Goal: Information Seeking & Learning: Learn about a topic

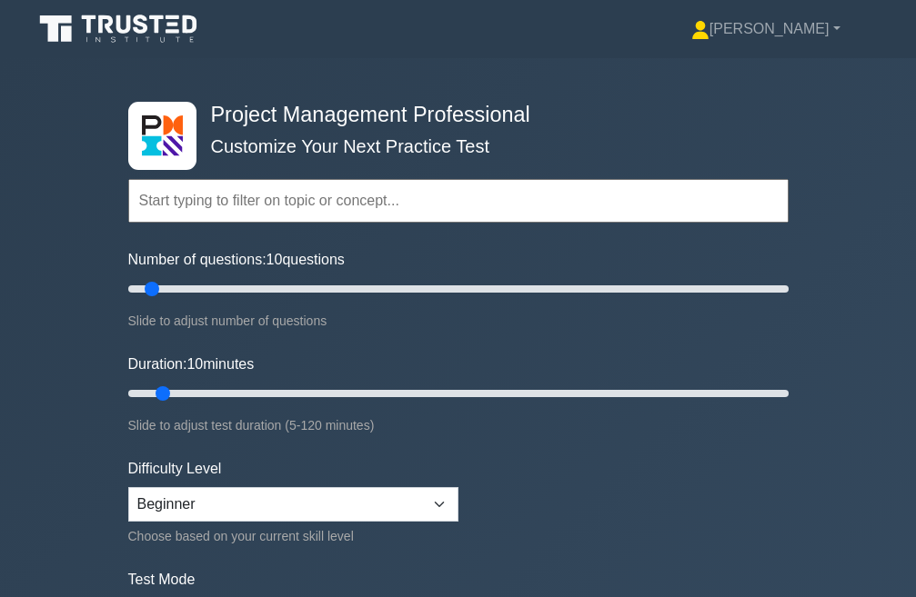
select select "beginner"
click at [252, 203] on input "text" at bounding box center [458, 201] width 660 height 44
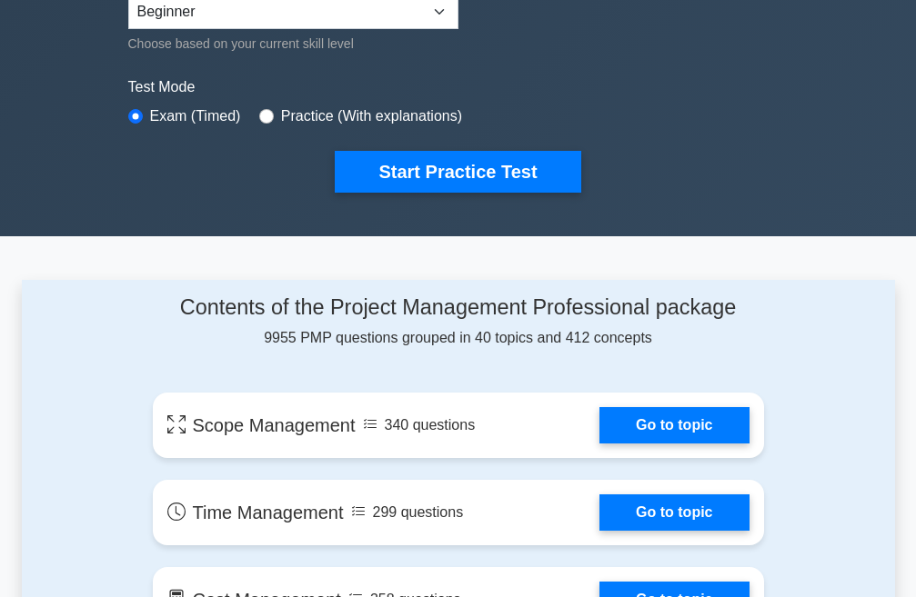
scroll to position [439, 0]
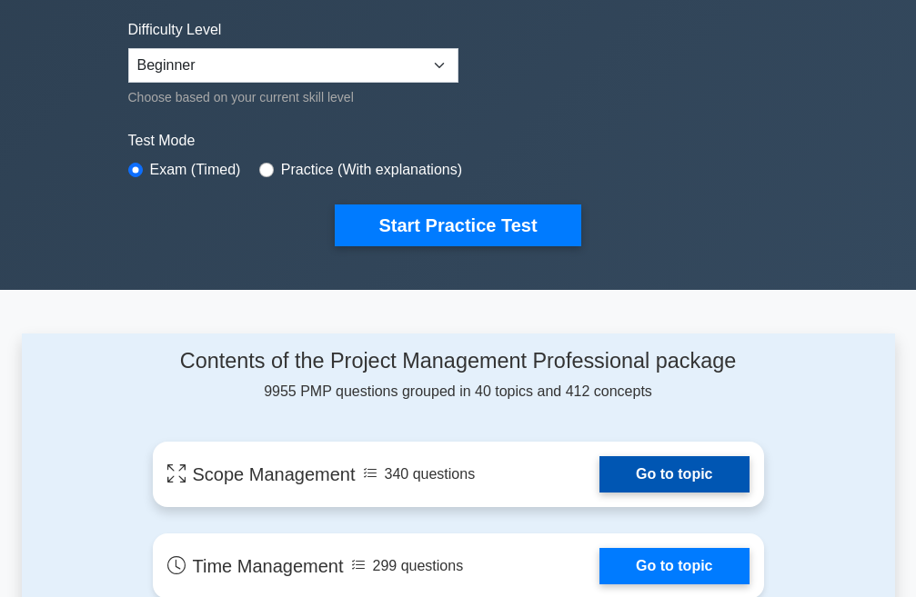
drag, startPoint x: 678, startPoint y: 477, endPoint x: 0, endPoint y: 349, distance: 690.3
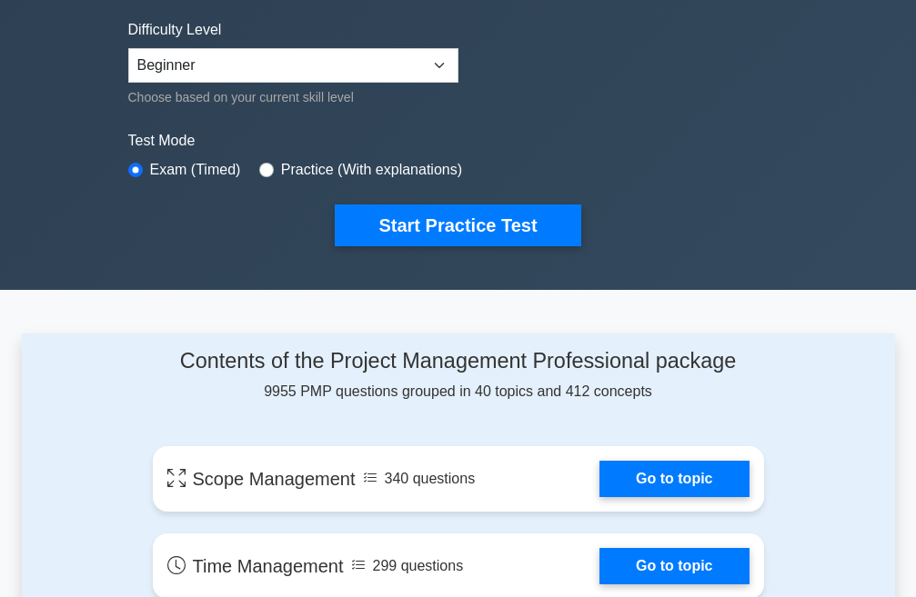
click at [678, 477] on link "Go to topic" at bounding box center [673, 479] width 149 height 36
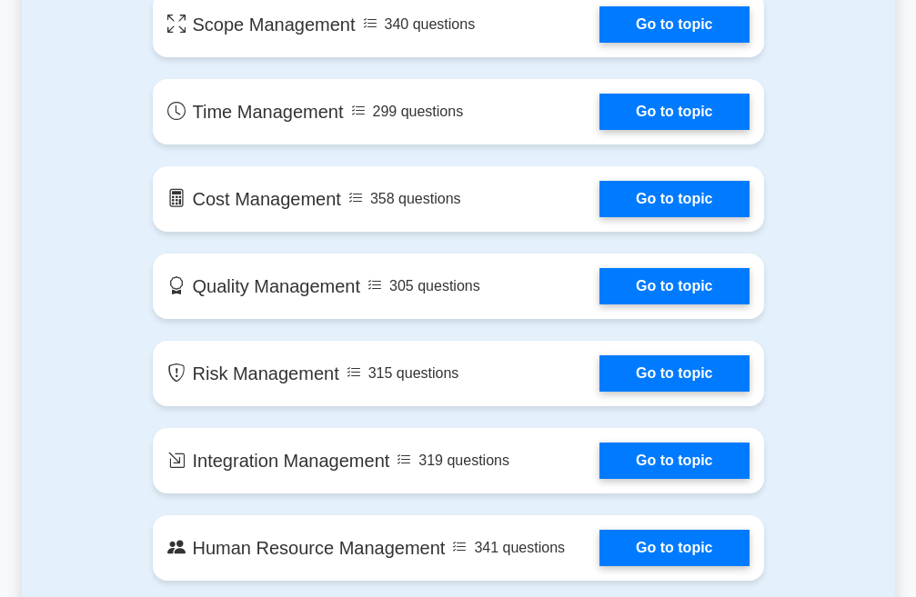
scroll to position [803, 0]
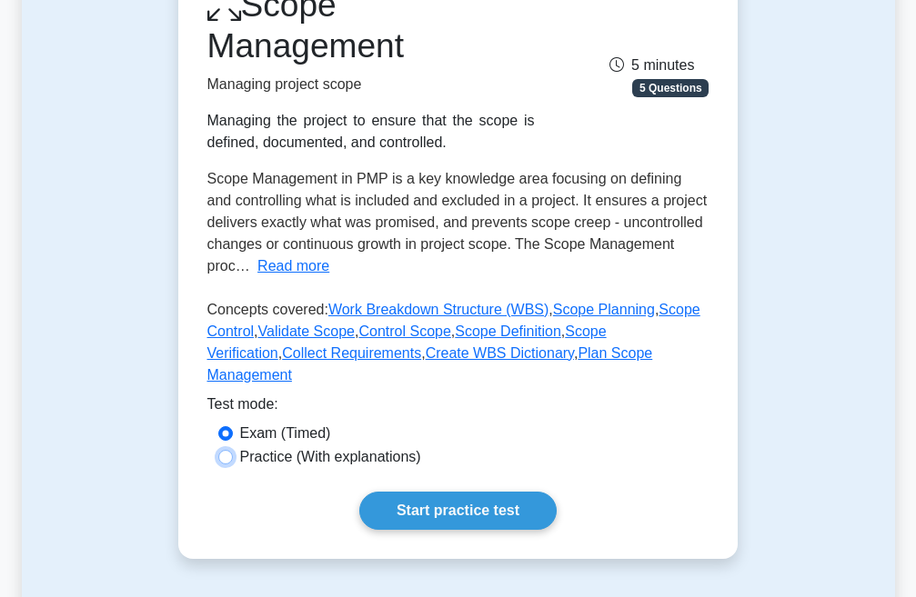
click at [228, 450] on input "Practice (With explanations)" at bounding box center [225, 457] width 15 height 15
radio input "true"
click at [228, 427] on input "Exam (Timed)" at bounding box center [225, 434] width 15 height 15
radio input "true"
click at [426, 492] on link "Start practice test" at bounding box center [457, 511] width 197 height 38
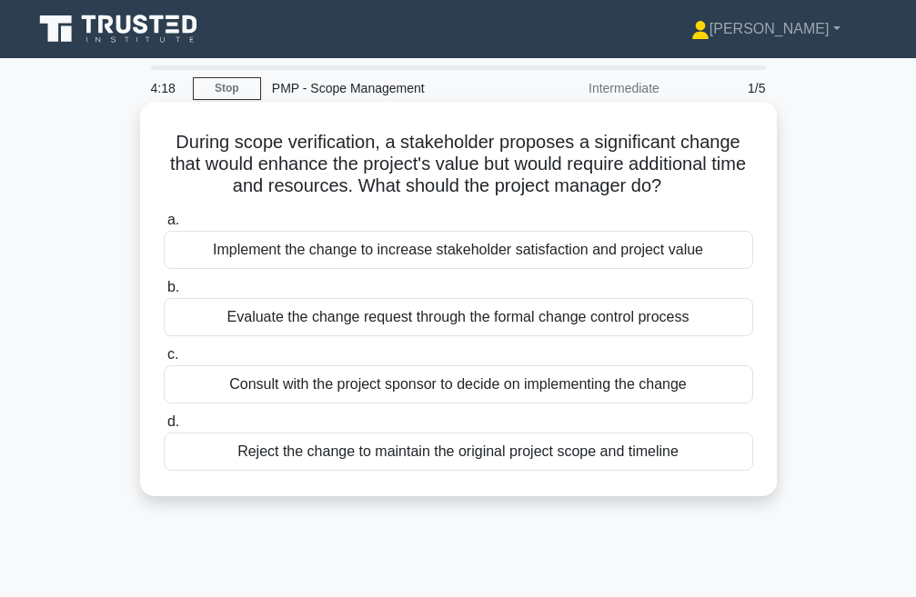
click at [423, 315] on div "Evaluate the change request through the formal change control process" at bounding box center [458, 317] width 589 height 38
click at [164, 294] on input "b. Evaluate the change request through the formal change control process" at bounding box center [164, 288] width 0 height 12
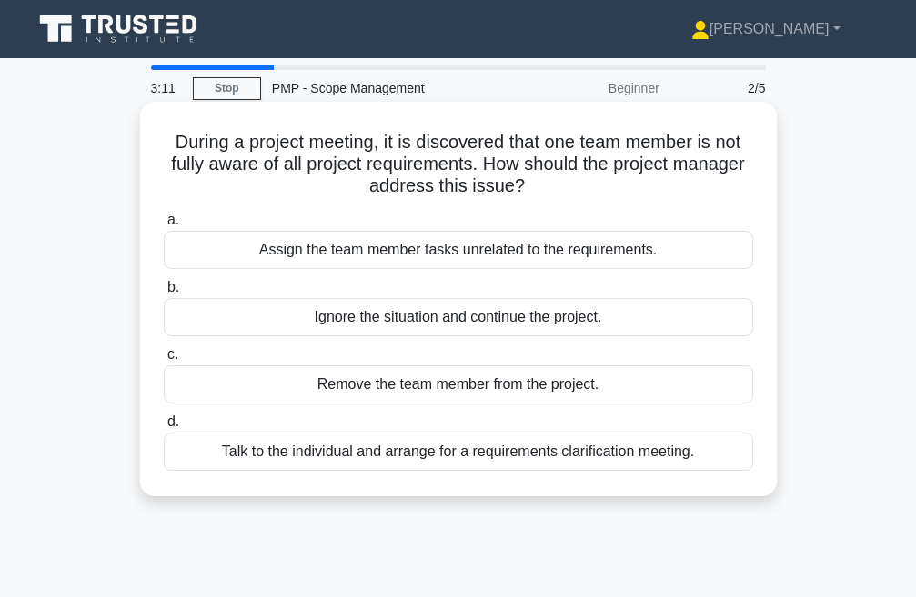
click at [444, 457] on div "Talk to the individual and arrange for a requirements clarification meeting." at bounding box center [458, 452] width 589 height 38
click at [164, 428] on input "d. Talk to the individual and arrange for a requirements clarification meeting." at bounding box center [164, 423] width 0 height 12
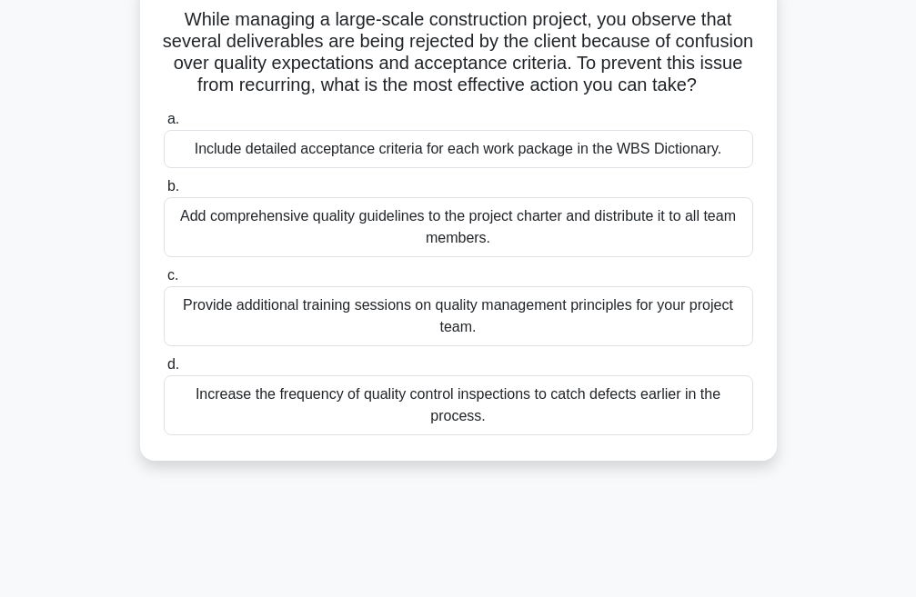
scroll to position [91, 0]
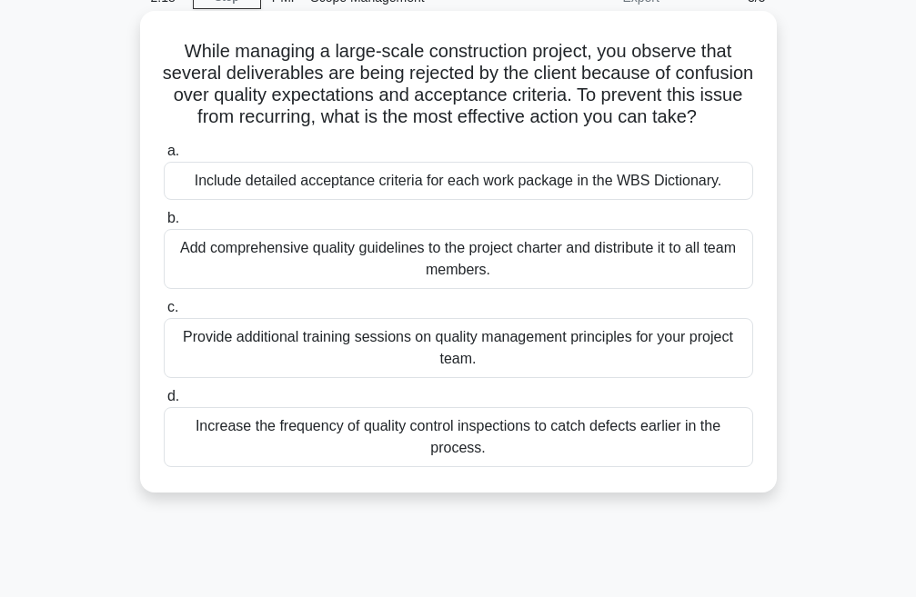
click at [437, 279] on div "Add comprehensive quality guidelines to the project charter and distribute it t…" at bounding box center [458, 259] width 589 height 60
click at [164, 225] on input "b. Add comprehensive quality guidelines to the project charter and distribute i…" at bounding box center [164, 219] width 0 height 12
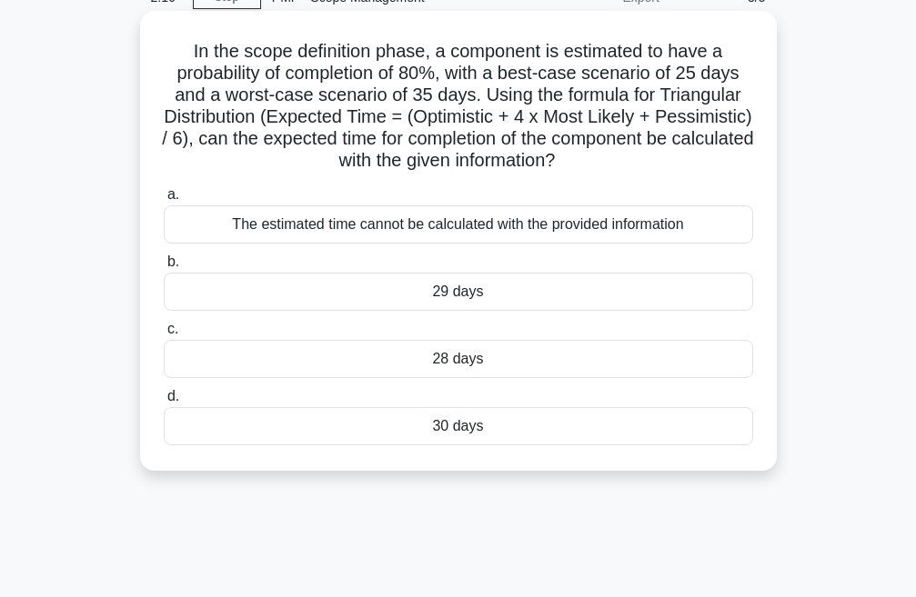
scroll to position [0, 0]
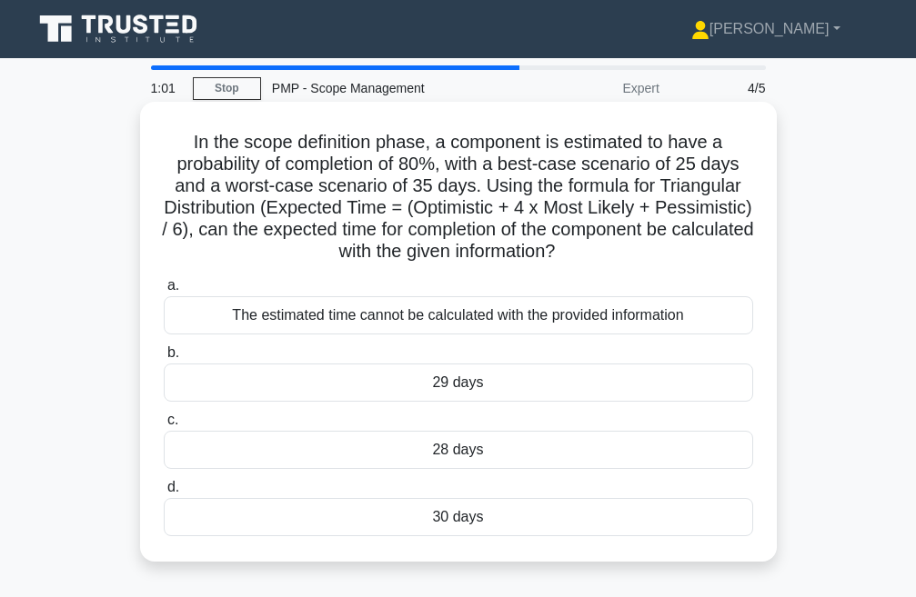
click at [578, 316] on div "The estimated time cannot be calculated with the provided information" at bounding box center [458, 315] width 589 height 38
click at [164, 292] on input "a. The estimated time cannot be calculated with the provided information" at bounding box center [164, 286] width 0 height 12
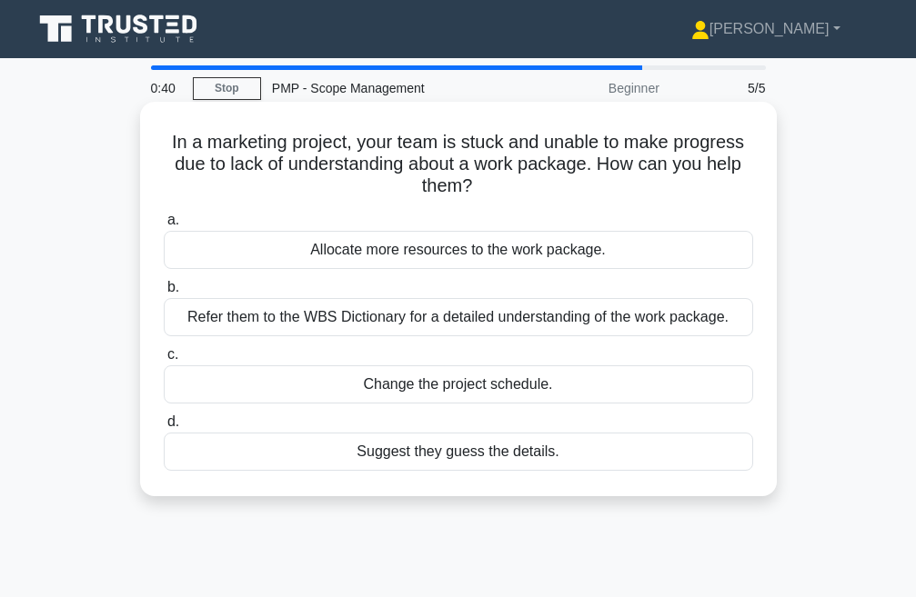
click at [381, 323] on div "Refer them to the WBS Dictionary for a detailed understanding of the work packa…" at bounding box center [458, 317] width 589 height 38
click at [164, 294] on input "b. Refer them to the WBS Dictionary for a detailed understanding of the work pa…" at bounding box center [164, 288] width 0 height 12
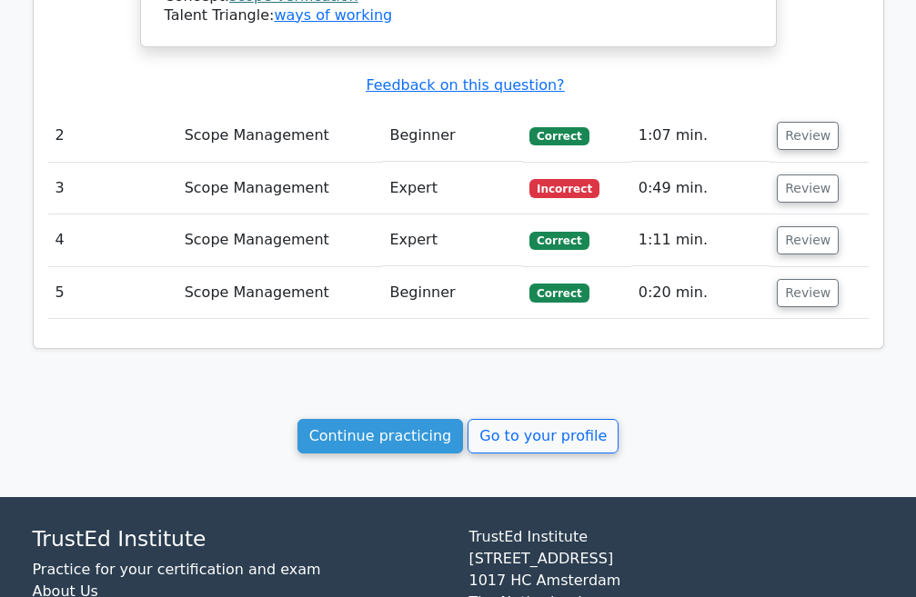
scroll to position [1819, 0]
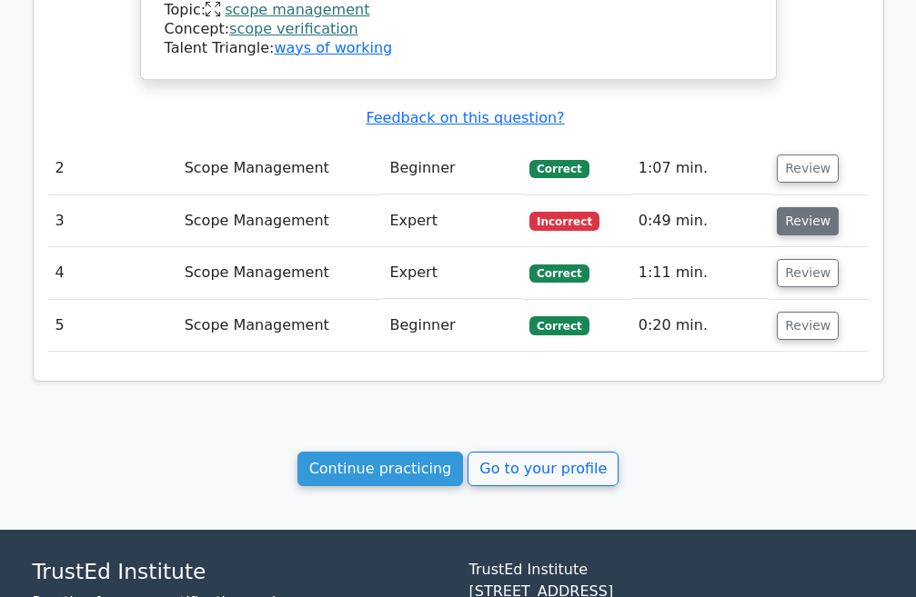
click at [797, 207] on button "Review" at bounding box center [808, 221] width 62 height 28
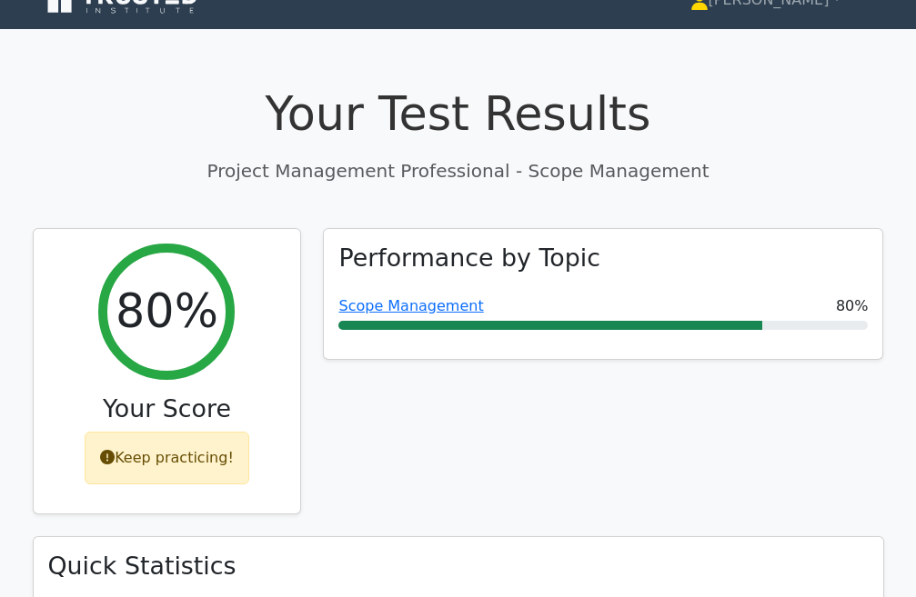
scroll to position [0, 0]
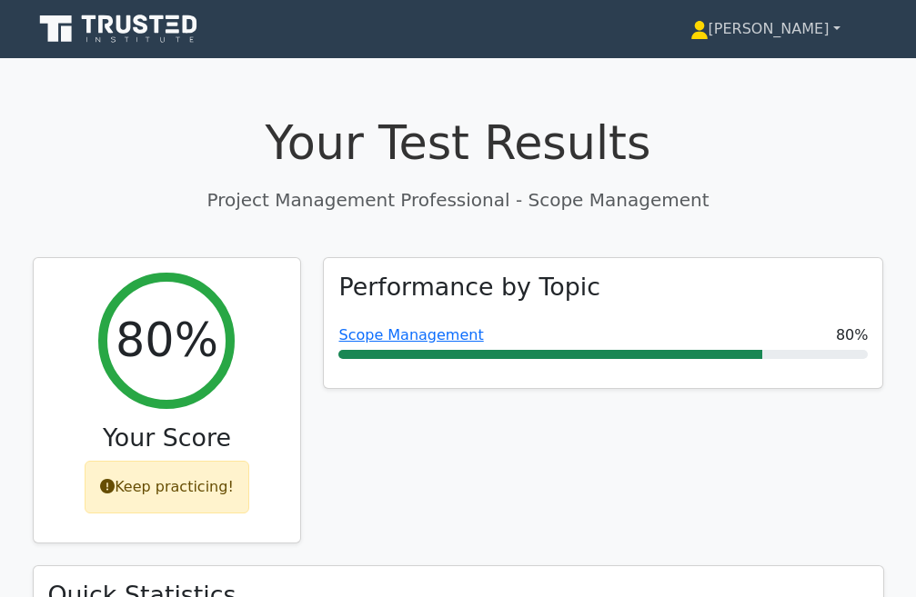
click at [783, 35] on link "[PERSON_NAME]" at bounding box center [765, 29] width 237 height 36
click at [760, 213] on p "Project Management Professional - Scope Management" at bounding box center [458, 199] width 851 height 27
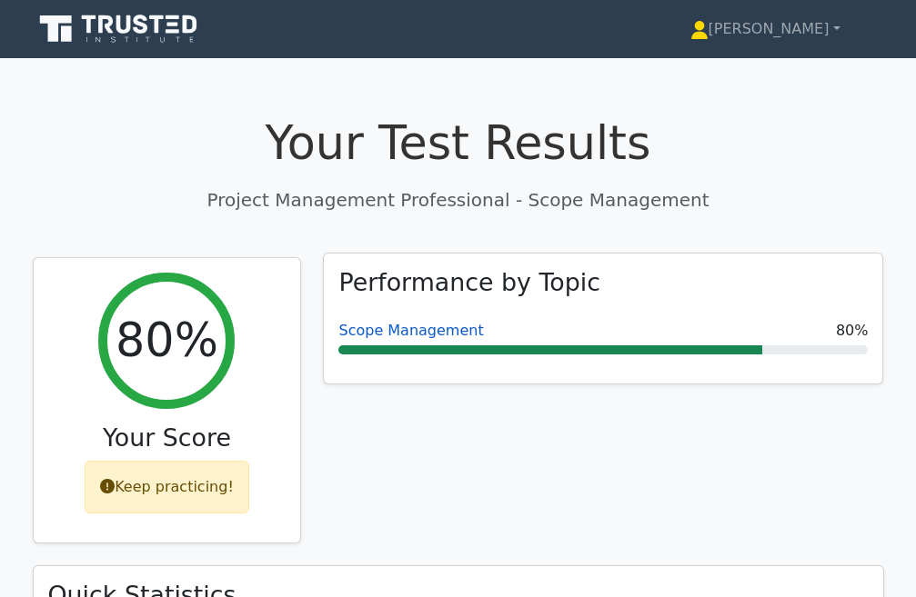
click at [393, 337] on link "Scope Management" at bounding box center [410, 330] width 145 height 17
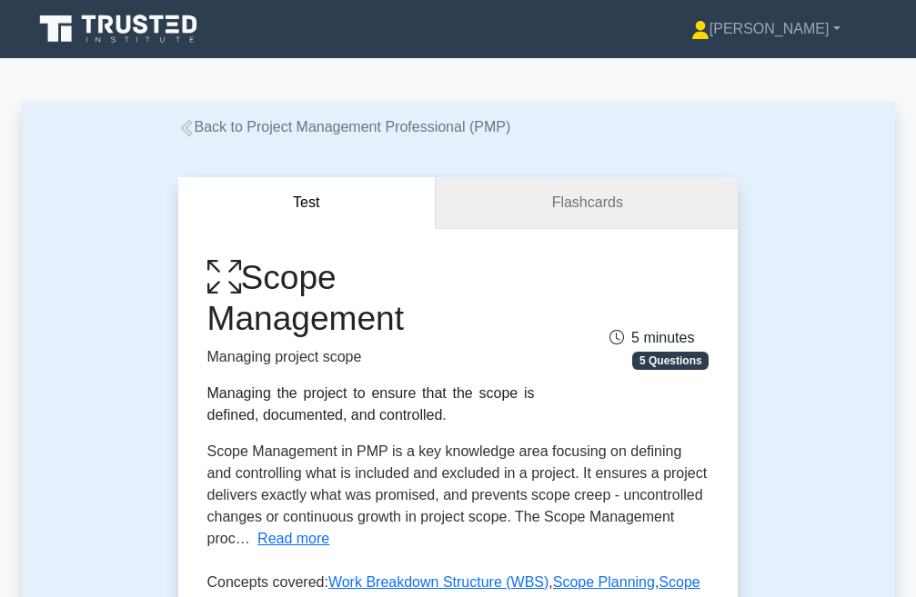
click at [557, 195] on link "Flashcards" at bounding box center [587, 203] width 302 height 52
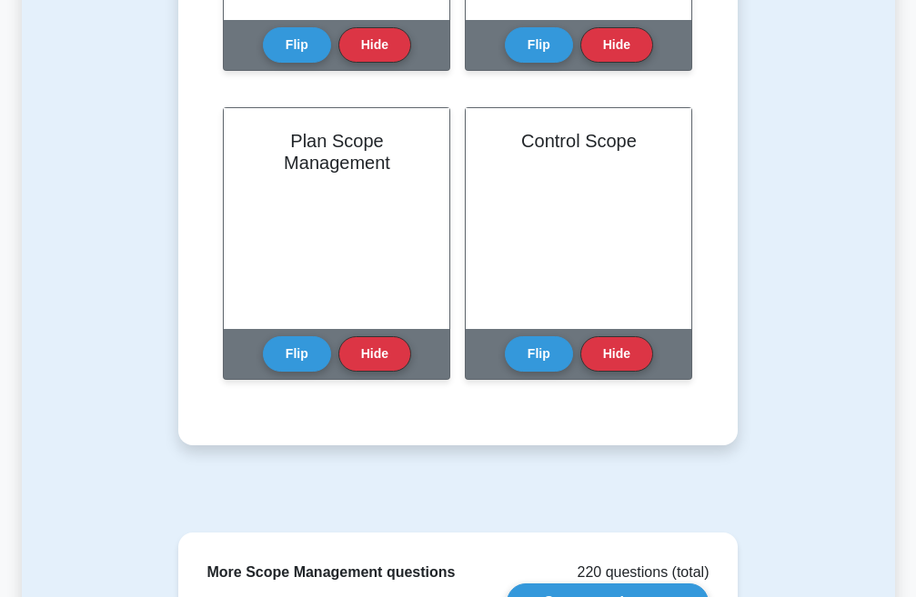
scroll to position [1792, 0]
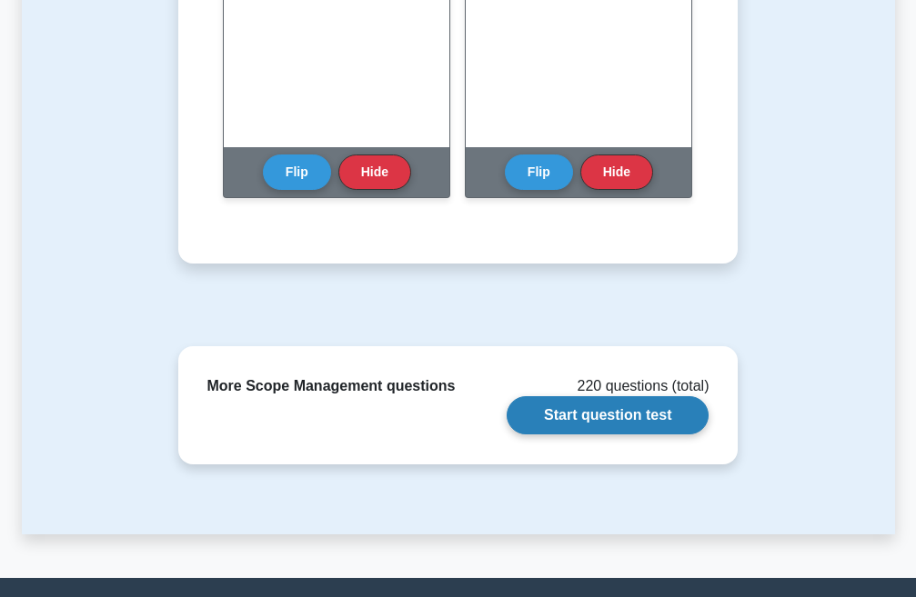
click at [618, 415] on link "Start question test" at bounding box center [608, 416] width 202 height 38
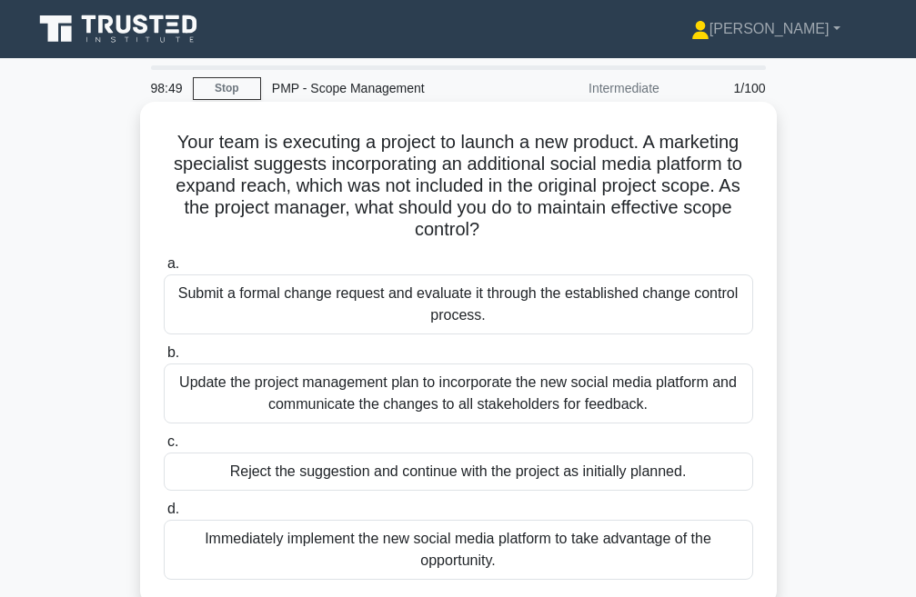
click at [268, 395] on div "Update the project management plan to incorporate the new social media platform…" at bounding box center [458, 394] width 589 height 60
click at [164, 359] on input "b. Update the project management plan to incorporate the new social media platf…" at bounding box center [164, 353] width 0 height 12
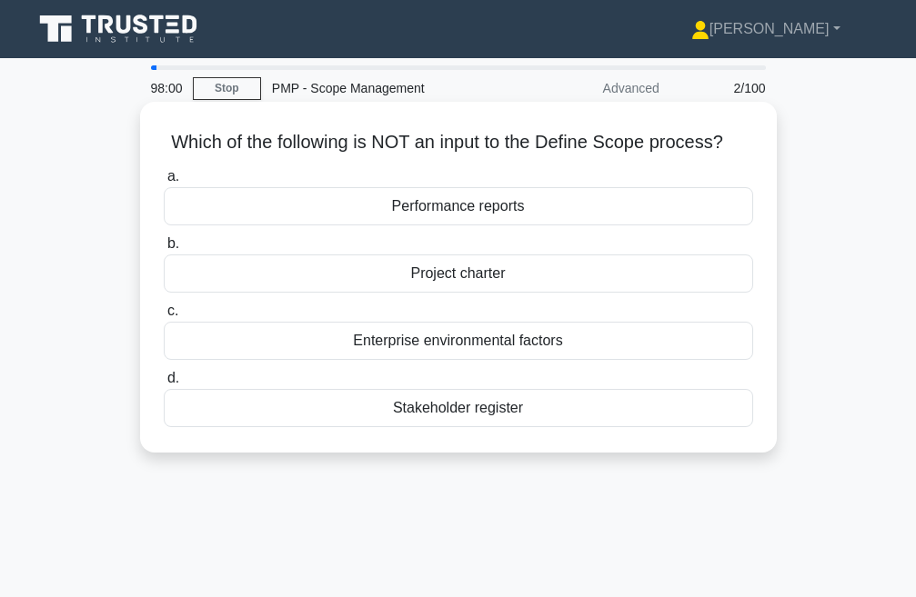
click at [463, 201] on div "Performance reports" at bounding box center [458, 206] width 589 height 38
click at [164, 183] on input "a. Performance reports" at bounding box center [164, 177] width 0 height 12
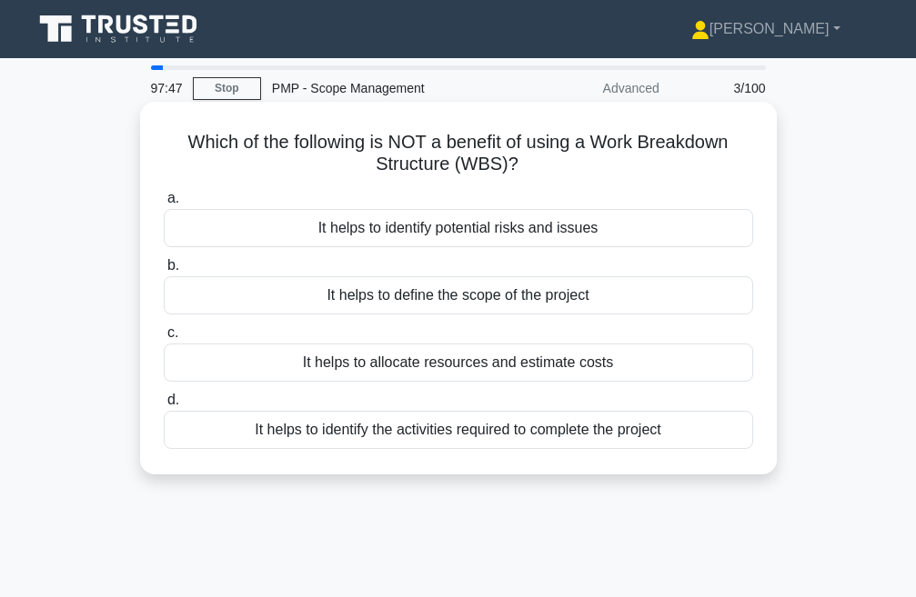
click at [510, 434] on div "It helps to identify the activities required to complete the project" at bounding box center [458, 430] width 589 height 38
click at [164, 407] on input "d. It helps to identify the activities required to complete the project" at bounding box center [164, 401] width 0 height 12
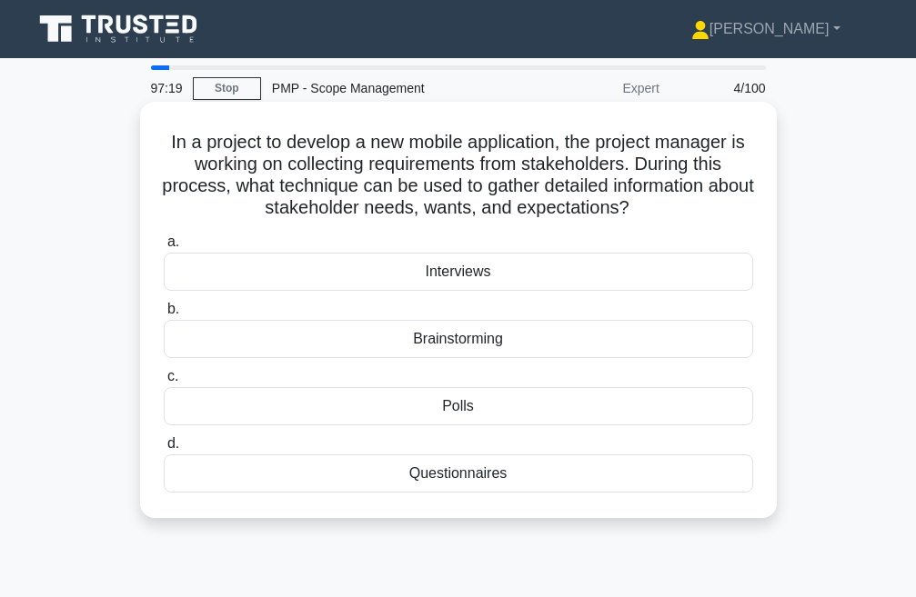
click at [509, 346] on div "Brainstorming" at bounding box center [458, 339] width 589 height 38
click at [164, 316] on input "b. Brainstorming" at bounding box center [164, 310] width 0 height 12
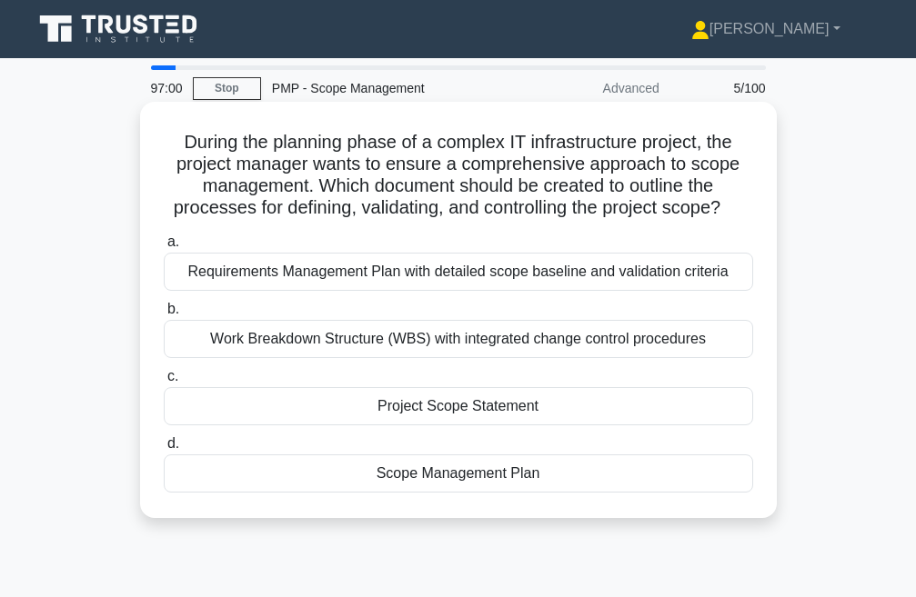
click at [541, 343] on div "Work Breakdown Structure (WBS) with integrated change control procedures" at bounding box center [458, 339] width 589 height 38
click at [164, 316] on input "b. Work Breakdown Structure (WBS) with integrated change control procedures" at bounding box center [164, 310] width 0 height 12
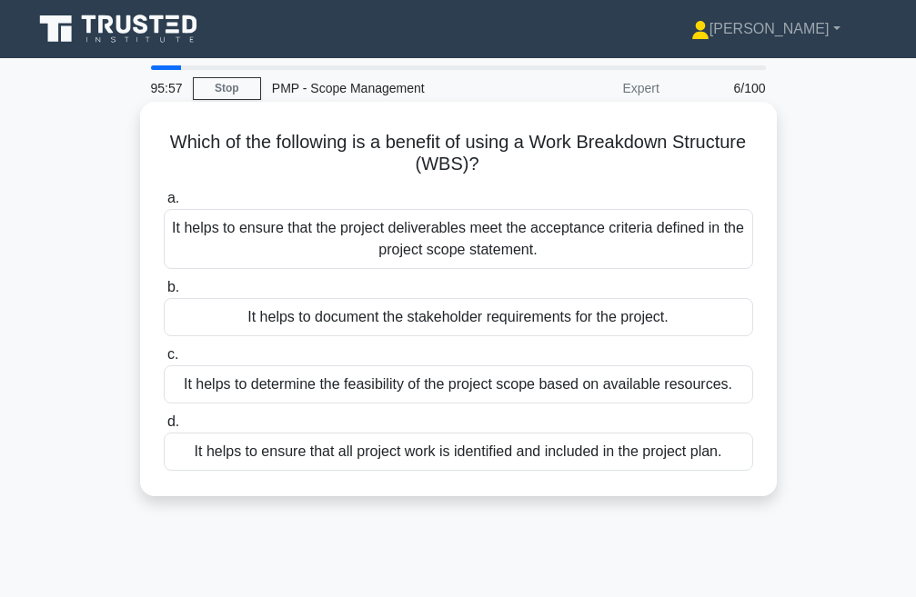
click at [523, 457] on div "It helps to ensure that all project work is identified and included in the proj…" at bounding box center [458, 452] width 589 height 38
click at [164, 428] on input "d. It helps to ensure that all project work is identified and included in the p…" at bounding box center [164, 423] width 0 height 12
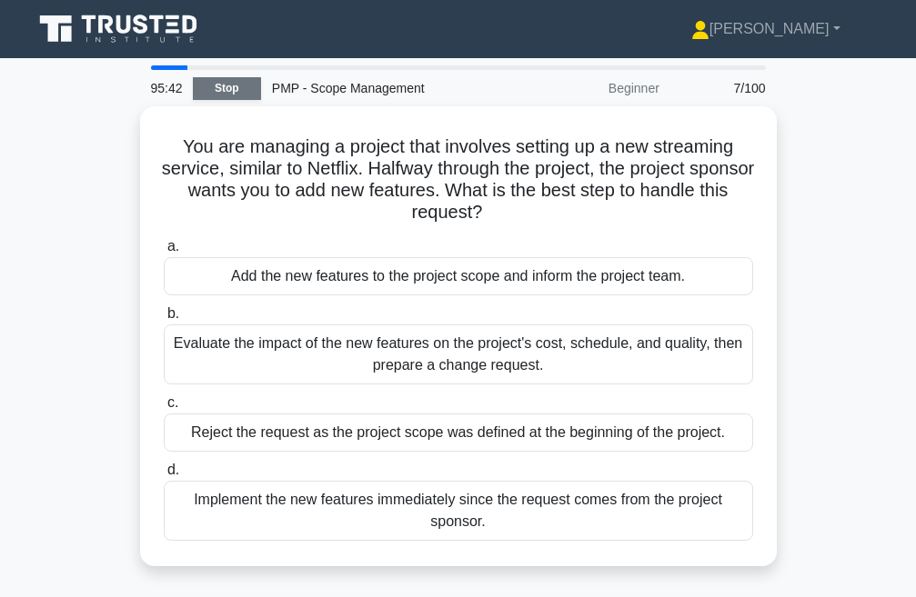
click at [241, 90] on link "Stop" at bounding box center [227, 88] width 68 height 23
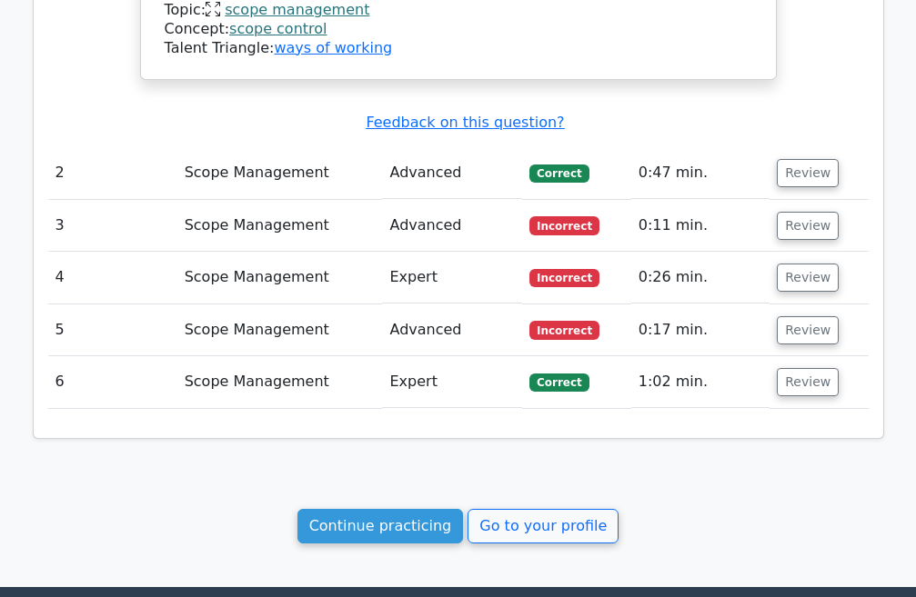
scroll to position [1849, 0]
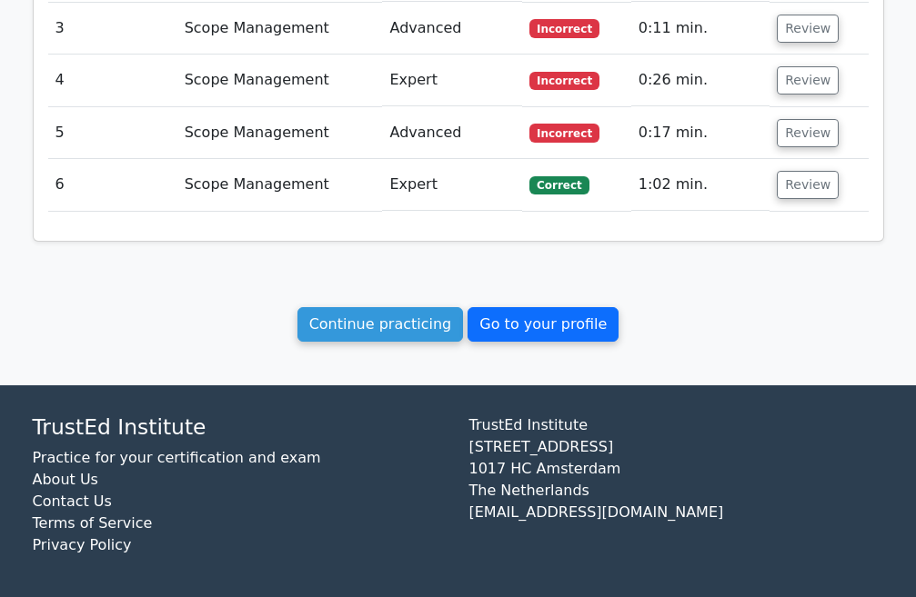
click at [581, 335] on link "Go to your profile" at bounding box center [542, 324] width 151 height 35
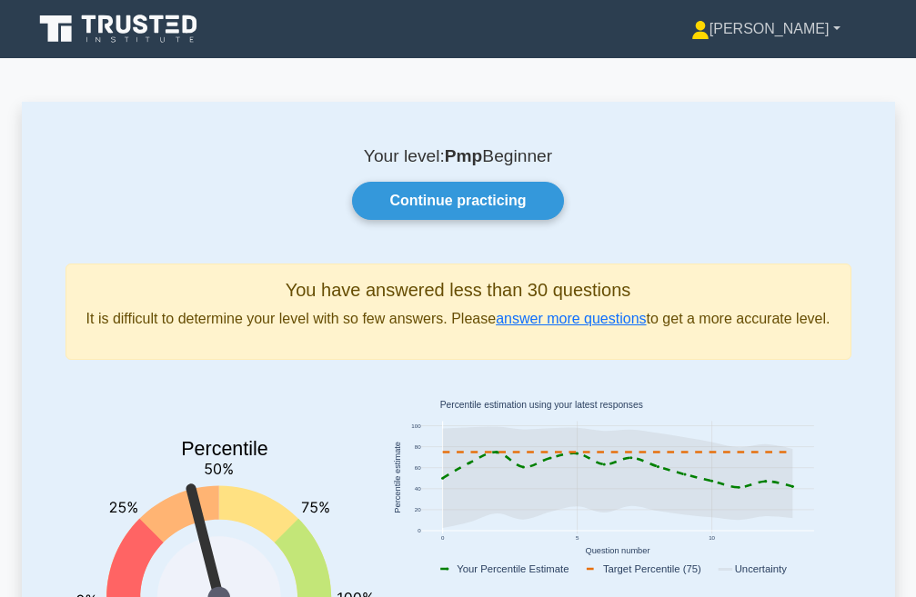
click at [803, 33] on link "[PERSON_NAME]" at bounding box center [766, 29] width 236 height 36
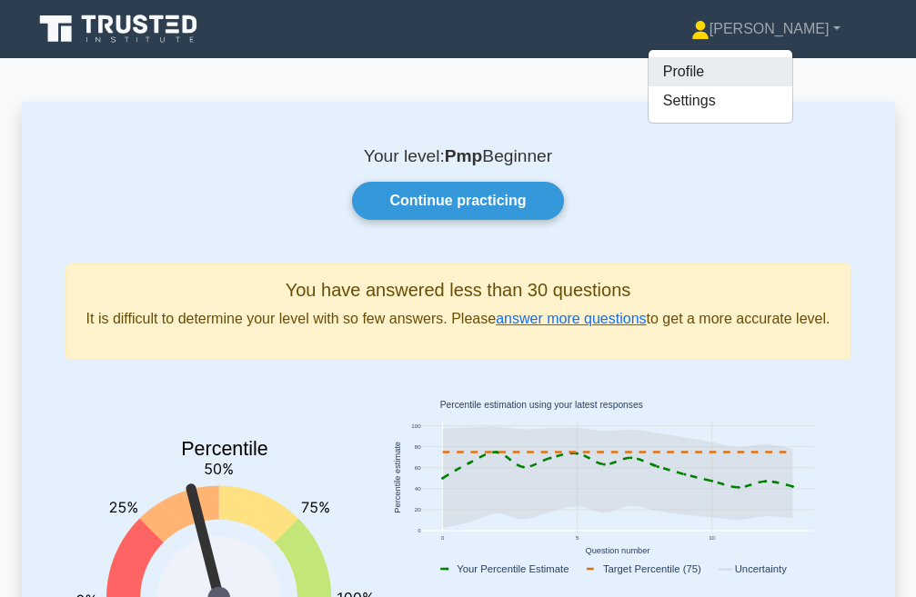
click at [660, 73] on link "Profile" at bounding box center [720, 71] width 144 height 29
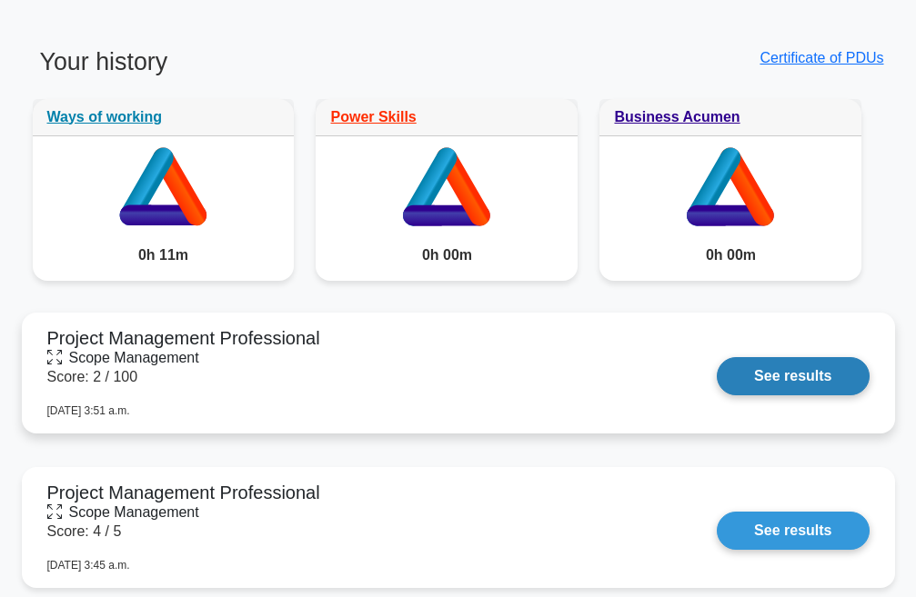
scroll to position [1000, 0]
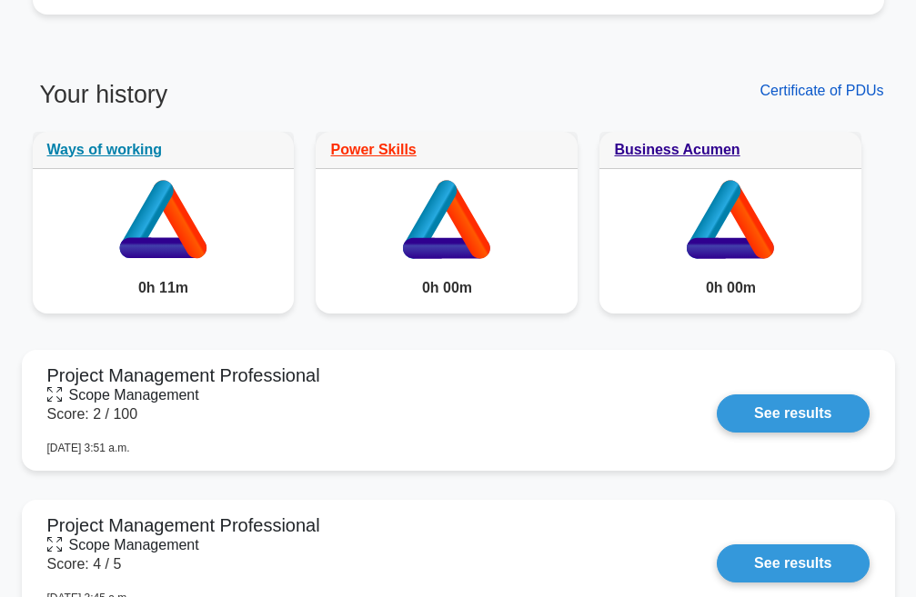
click at [845, 90] on link "Certificate of PDUs" at bounding box center [821, 90] width 124 height 15
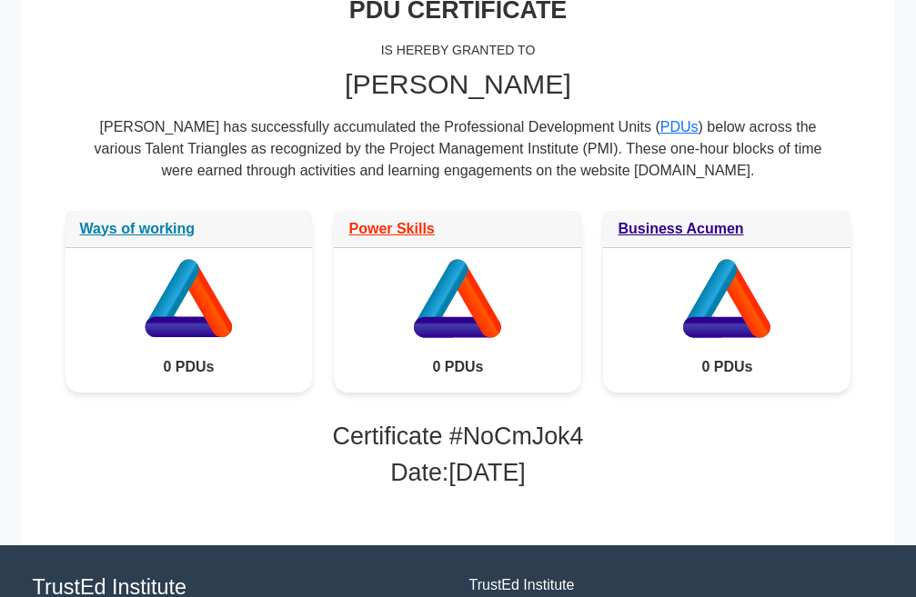
scroll to position [364, 0]
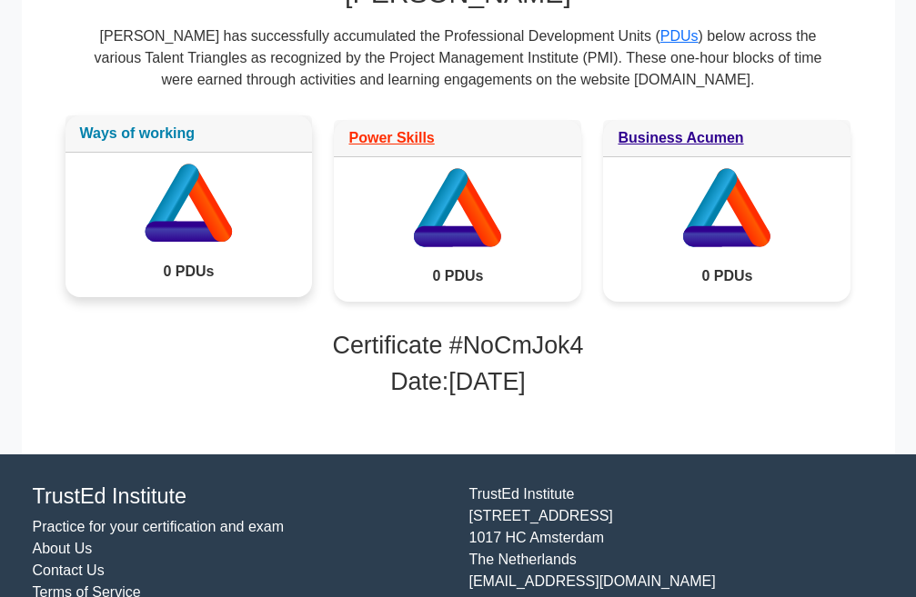
click at [151, 132] on link "Ways of working" at bounding box center [137, 133] width 115 height 15
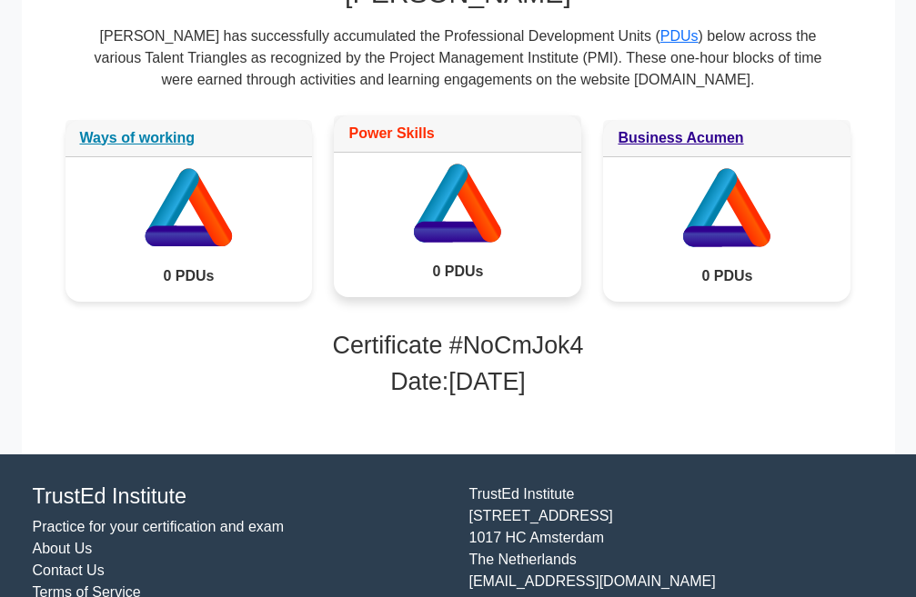
click at [406, 132] on link "Power Skills" at bounding box center [390, 133] width 85 height 15
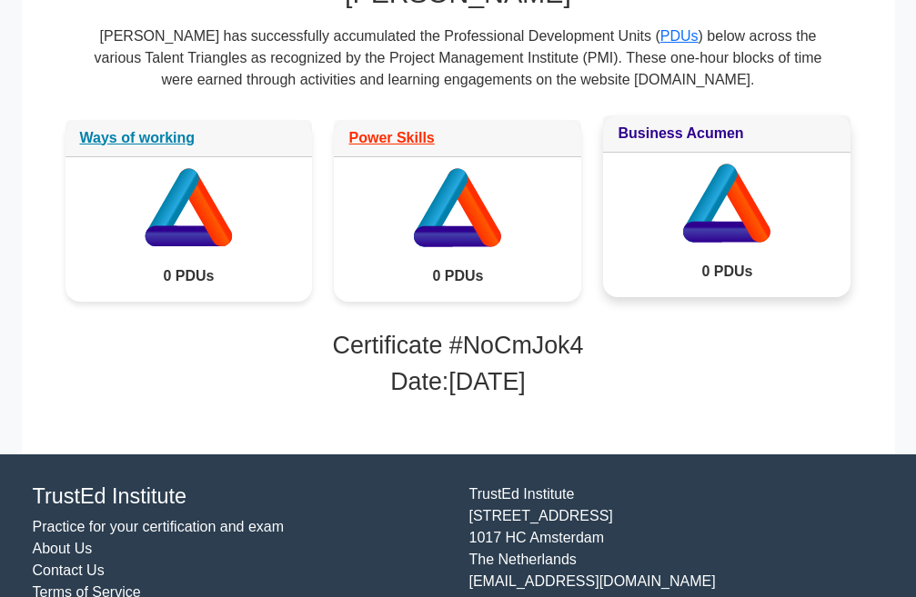
click at [692, 132] on link "Business Acumen" at bounding box center [681, 133] width 126 height 15
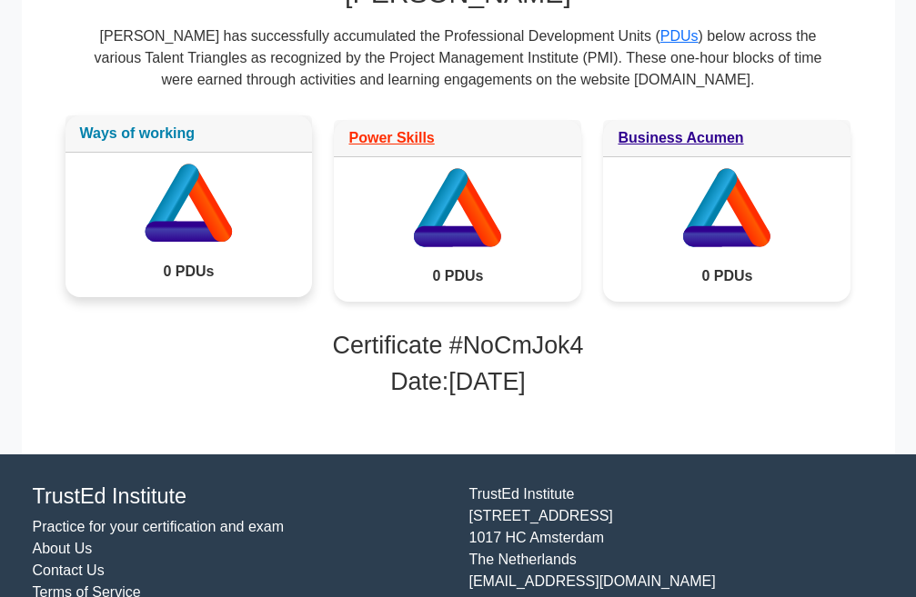
click at [118, 133] on link "Ways of working" at bounding box center [137, 133] width 115 height 15
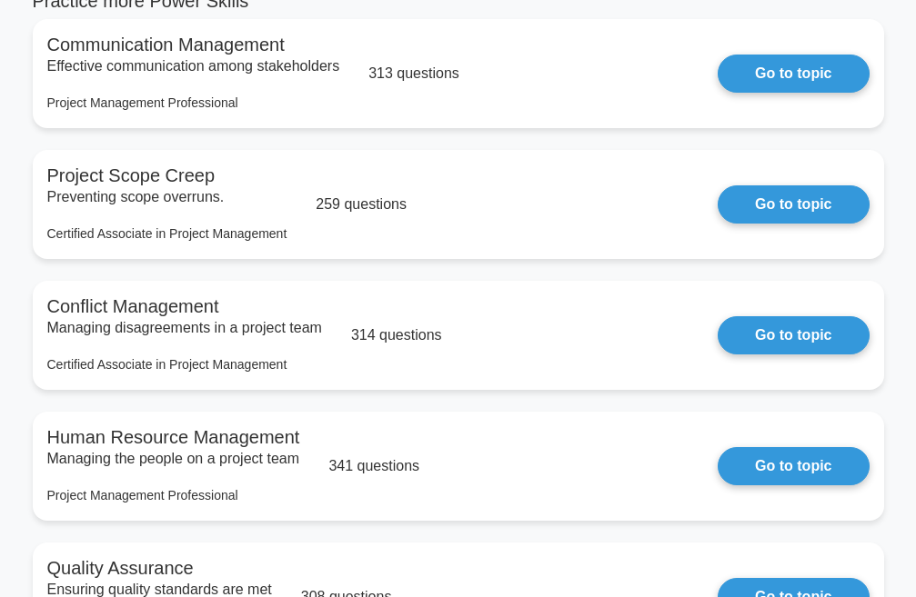
scroll to position [91, 0]
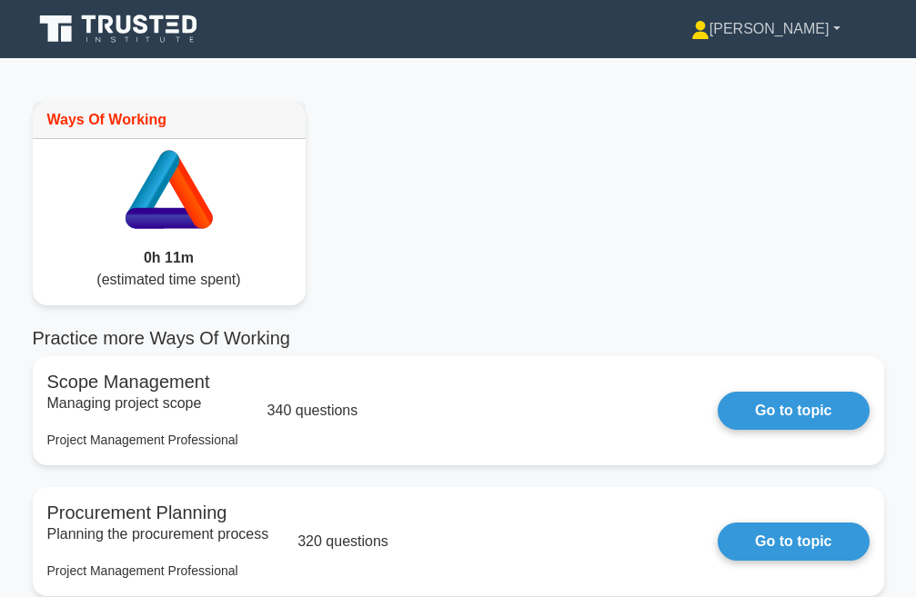
click at [793, 28] on link "[PERSON_NAME]" at bounding box center [766, 29] width 236 height 36
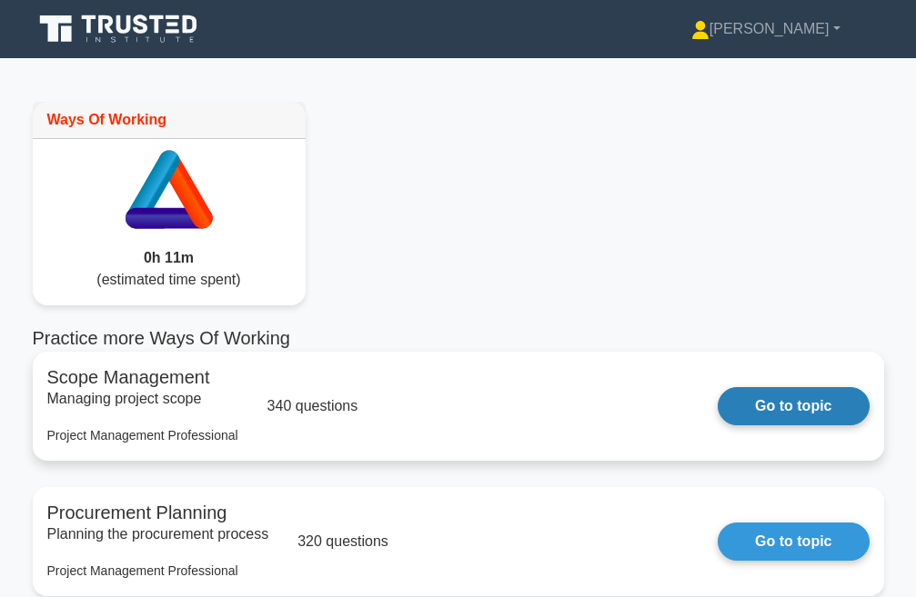
scroll to position [91, 0]
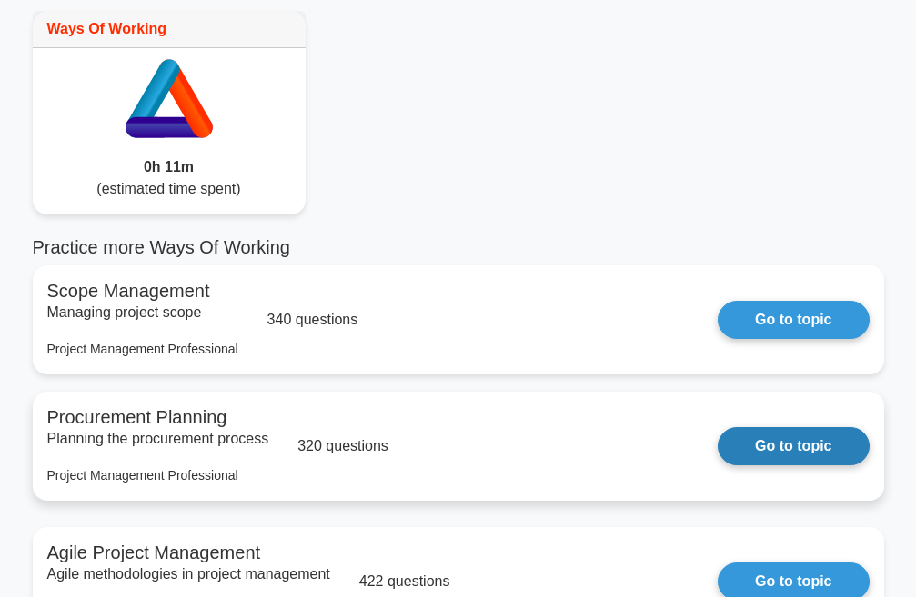
click at [746, 442] on link "Go to topic" at bounding box center [793, 446] width 151 height 38
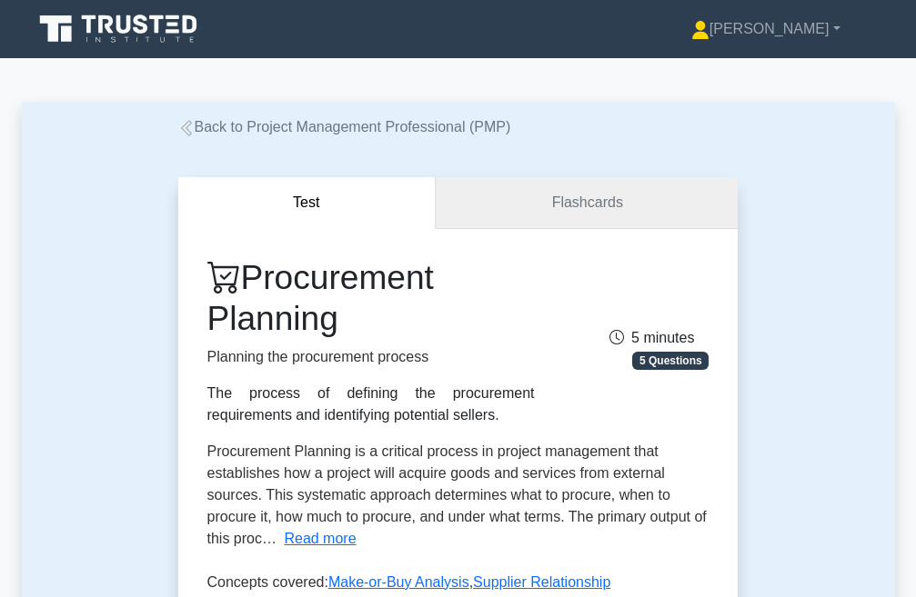
click at [564, 206] on link "Flashcards" at bounding box center [587, 203] width 302 height 52
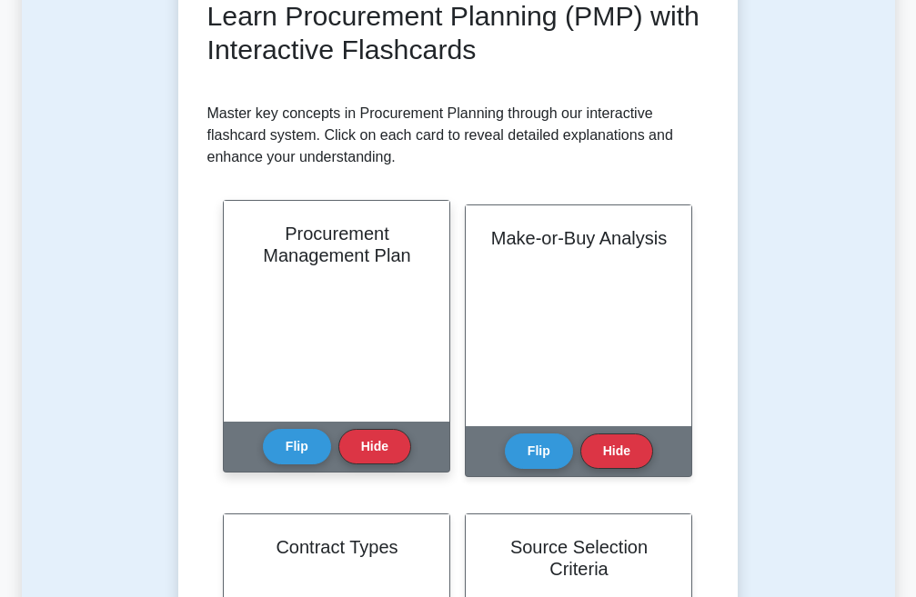
scroll to position [273, 0]
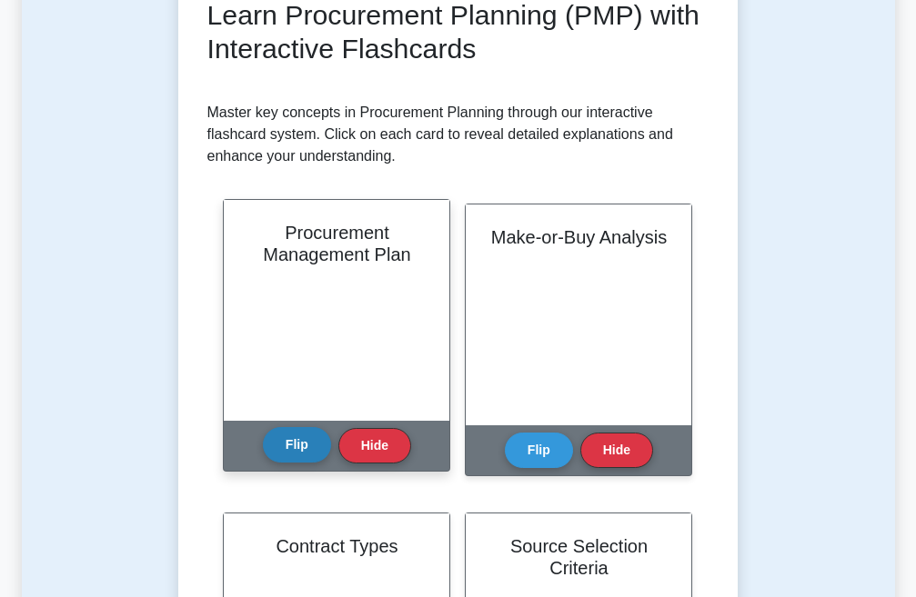
click at [296, 441] on button "Flip" at bounding box center [297, 444] width 68 height 35
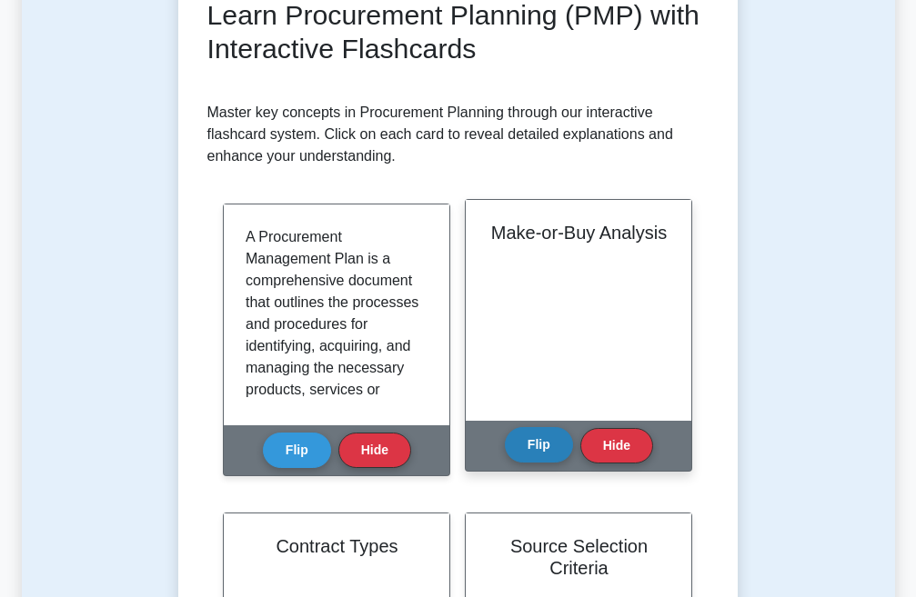
click at [554, 447] on button "Flip" at bounding box center [539, 444] width 68 height 35
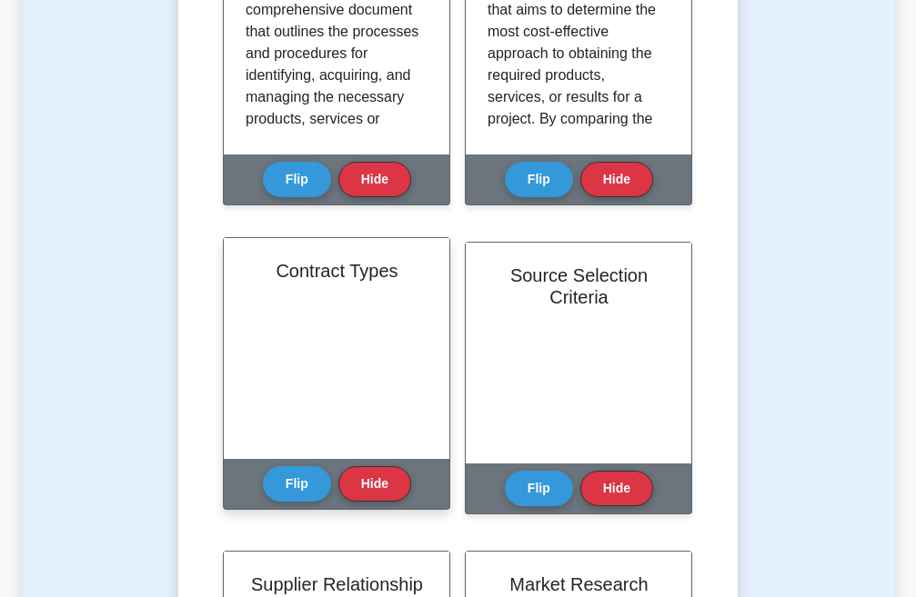
scroll to position [546, 0]
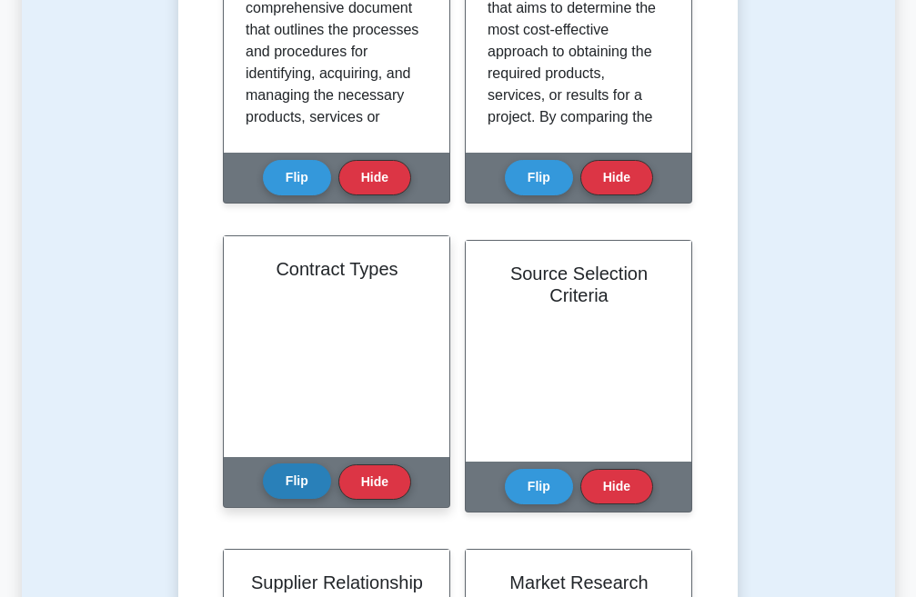
click at [292, 470] on button "Flip" at bounding box center [297, 481] width 68 height 35
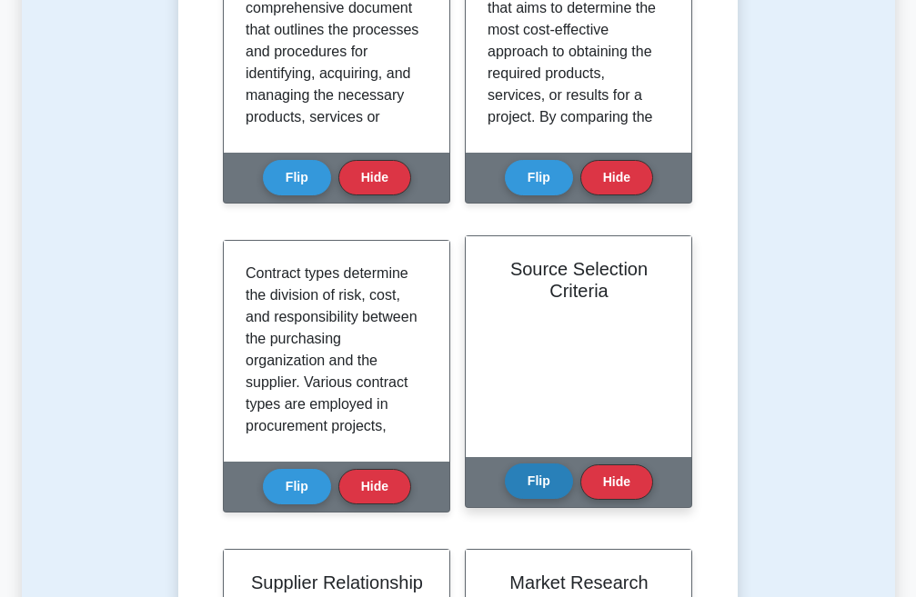
click at [528, 474] on button "Flip" at bounding box center [539, 481] width 68 height 35
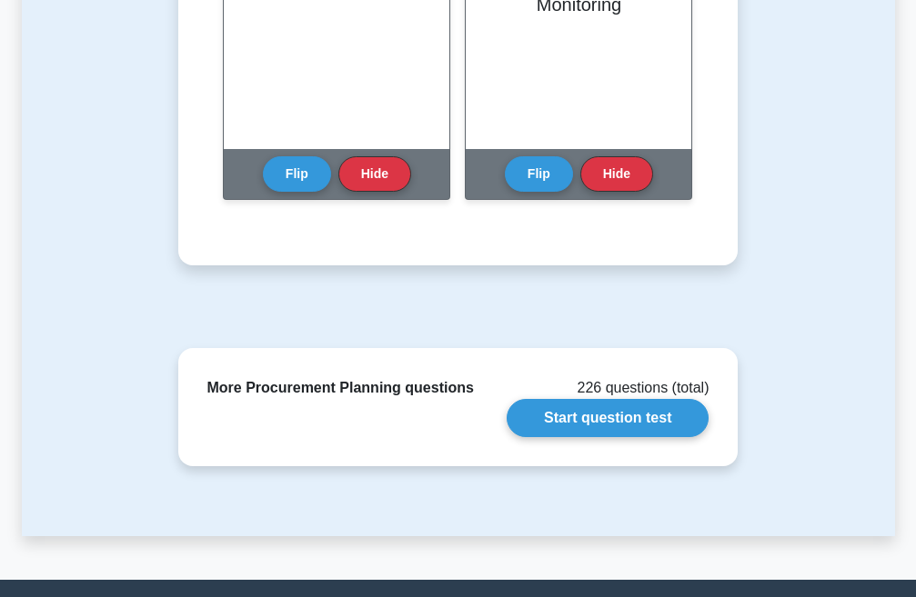
scroll to position [1819, 0]
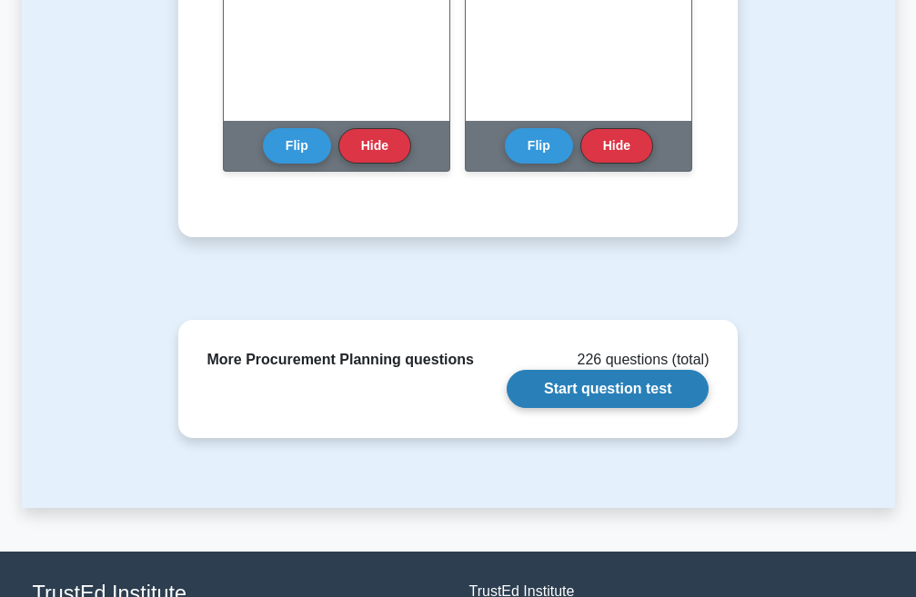
drag, startPoint x: 595, startPoint y: 389, endPoint x: 585, endPoint y: 388, distance: 10.0
click at [594, 388] on link "Start question test" at bounding box center [608, 389] width 202 height 38
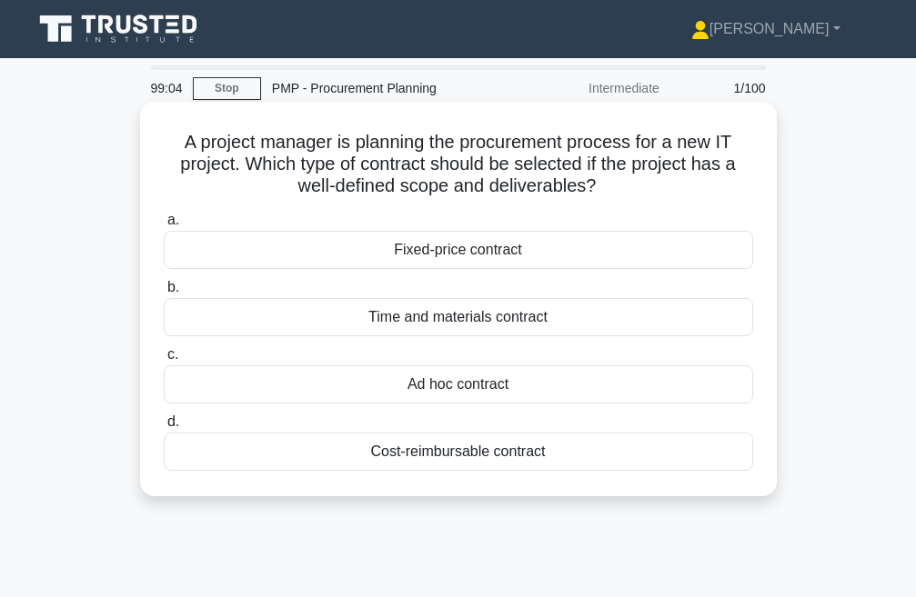
click at [463, 253] on div "Fixed-price contract" at bounding box center [458, 250] width 589 height 38
click at [164, 226] on input "a. Fixed-price contract" at bounding box center [164, 221] width 0 height 12
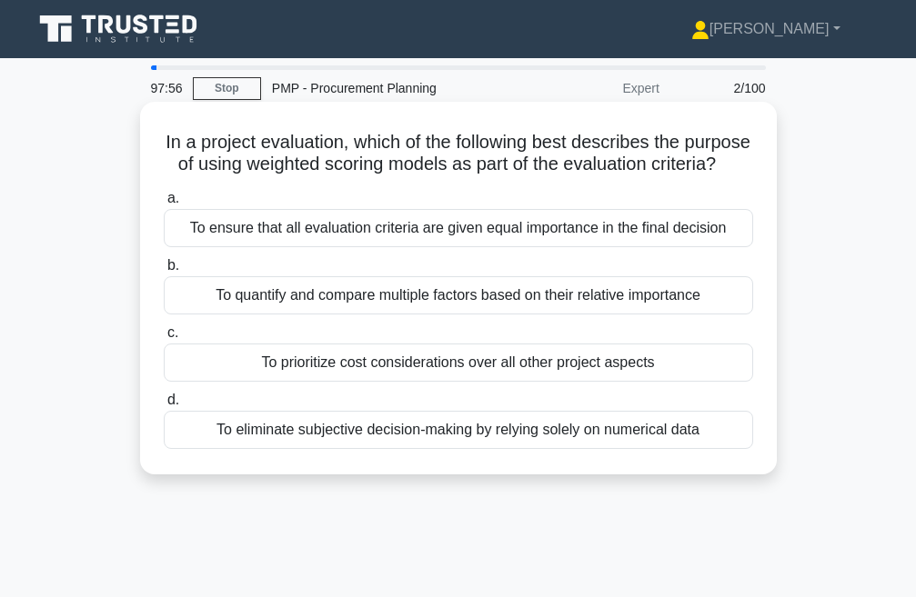
click at [342, 247] on div "To ensure that all evaluation criteria are given equal importance in the final …" at bounding box center [458, 228] width 589 height 38
click at [164, 205] on input "a. To ensure that all evaluation criteria are given equal importance in the fin…" at bounding box center [164, 199] width 0 height 12
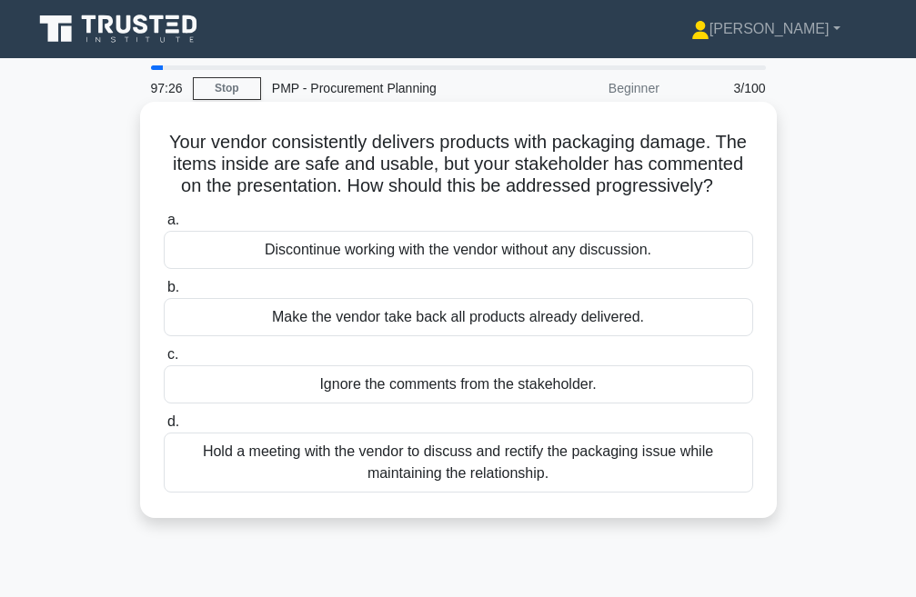
click at [490, 472] on div "Hold a meeting with the vendor to discuss and rectify the packaging issue while…" at bounding box center [458, 463] width 589 height 60
click at [164, 428] on input "d. Hold a meeting with the vendor to discuss and rectify the packaging issue wh…" at bounding box center [164, 423] width 0 height 12
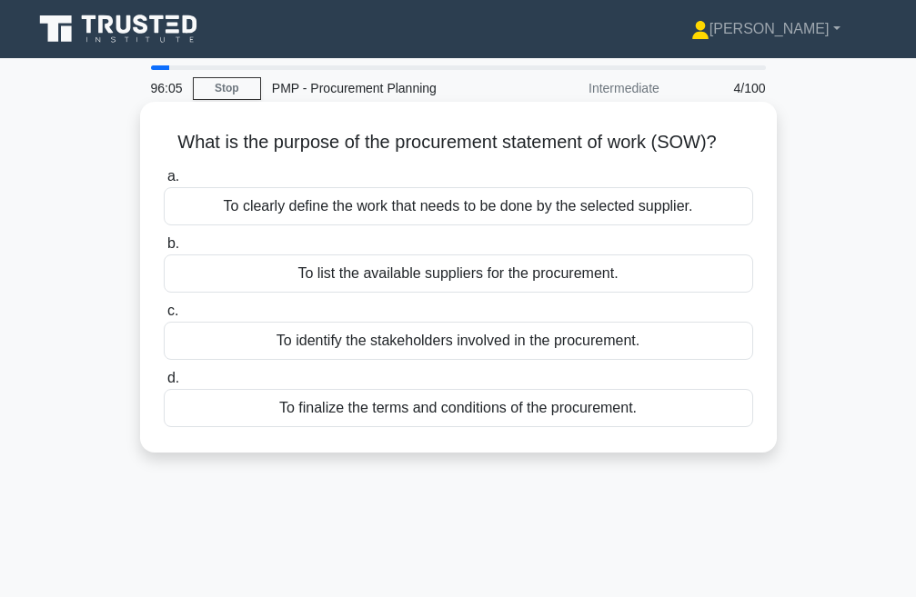
click at [448, 198] on div "To clearly define the work that needs to be done by the selected supplier." at bounding box center [458, 206] width 589 height 38
click at [164, 183] on input "a. To clearly define the work that needs to be done by the selected supplier." at bounding box center [164, 177] width 0 height 12
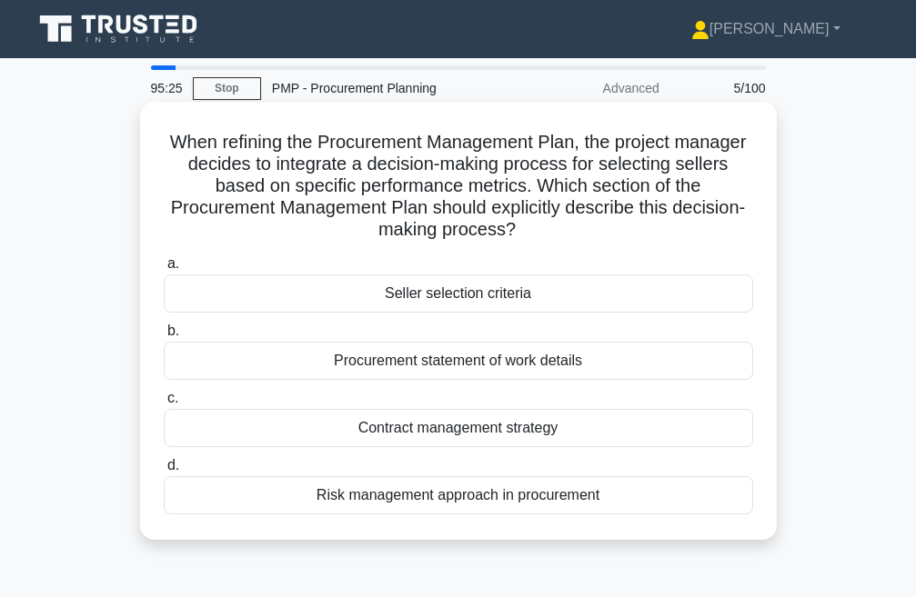
click at [410, 364] on div "Procurement statement of work details" at bounding box center [458, 361] width 589 height 38
click at [164, 337] on input "b. Procurement statement of work details" at bounding box center [164, 332] width 0 height 12
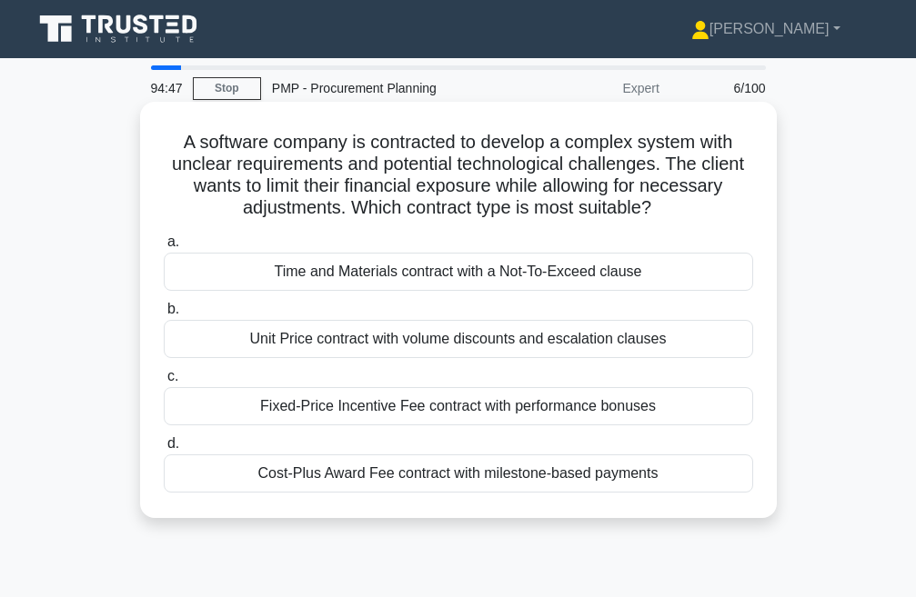
click at [375, 336] on div "Unit Price contract with volume discounts and escalation clauses" at bounding box center [458, 339] width 589 height 38
click at [164, 316] on input "b. Unit Price contract with volume discounts and escalation clauses" at bounding box center [164, 310] width 0 height 12
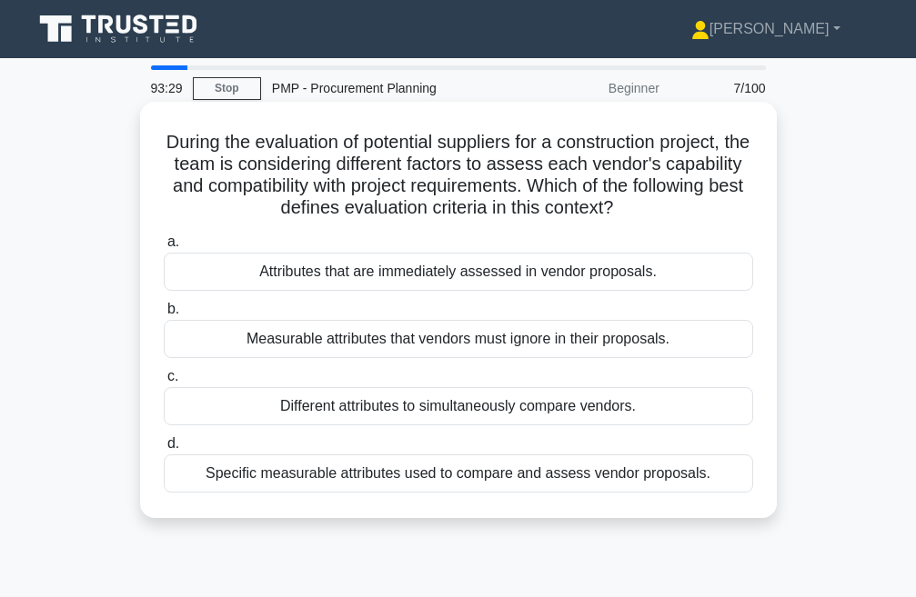
click at [443, 474] on div "Specific measurable attributes used to compare and assess vendor proposals." at bounding box center [458, 474] width 589 height 38
click at [164, 450] on input "d. Specific measurable attributes used to compare and assess vendor proposals." at bounding box center [164, 444] width 0 height 12
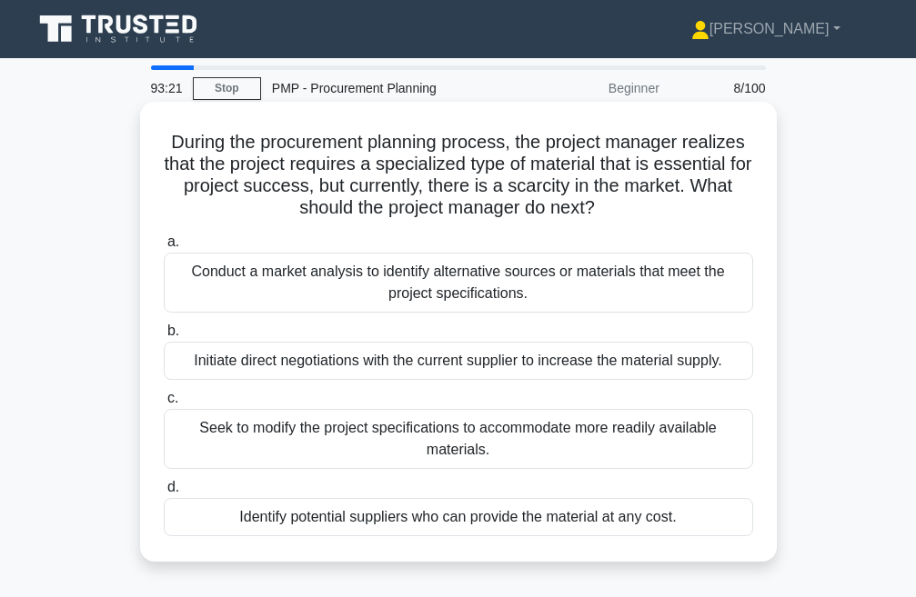
drag, startPoint x: 163, startPoint y: 142, endPoint x: 648, endPoint y: 219, distance: 491.7
click at [648, 219] on h5 "During the procurement planning process, the project manager realizes that the …" at bounding box center [458, 175] width 593 height 89
click at [308, 274] on div "Conduct a market analysis to identify alternative sources or materials that mee…" at bounding box center [458, 283] width 589 height 60
click at [164, 248] on input "a. Conduct a market analysis to identify alternative sources or materials that …" at bounding box center [164, 242] width 0 height 12
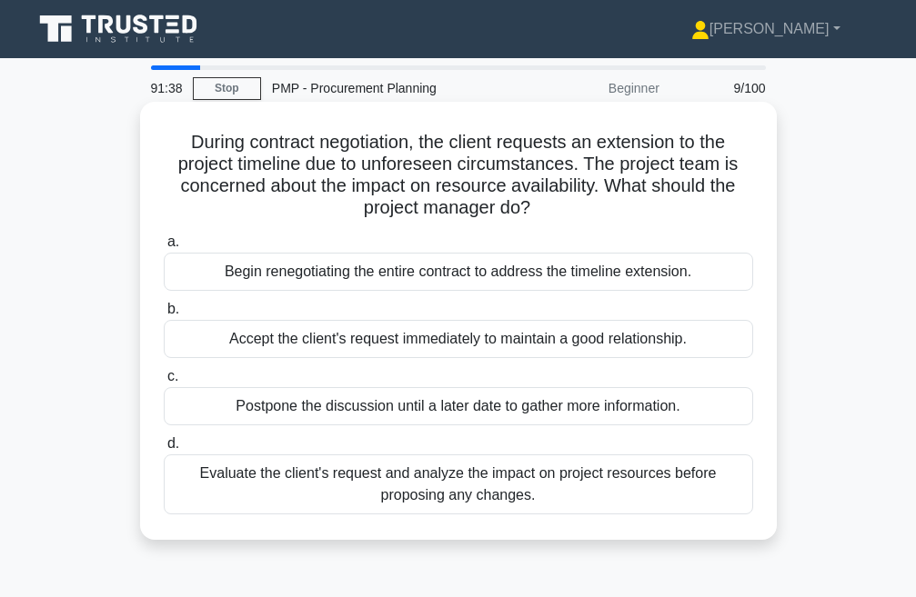
click at [305, 274] on div "Begin renegotiating the entire contract to address the timeline extension." at bounding box center [458, 272] width 589 height 38
click at [164, 248] on input "a. Begin renegotiating the entire contract to address the timeline extension." at bounding box center [164, 242] width 0 height 12
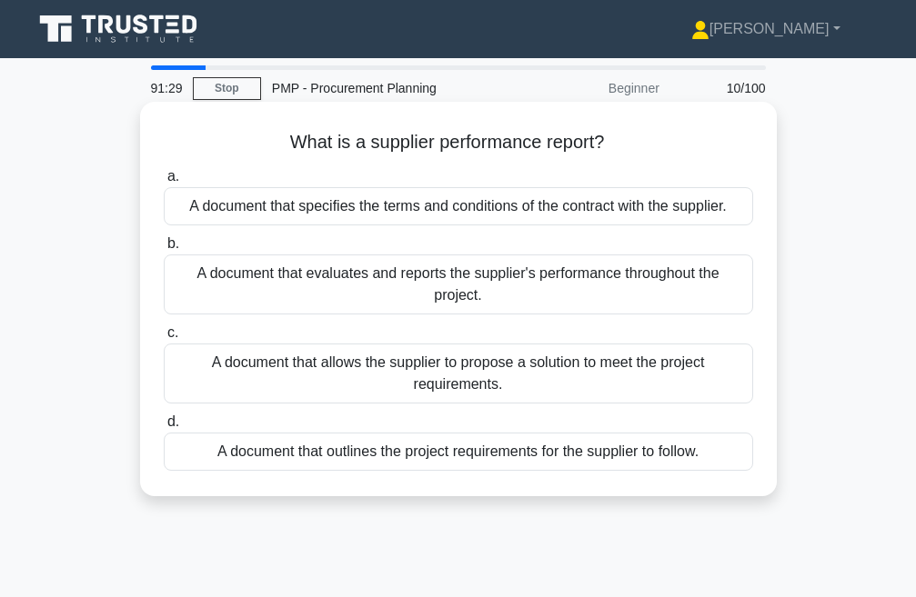
click at [302, 209] on div "A document that specifies the terms and conditions of the contract with the sup…" at bounding box center [458, 206] width 589 height 38
click at [164, 183] on input "a. A document that specifies the terms and conditions of the contract with the …" at bounding box center [164, 177] width 0 height 12
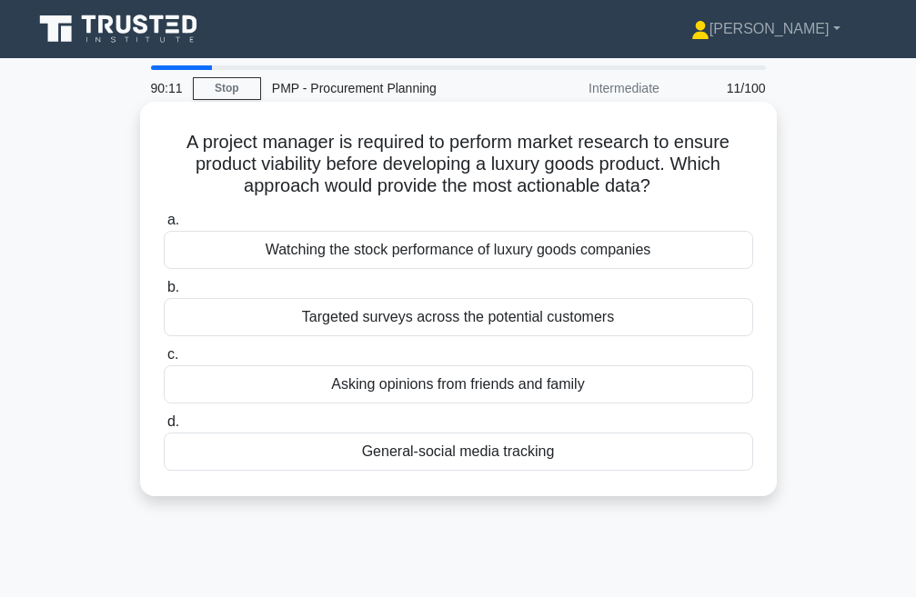
click at [429, 257] on div "Watching the stock performance of luxury goods companies" at bounding box center [458, 250] width 589 height 38
click at [164, 226] on input "a. Watching the stock performance of luxury goods companies" at bounding box center [164, 221] width 0 height 12
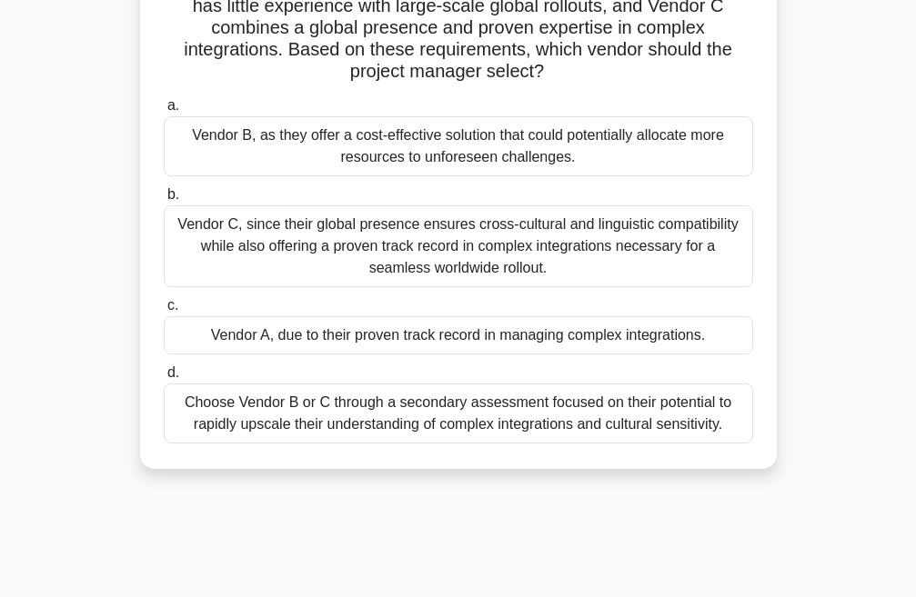
scroll to position [273, 0]
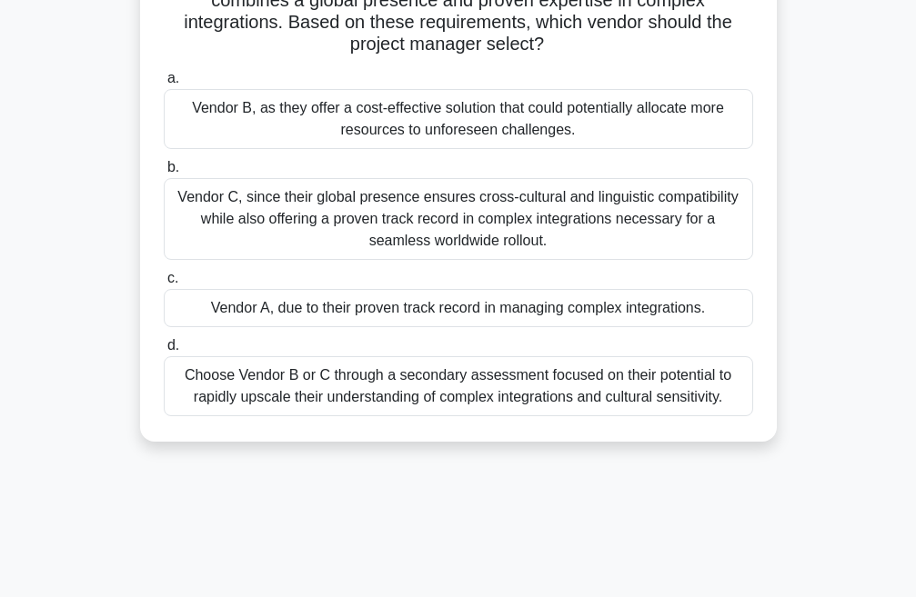
click at [297, 216] on div "Vendor C, since their global presence ensures cross-cultural and linguistic com…" at bounding box center [458, 219] width 589 height 82
click at [164, 174] on input "b. Vendor C, since their global presence ensures cross-cultural and linguistic …" at bounding box center [164, 168] width 0 height 12
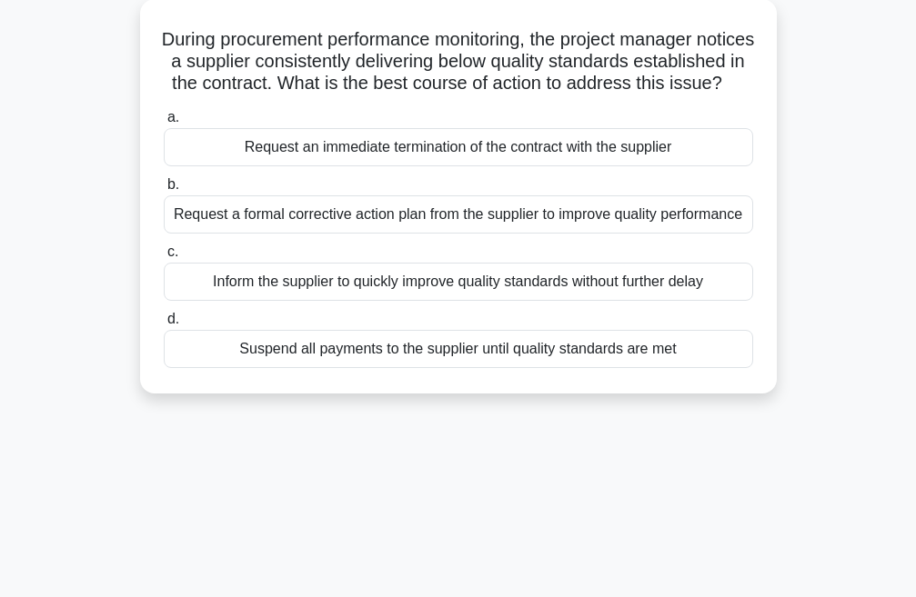
scroll to position [0, 0]
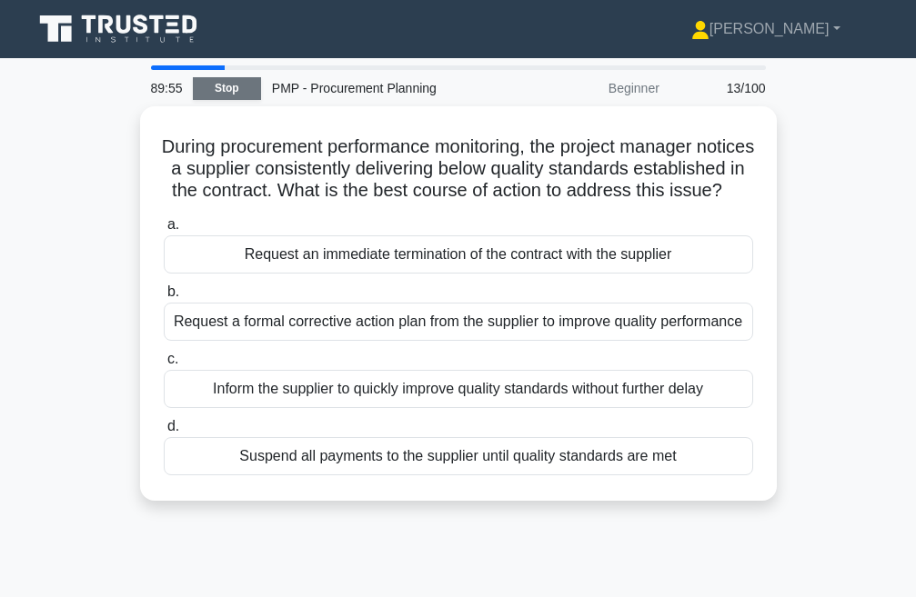
click at [216, 83] on link "Stop" at bounding box center [227, 88] width 68 height 23
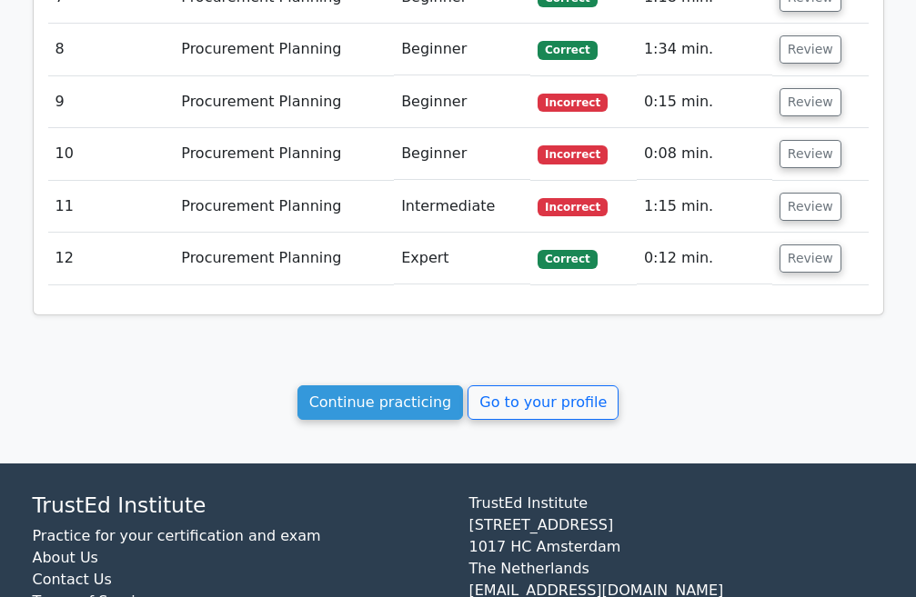
scroll to position [2157, 0]
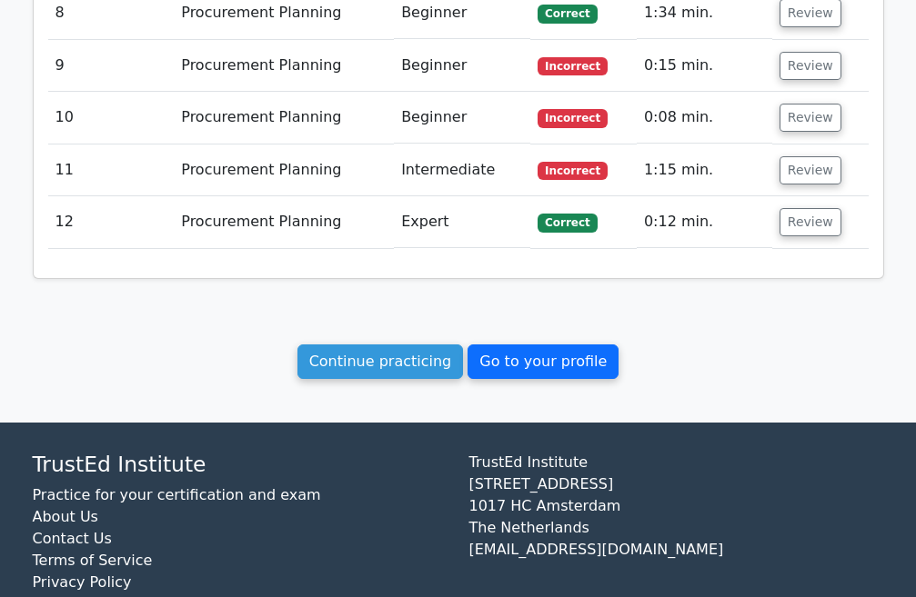
click at [545, 345] on link "Go to your profile" at bounding box center [542, 362] width 151 height 35
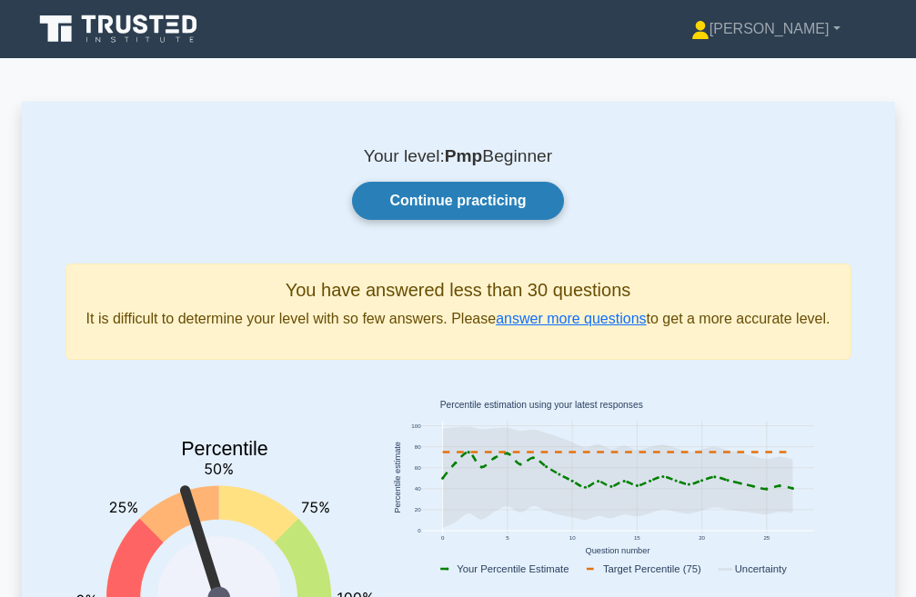
click at [475, 210] on link "Continue practicing" at bounding box center [457, 201] width 211 height 38
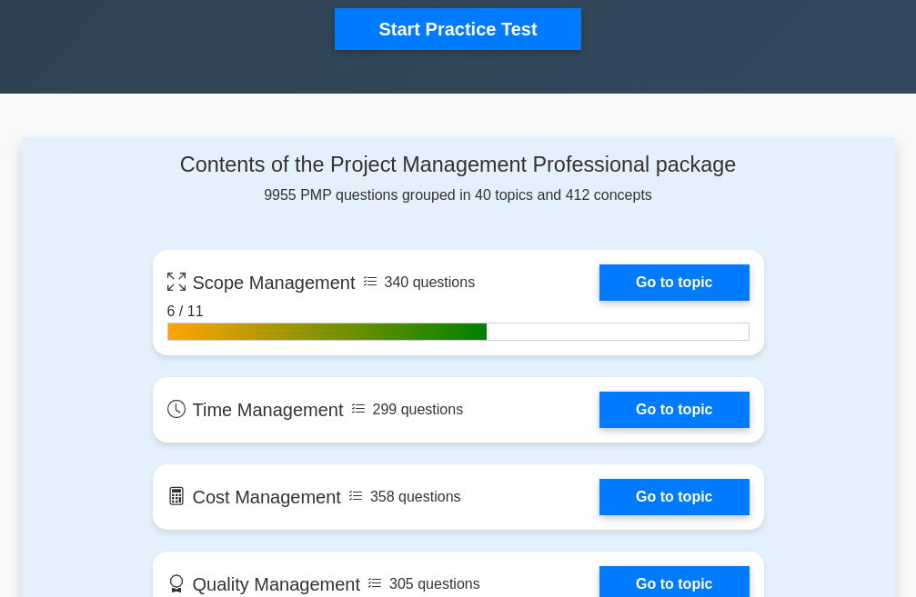
scroll to position [637, 0]
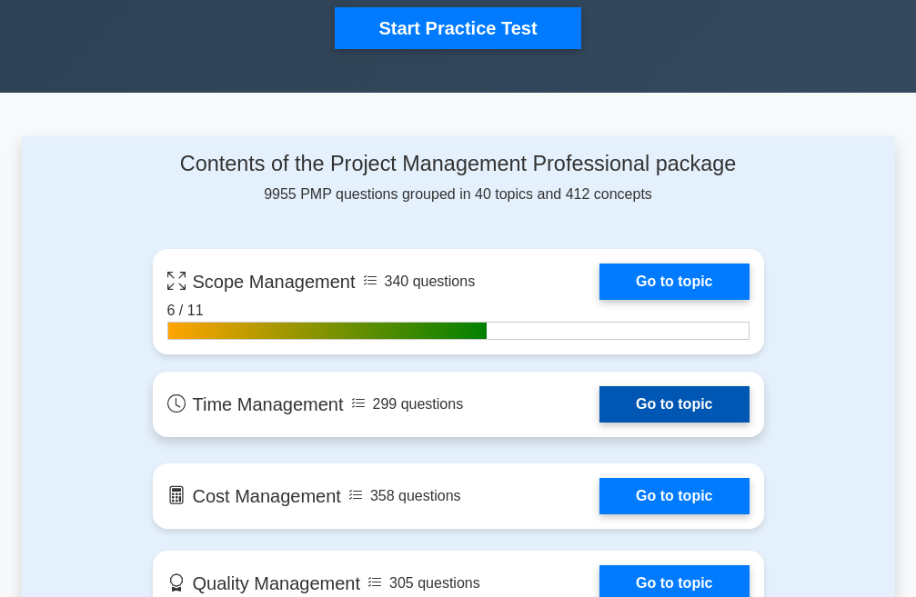
click at [674, 390] on link "Go to topic" at bounding box center [673, 405] width 149 height 36
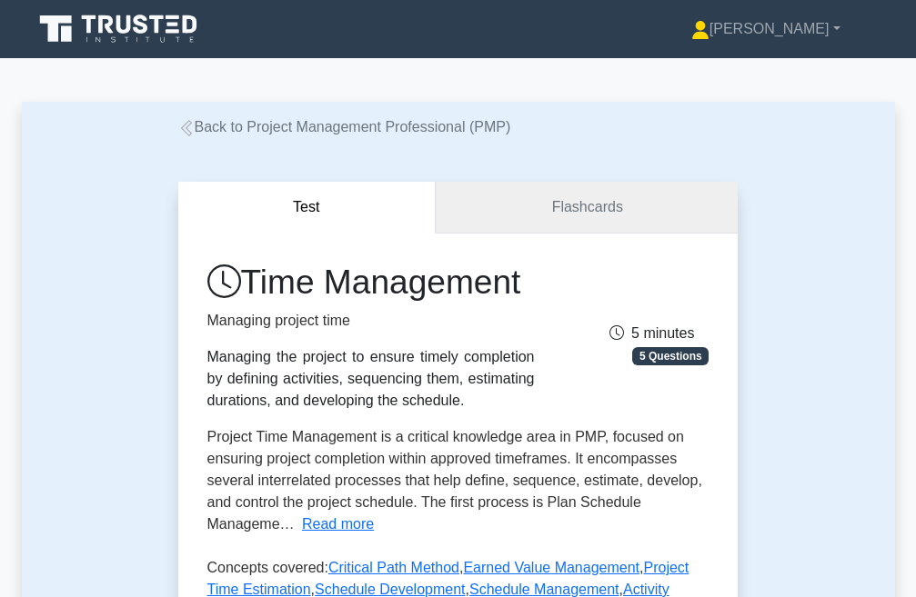
click at [599, 206] on link "Flashcards" at bounding box center [587, 208] width 302 height 52
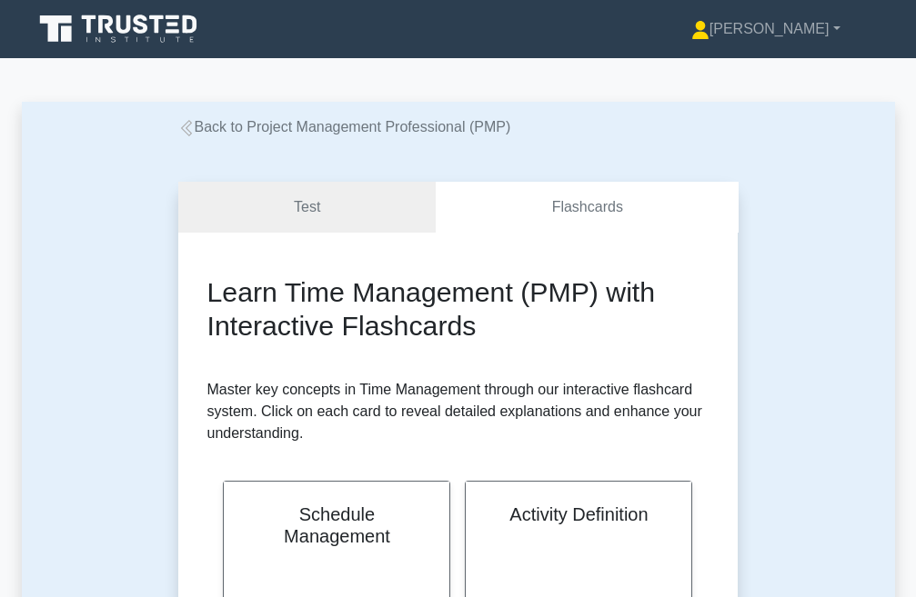
scroll to position [1974, 0]
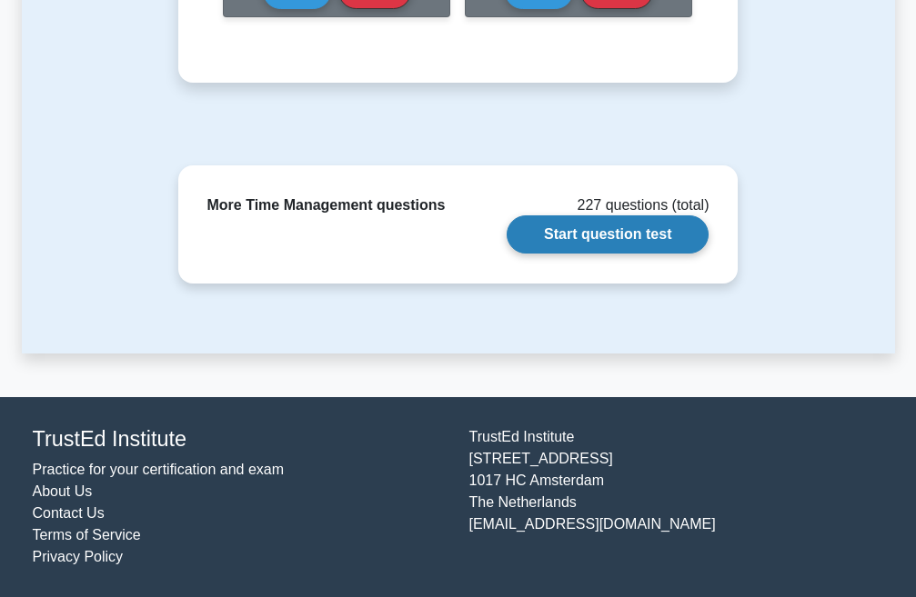
click at [615, 236] on link "Start question test" at bounding box center [608, 235] width 202 height 38
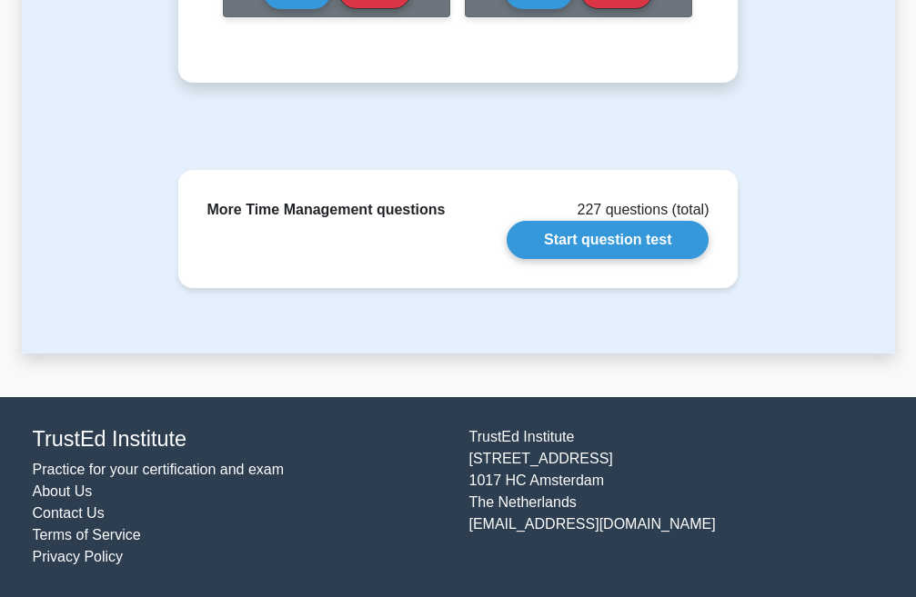
scroll to position [0, 0]
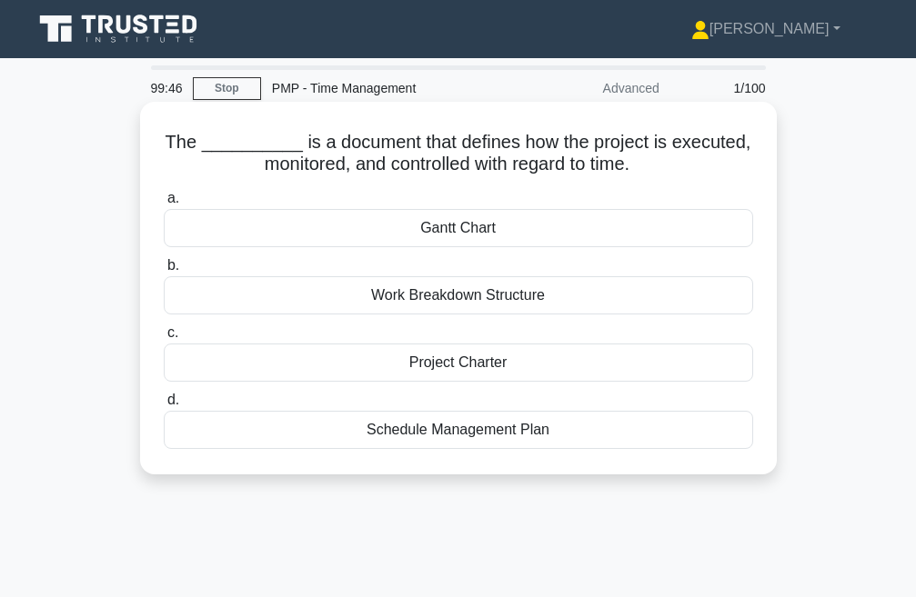
click at [417, 296] on div "Work Breakdown Structure" at bounding box center [458, 295] width 589 height 38
click at [164, 272] on input "b. Work Breakdown Structure" at bounding box center [164, 266] width 0 height 12
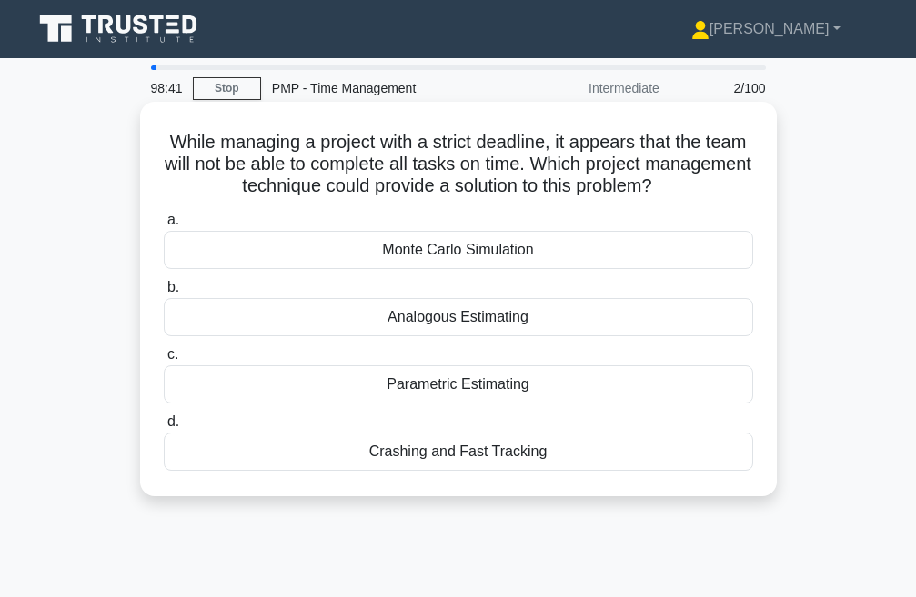
click at [433, 394] on div "Parametric Estimating" at bounding box center [458, 385] width 589 height 38
click at [164, 361] on input "c. Parametric Estimating" at bounding box center [164, 355] width 0 height 12
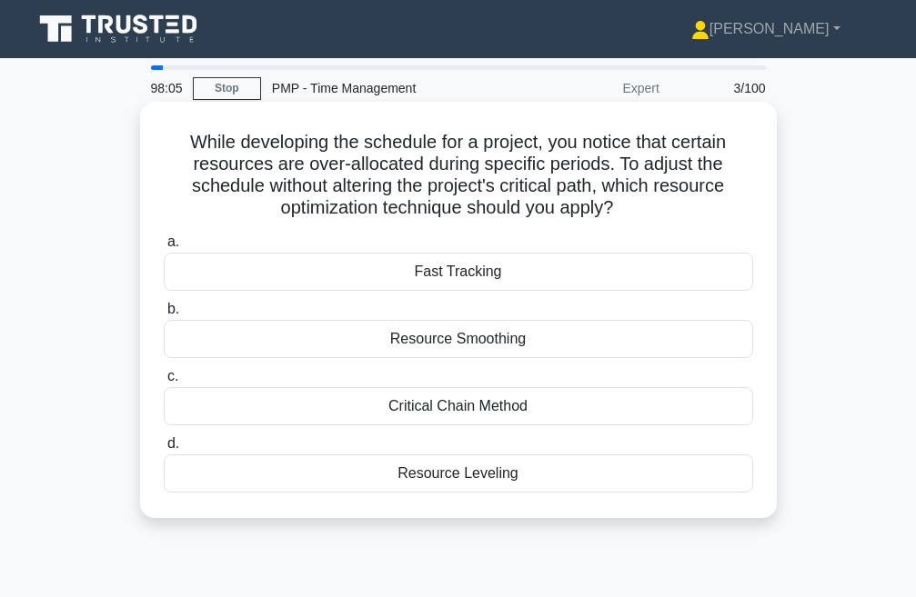
click at [462, 341] on div "Resource Smoothing" at bounding box center [458, 339] width 589 height 38
click at [164, 316] on input "b. Resource Smoothing" at bounding box center [164, 310] width 0 height 12
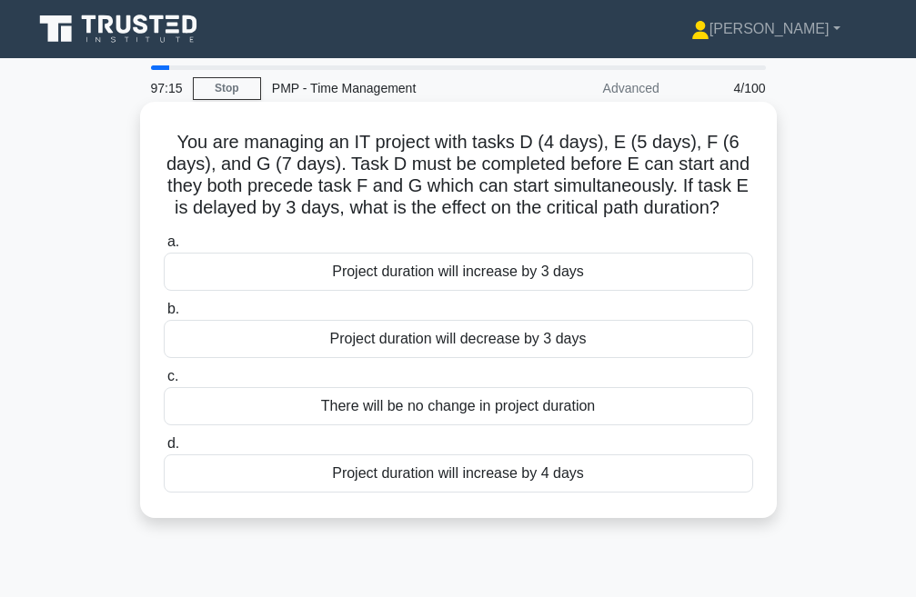
click at [474, 273] on div "Project duration will increase by 3 days" at bounding box center [458, 272] width 589 height 38
click at [164, 248] on input "a. Project duration will increase by 3 days" at bounding box center [164, 242] width 0 height 12
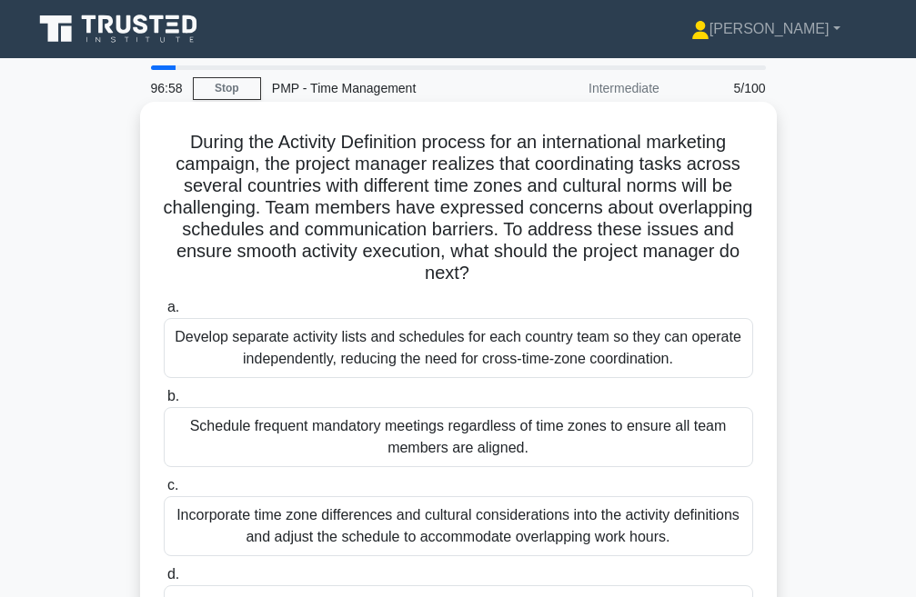
click at [357, 366] on div "Develop separate activity lists and schedules for each country team so they can…" at bounding box center [458, 348] width 589 height 60
click at [164, 314] on input "a. Develop separate activity lists and schedules for each country team so they …" at bounding box center [164, 308] width 0 height 12
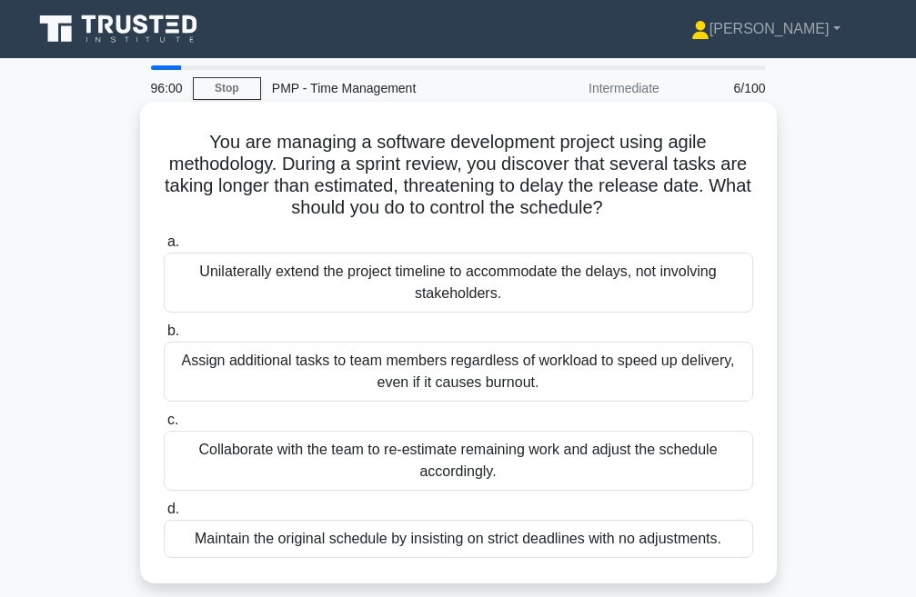
click at [346, 286] on div "Unilaterally extend the project timeline to accommodate the delays, not involvi…" at bounding box center [458, 283] width 589 height 60
click at [164, 248] on input "a. Unilaterally extend the project timeline to accommodate the delays, not invo…" at bounding box center [164, 242] width 0 height 12
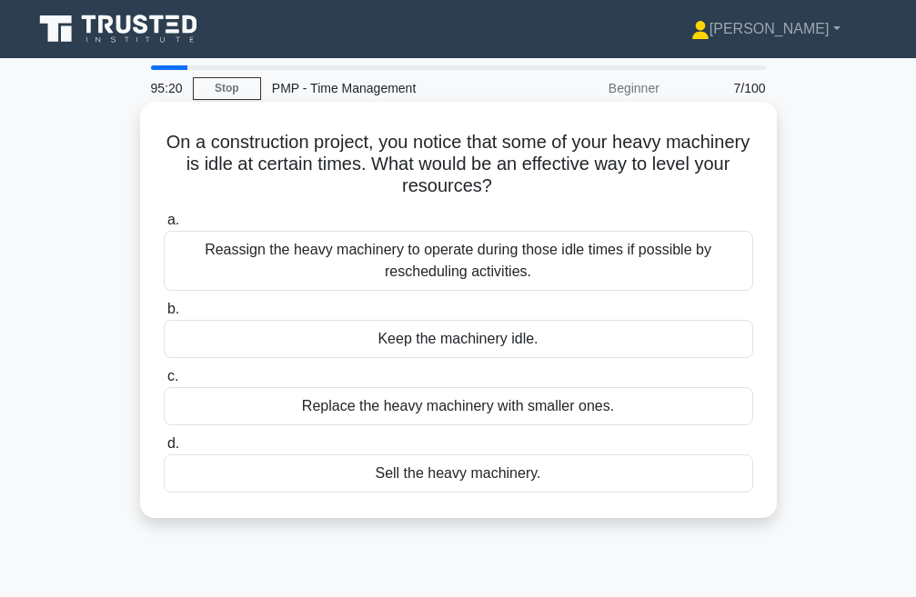
click at [445, 268] on div "Reassign the heavy machinery to operate during those idle times if possible by …" at bounding box center [458, 261] width 589 height 60
click at [164, 226] on input "a. Reassign the heavy machinery to operate during those idle times if possible …" at bounding box center [164, 221] width 0 height 12
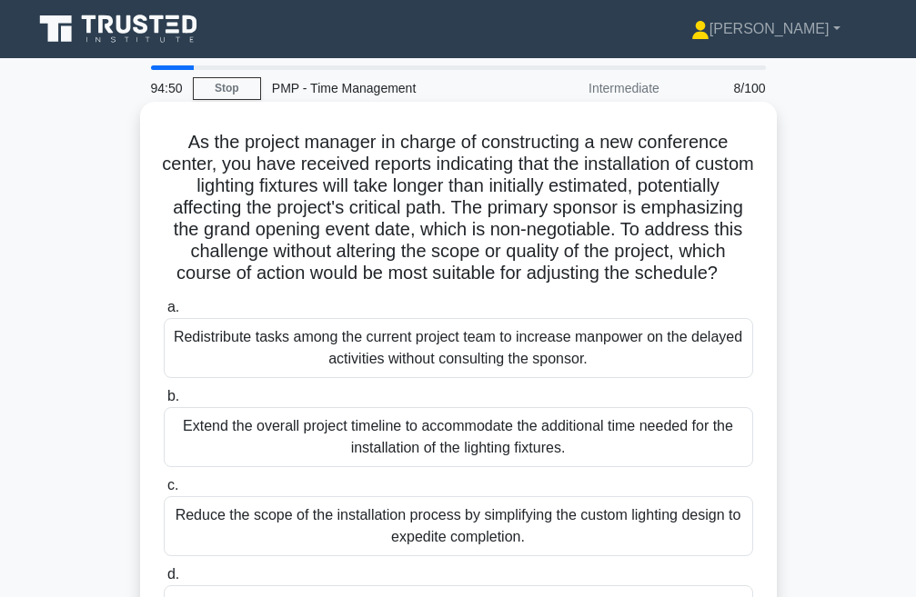
drag, startPoint x: 179, startPoint y: 146, endPoint x: 569, endPoint y: 308, distance: 422.7
click at [569, 286] on h5 "As the project manager in charge of constructing a new conference center, you h…" at bounding box center [458, 208] width 593 height 155
click at [718, 286] on icon ".spinner_0XTQ{transform-origin:center;animation:spinner_y6GP .75s linear infini…" at bounding box center [729, 275] width 22 height 22
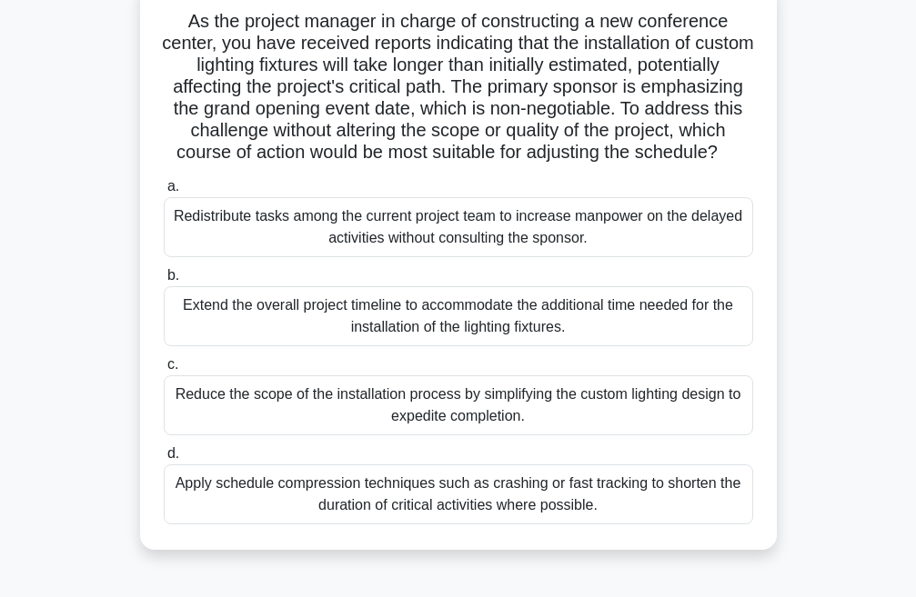
scroll to position [91, 0]
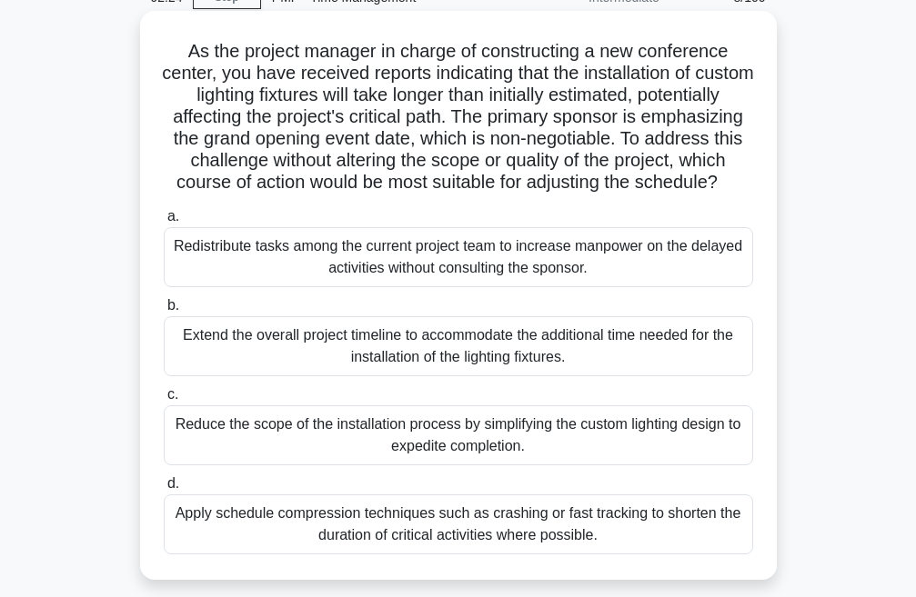
click at [470, 555] on div "Apply schedule compression techniques such as crashing or fast tracking to shor…" at bounding box center [458, 525] width 589 height 60
click at [164, 490] on input "d. Apply schedule compression techniques such as crashing or fast tracking to s…" at bounding box center [164, 484] width 0 height 12
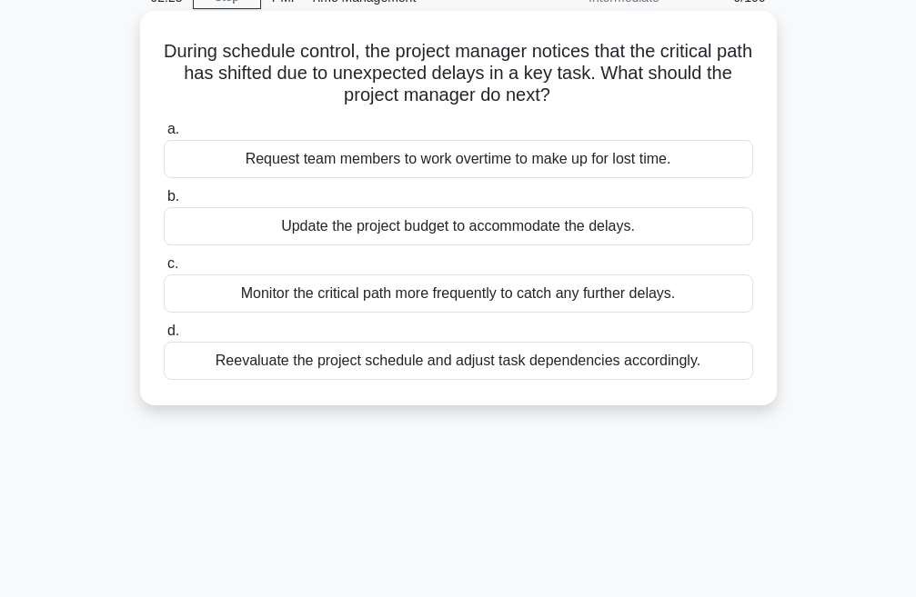
scroll to position [0, 0]
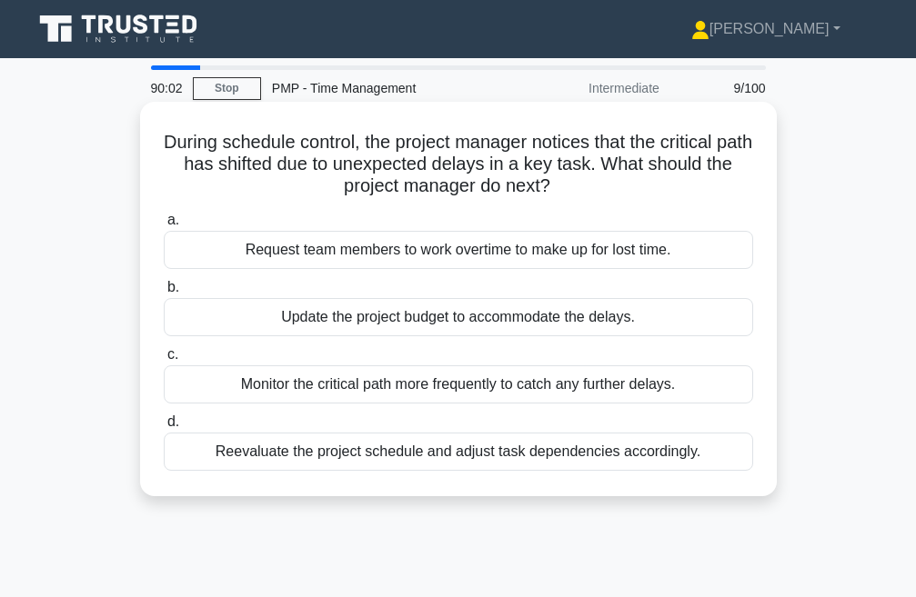
click at [376, 387] on div "Monitor the critical path more frequently to catch any further delays." at bounding box center [458, 385] width 589 height 38
click at [164, 361] on input "c. Monitor the critical path more frequently to catch any further delays." at bounding box center [164, 355] width 0 height 12
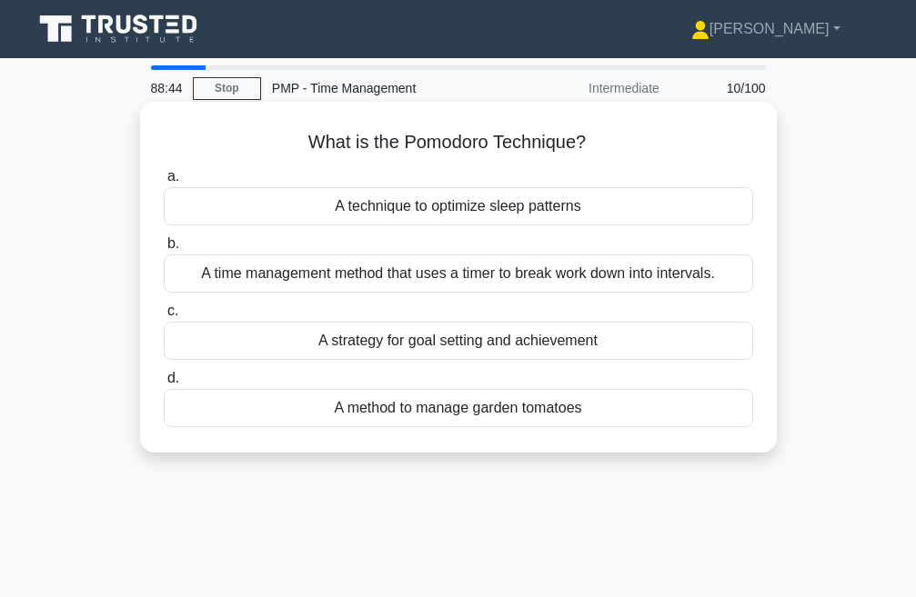
click at [365, 342] on div "A strategy for goal setting and achievement" at bounding box center [458, 341] width 589 height 38
click at [164, 317] on input "c. A strategy for goal setting and achievement" at bounding box center [164, 312] width 0 height 12
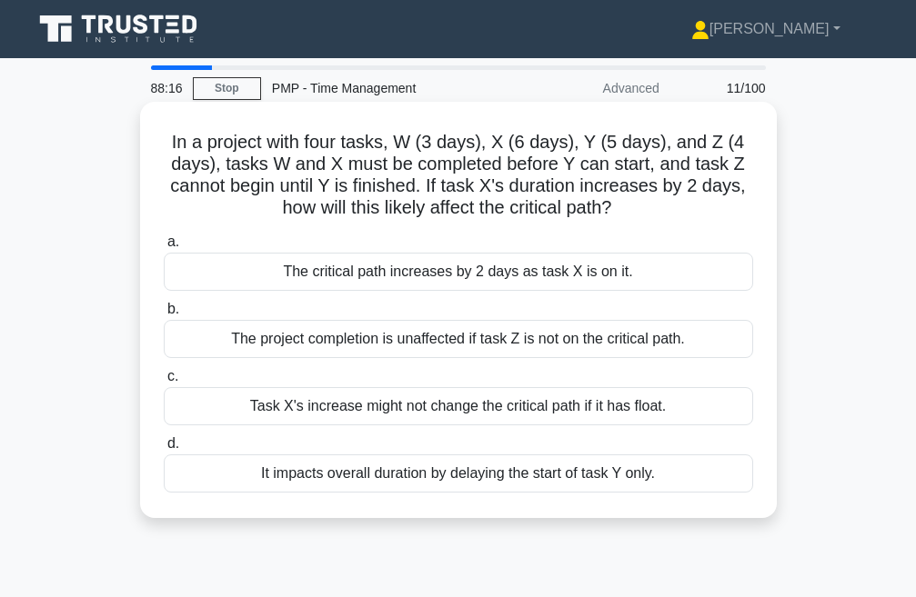
click at [402, 342] on div "The project completion is unaffected if task Z is not on the critical path." at bounding box center [458, 339] width 589 height 38
click at [164, 316] on input "b. The project completion is unaffected if task Z is not on the critical path." at bounding box center [164, 310] width 0 height 12
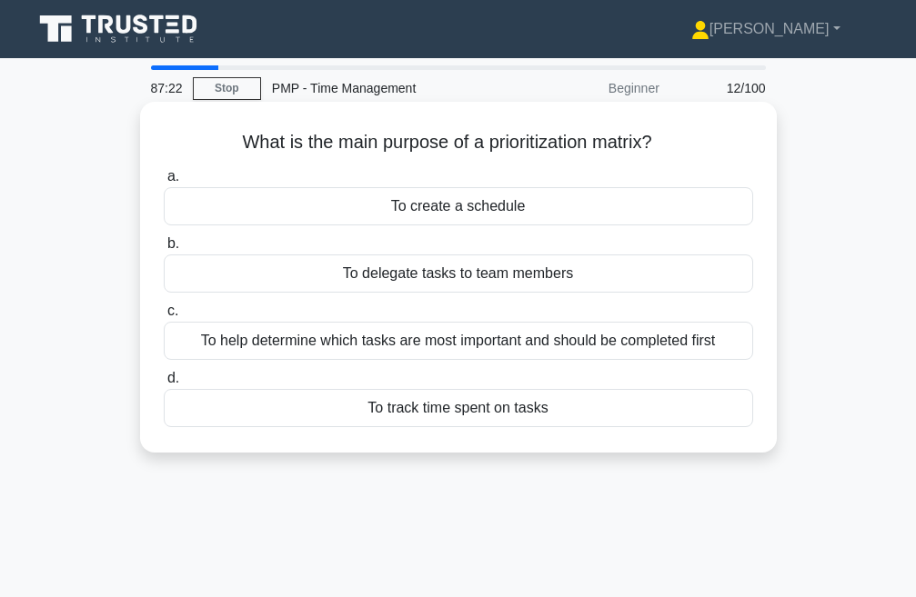
click at [499, 336] on div "To help determine which tasks are most important and should be completed first" at bounding box center [458, 341] width 589 height 38
click at [164, 317] on input "c. To help determine which tasks are most important and should be completed fir…" at bounding box center [164, 312] width 0 height 12
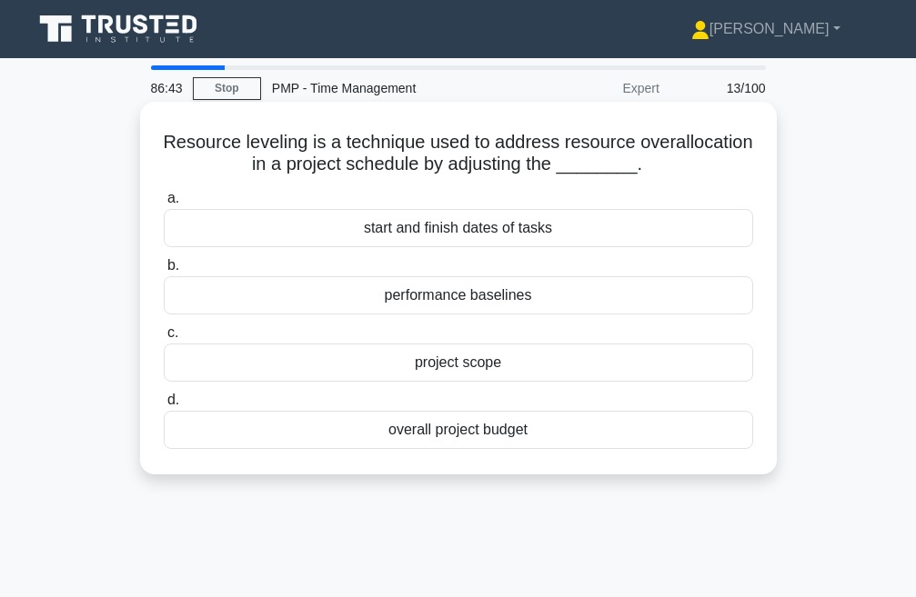
click at [437, 228] on div "start and finish dates of tasks" at bounding box center [458, 228] width 589 height 38
click at [164, 205] on input "a. start and finish dates of tasks" at bounding box center [164, 199] width 0 height 12
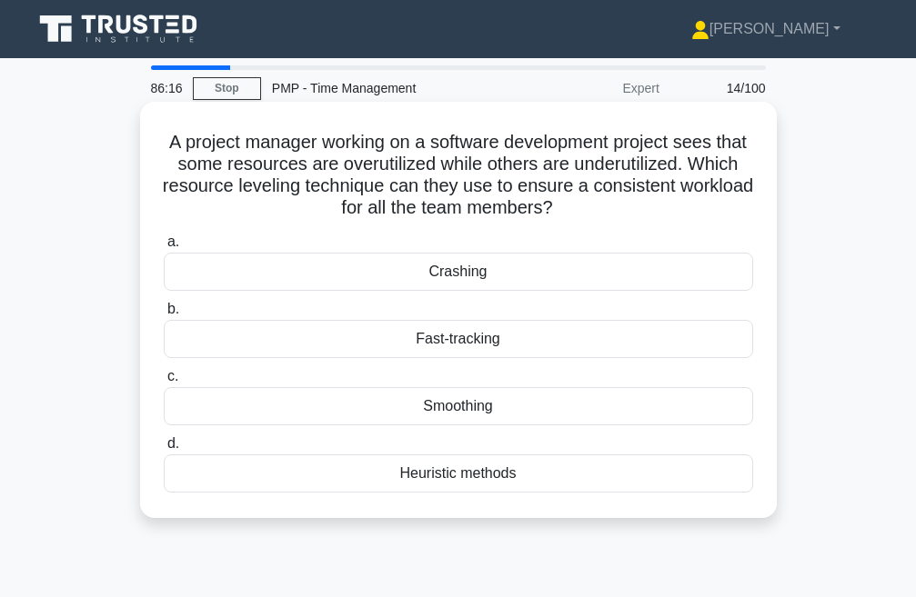
click at [474, 280] on div "Crashing" at bounding box center [458, 272] width 589 height 38
click at [164, 248] on input "a. Crashing" at bounding box center [164, 242] width 0 height 12
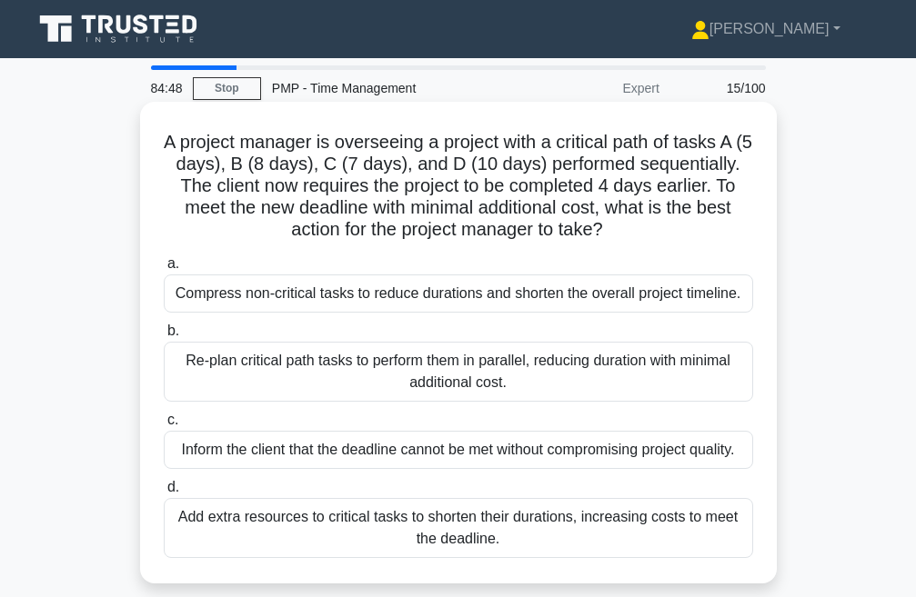
click at [355, 370] on div "Re-plan critical path tasks to perform them in parallel, reducing duration with…" at bounding box center [458, 372] width 589 height 60
click at [164, 337] on input "b. Re-plan critical path tasks to perform them in parallel, reducing duration w…" at bounding box center [164, 332] width 0 height 12
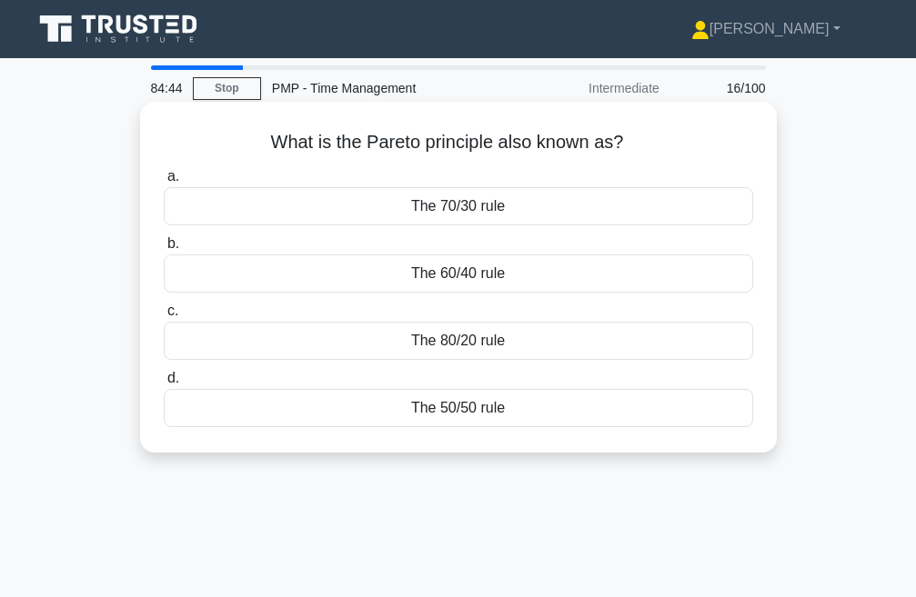
click at [501, 340] on div "The 80/20 rule" at bounding box center [458, 341] width 589 height 38
click at [164, 317] on input "c. The 80/20 rule" at bounding box center [164, 312] width 0 height 12
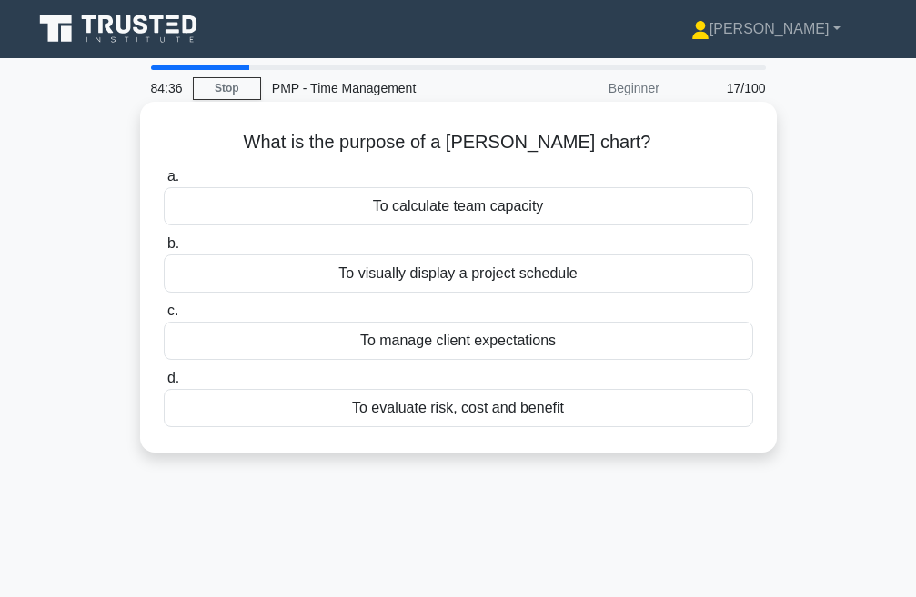
click at [446, 267] on div "To visually display a project schedule" at bounding box center [458, 274] width 589 height 38
click at [164, 250] on input "b. To visually display a project schedule" at bounding box center [164, 244] width 0 height 12
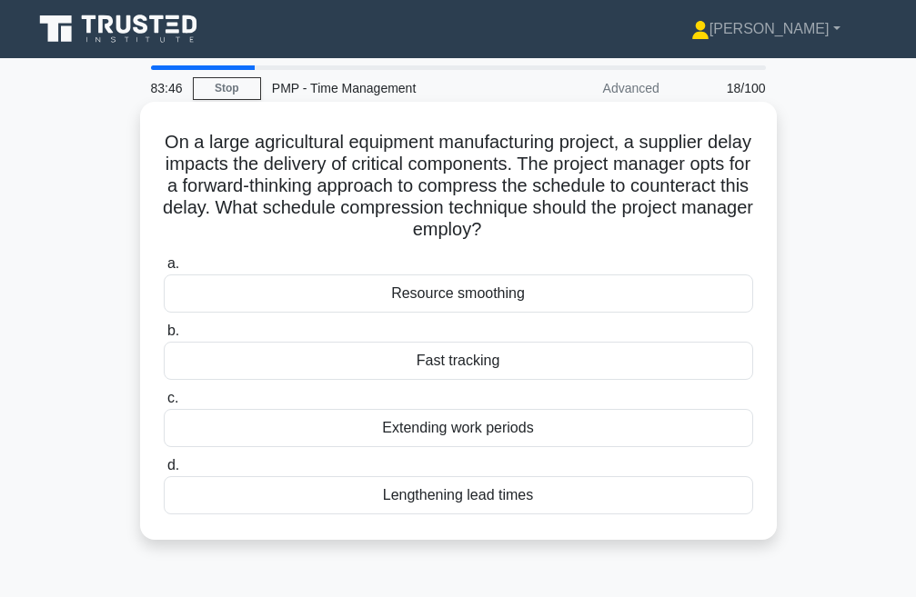
drag, startPoint x: 178, startPoint y: 141, endPoint x: 567, endPoint y: 229, distance: 398.2
click at [567, 229] on h5 "On a large agricultural equipment manufacturing project, a supplier delay impac…" at bounding box center [458, 186] width 593 height 111
click at [503, 226] on icon ".spinner_0XTQ{transform-origin:center;animation:spinner_y6GP .75s linear infini…" at bounding box center [492, 231] width 22 height 22
click at [470, 296] on div "Resource smoothing" at bounding box center [458, 294] width 589 height 38
click at [164, 270] on input "a. Resource smoothing" at bounding box center [164, 264] width 0 height 12
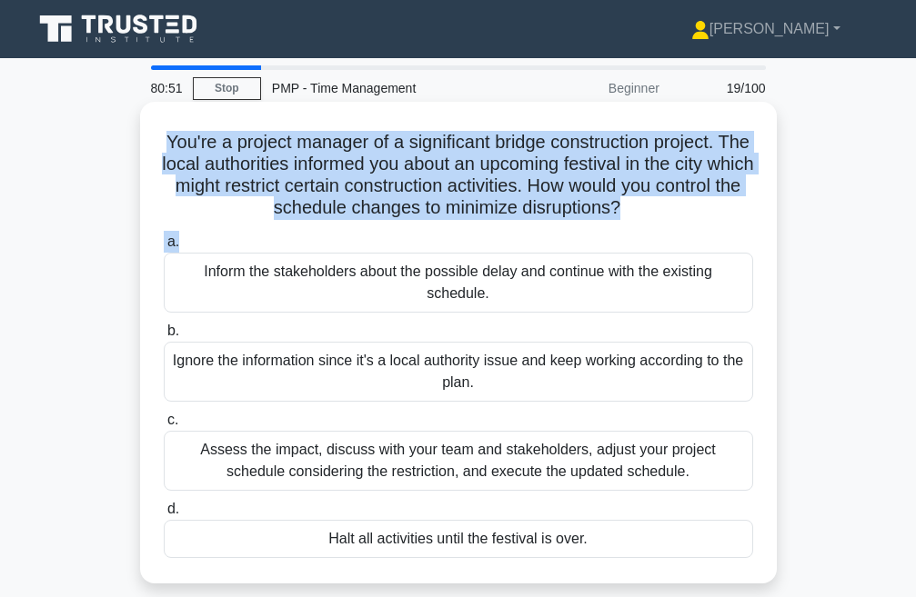
drag, startPoint x: 173, startPoint y: 144, endPoint x: 709, endPoint y: 234, distance: 544.1
click at [709, 234] on div "You're a project manager of a significant bridge construction project. The loca…" at bounding box center [458, 342] width 622 height 467
click at [703, 212] on h5 "You're a project manager of a significant bridge construction project. The loca…" at bounding box center [458, 175] width 593 height 89
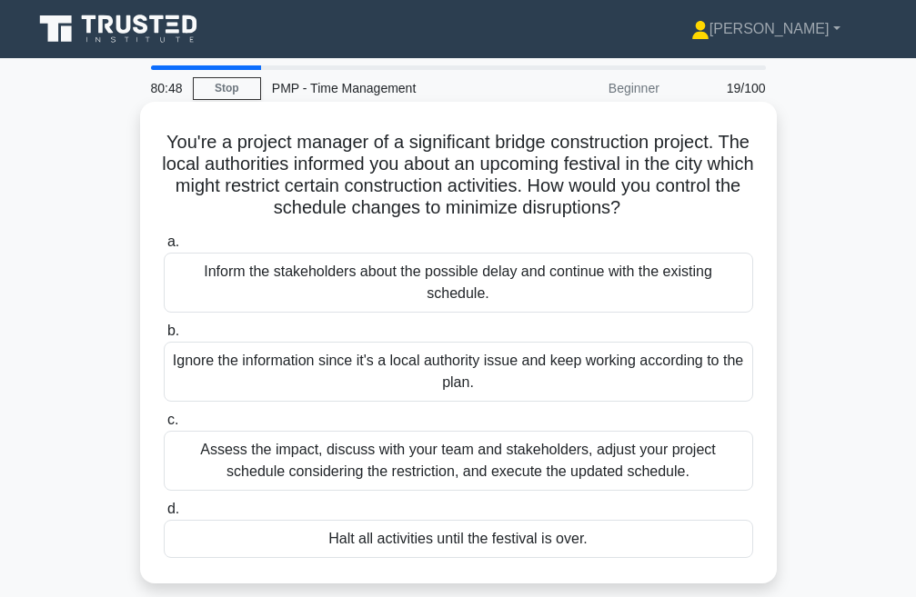
drag, startPoint x: 594, startPoint y: 206, endPoint x: 172, endPoint y: 127, distance: 429.3
click at [172, 127] on div "You're a project manager of a significant bridge construction project. The loca…" at bounding box center [458, 342] width 622 height 467
click at [732, 212] on h5 "You're a project manager of a significant bridge construction project. The loca…" at bounding box center [458, 175] width 593 height 89
click at [440, 464] on div "Assess the impact, discuss with your team and stakeholders, adjust your project…" at bounding box center [458, 461] width 589 height 60
click at [164, 427] on input "c. Assess the impact, discuss with your team and stakeholders, adjust your proj…" at bounding box center [164, 421] width 0 height 12
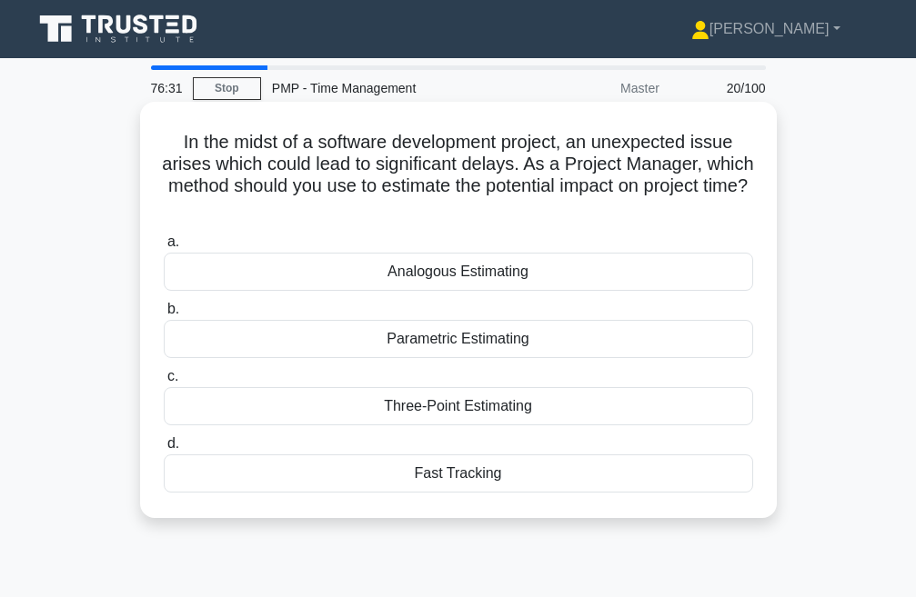
click at [416, 342] on div "Parametric Estimating" at bounding box center [458, 339] width 589 height 38
click at [164, 316] on input "b. Parametric Estimating" at bounding box center [164, 310] width 0 height 12
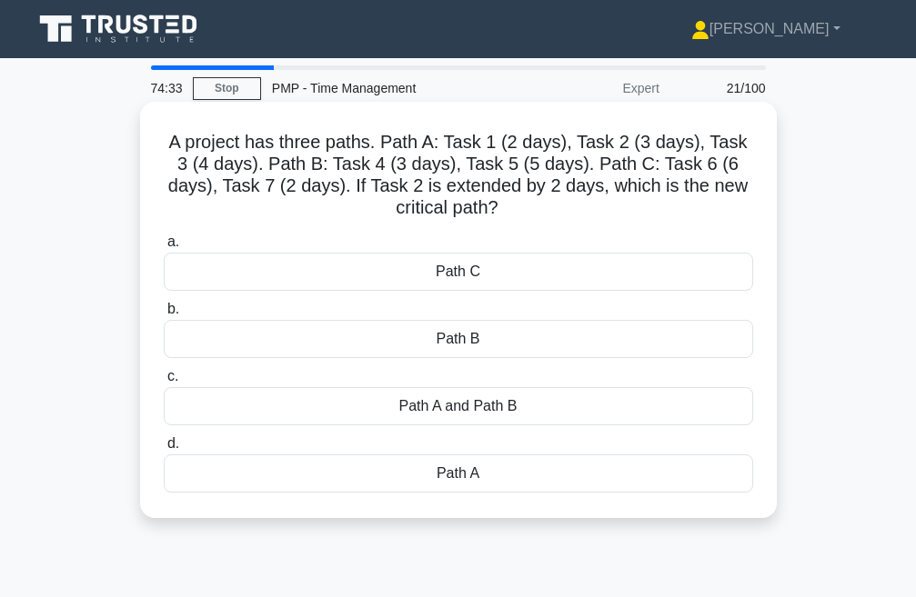
click at [499, 404] on div "Path A and Path B" at bounding box center [458, 406] width 589 height 38
click at [164, 383] on input "c. Path A and Path B" at bounding box center [164, 377] width 0 height 12
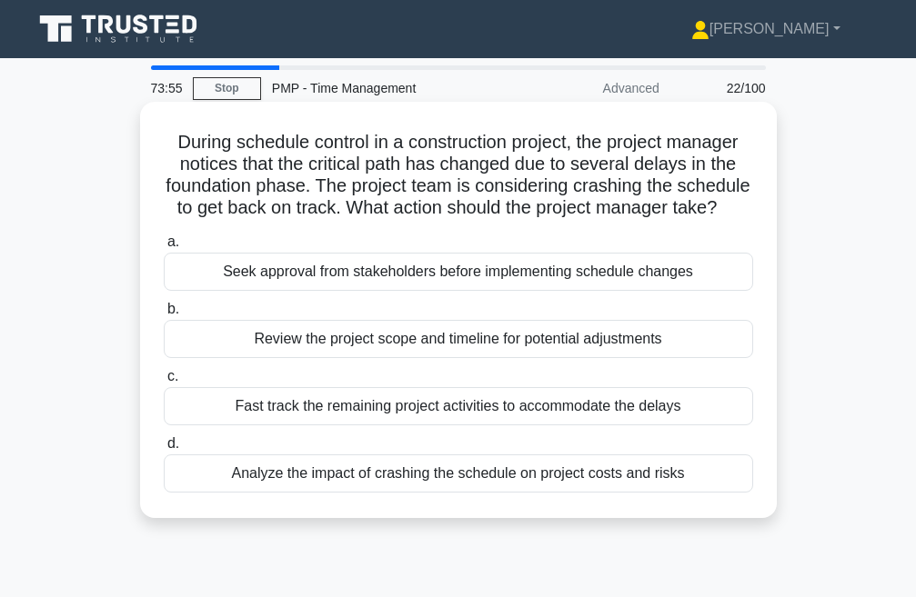
click at [522, 291] on div "Seek approval from stakeholders before implementing schedule changes" at bounding box center [458, 272] width 589 height 38
click at [164, 248] on input "a. Seek approval from stakeholders before implementing schedule changes" at bounding box center [164, 242] width 0 height 12
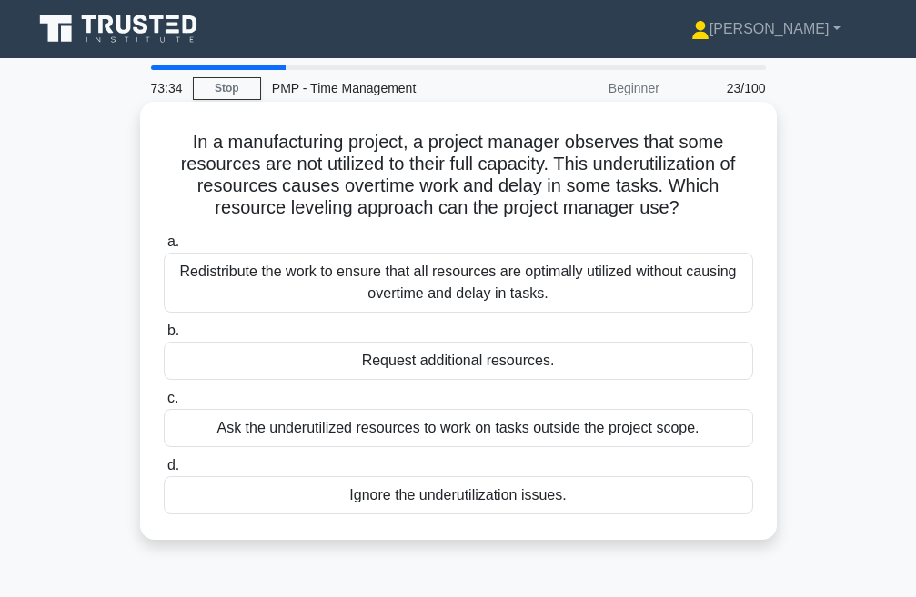
click at [474, 294] on div "Redistribute the work to ensure that all resources are optimally utilized witho…" at bounding box center [458, 283] width 589 height 60
click at [164, 248] on input "a. Redistribute the work to ensure that all resources are optimally utilized wi…" at bounding box center [164, 242] width 0 height 12
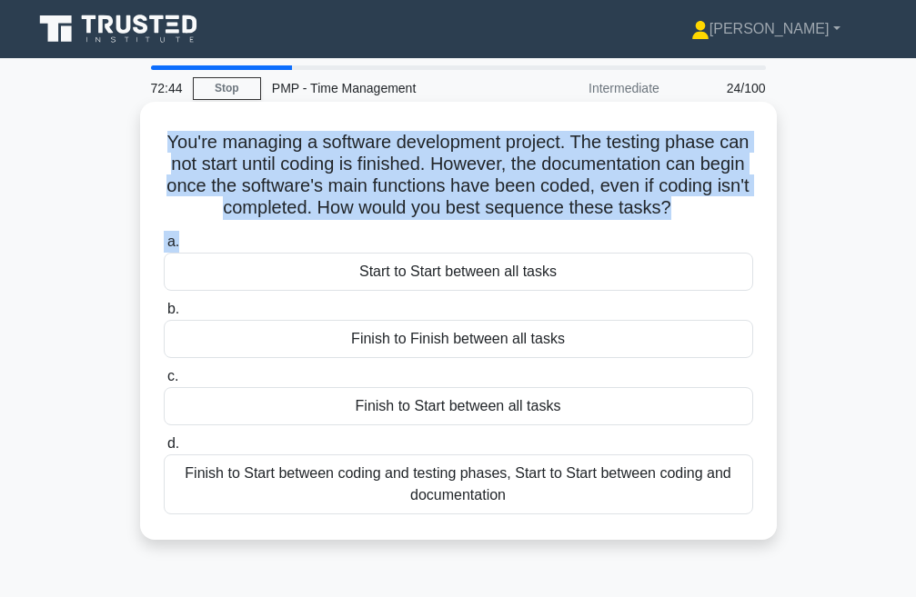
drag, startPoint x: 179, startPoint y: 143, endPoint x: 691, endPoint y: 212, distance: 516.7
click at [790, 246] on div "You're managing a software development project. The testing phase can not start…" at bounding box center [458, 336] width 873 height 460
click at [693, 218] on icon ".spinner_0XTQ{transform-origin:center;animation:spinner_y6GP .75s linear infini…" at bounding box center [682, 209] width 22 height 22
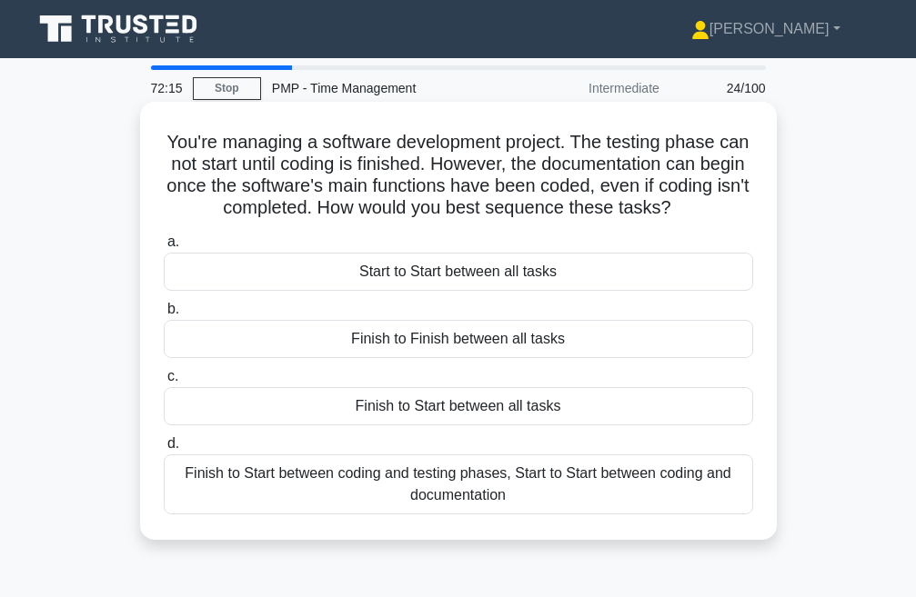
click at [333, 483] on div "Finish to Start between coding and testing phases, Start to Start between codin…" at bounding box center [458, 485] width 589 height 60
click at [164, 450] on input "d. Finish to Start between coding and testing phases, Start to Start between co…" at bounding box center [164, 444] width 0 height 12
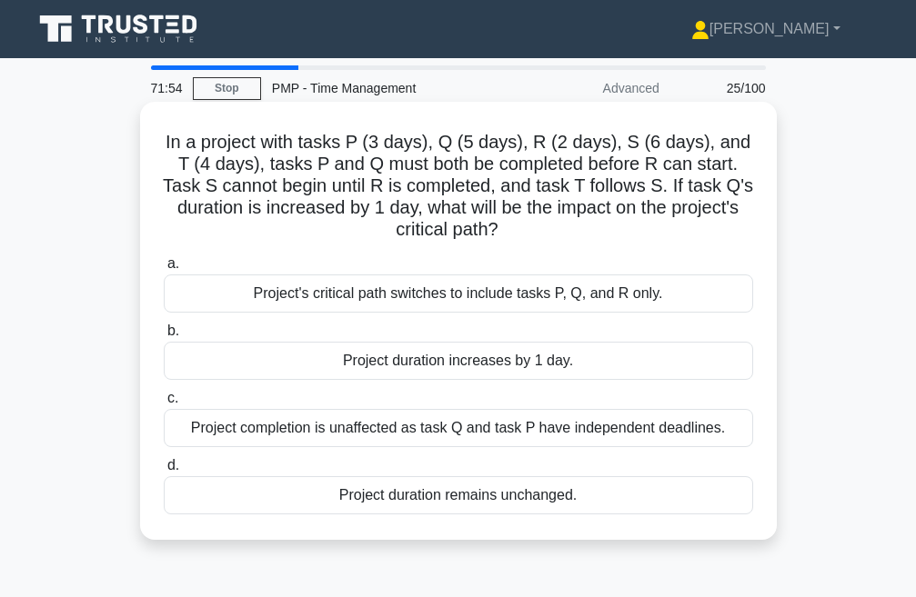
click at [387, 435] on div "Project completion is unaffected as task Q and task P have independent deadline…" at bounding box center [458, 428] width 589 height 38
click at [164, 405] on input "c. Project completion is unaffected as task Q and task P have independent deadl…" at bounding box center [164, 399] width 0 height 12
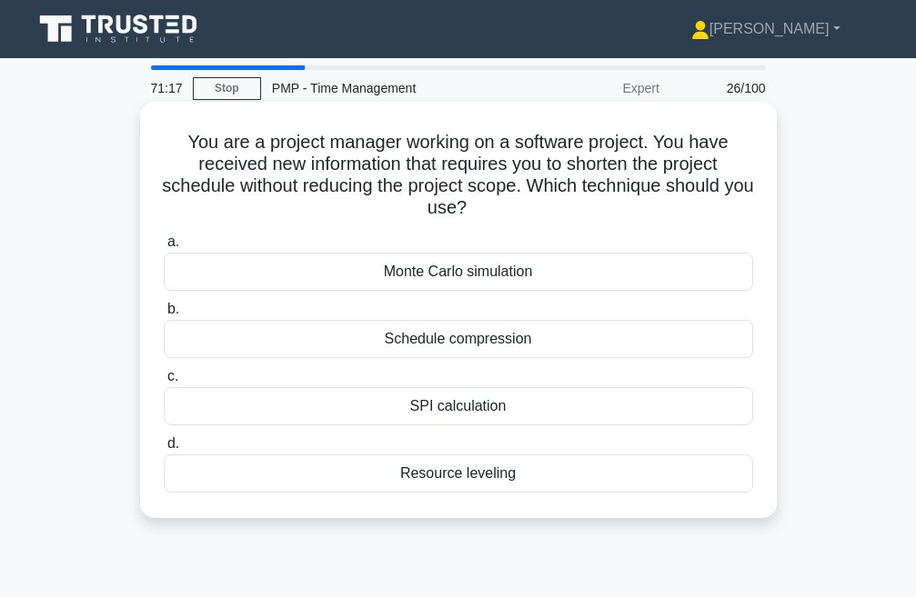
click at [430, 344] on div "Schedule compression" at bounding box center [458, 339] width 589 height 38
click at [164, 316] on input "b. Schedule compression" at bounding box center [164, 310] width 0 height 12
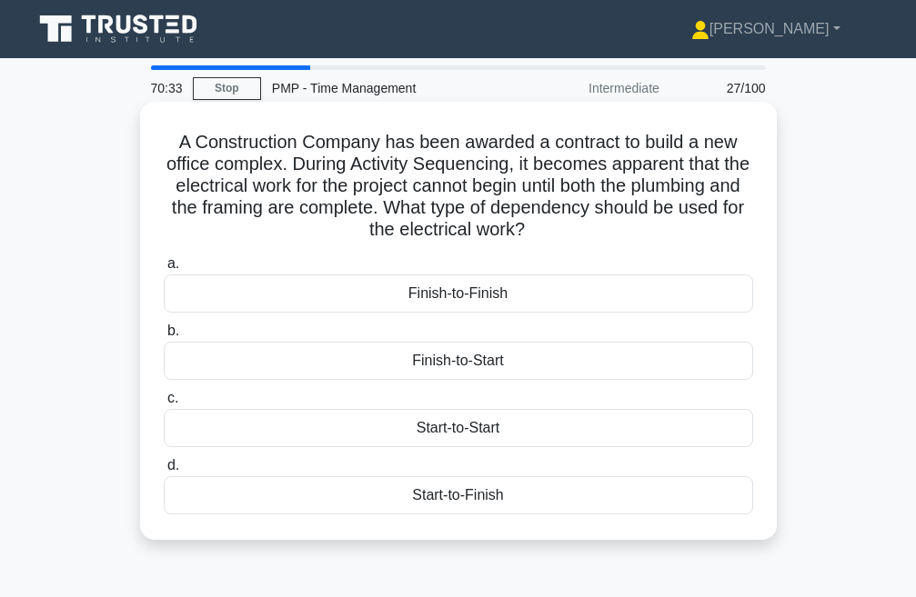
click at [481, 359] on div "Finish-to-Start" at bounding box center [458, 361] width 589 height 38
click at [164, 337] on input "b. Finish-to-Start" at bounding box center [164, 332] width 0 height 12
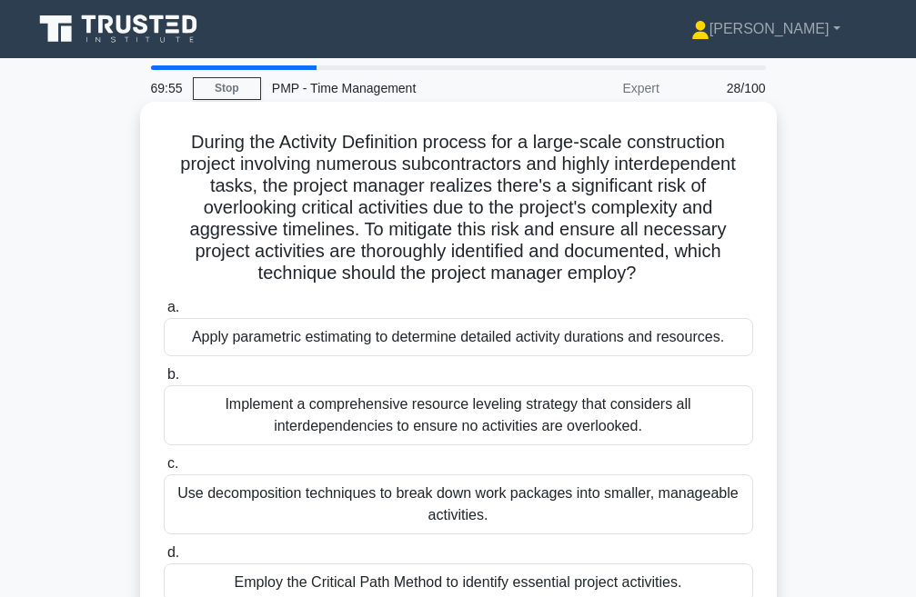
scroll to position [91, 0]
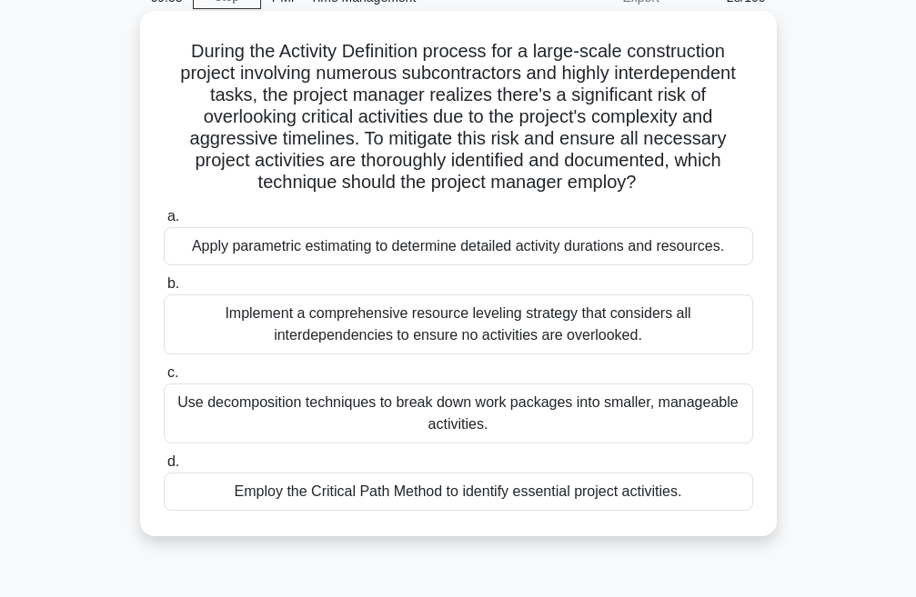
click at [367, 318] on div "Implement a comprehensive resource leveling strategy that considers all interde…" at bounding box center [458, 325] width 589 height 60
click at [164, 290] on input "b. Implement a comprehensive resource leveling strategy that considers all inte…" at bounding box center [164, 284] width 0 height 12
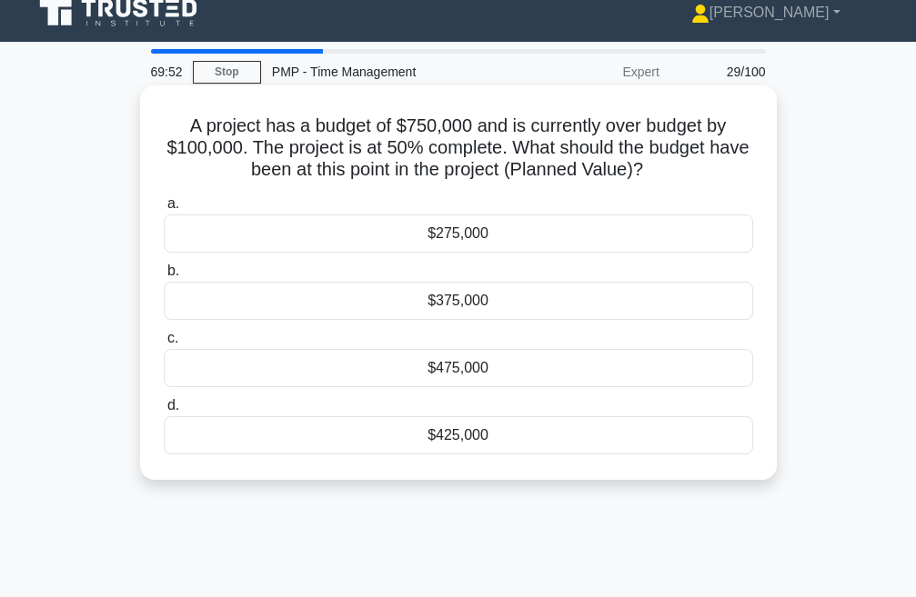
scroll to position [0, 0]
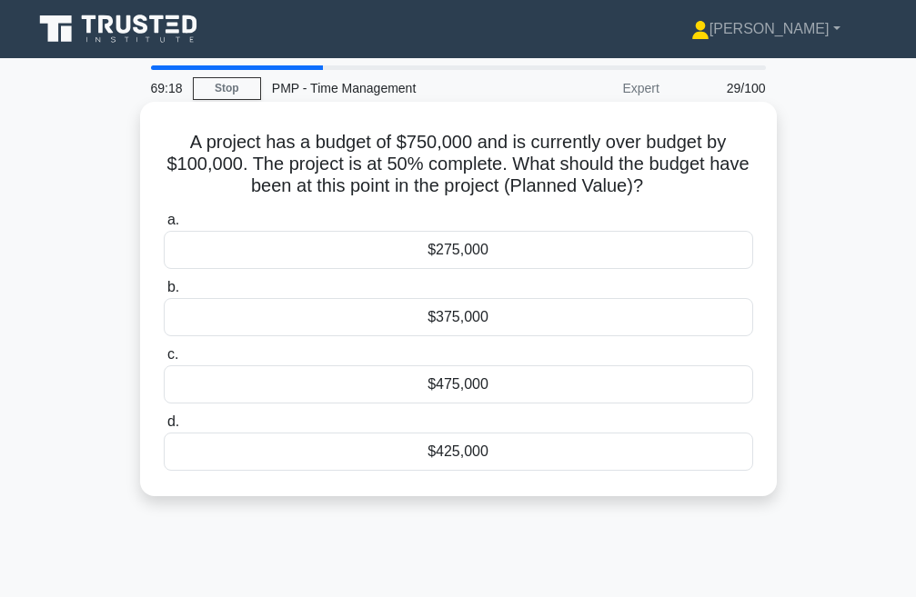
click at [451, 456] on div "$425,000" at bounding box center [458, 452] width 589 height 38
click at [164, 428] on input "d. $425,000" at bounding box center [164, 423] width 0 height 12
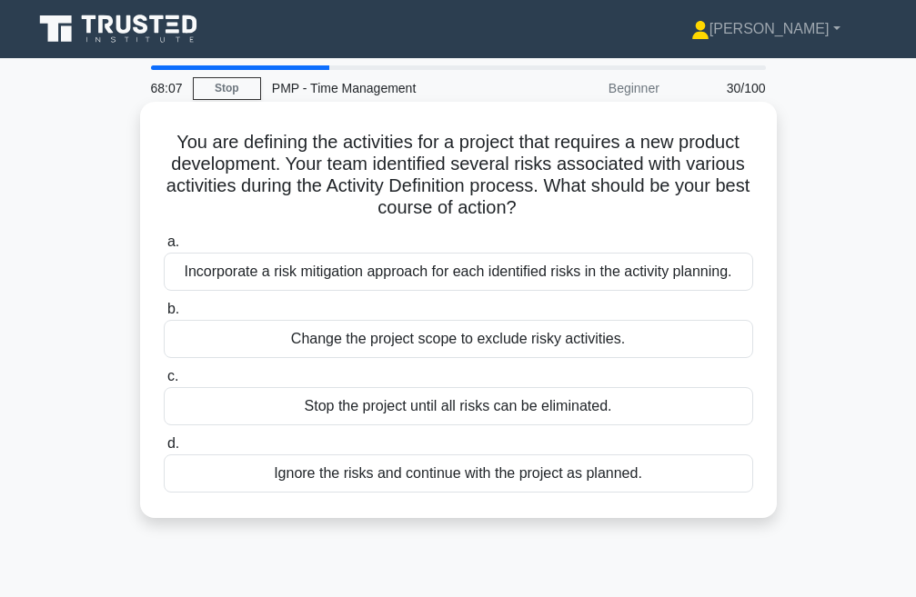
click at [387, 276] on div "Incorporate a risk mitigation approach for each identified risks in the activit…" at bounding box center [458, 272] width 589 height 38
click at [164, 248] on input "a. Incorporate a risk mitigation approach for each identified risks in the acti…" at bounding box center [164, 242] width 0 height 12
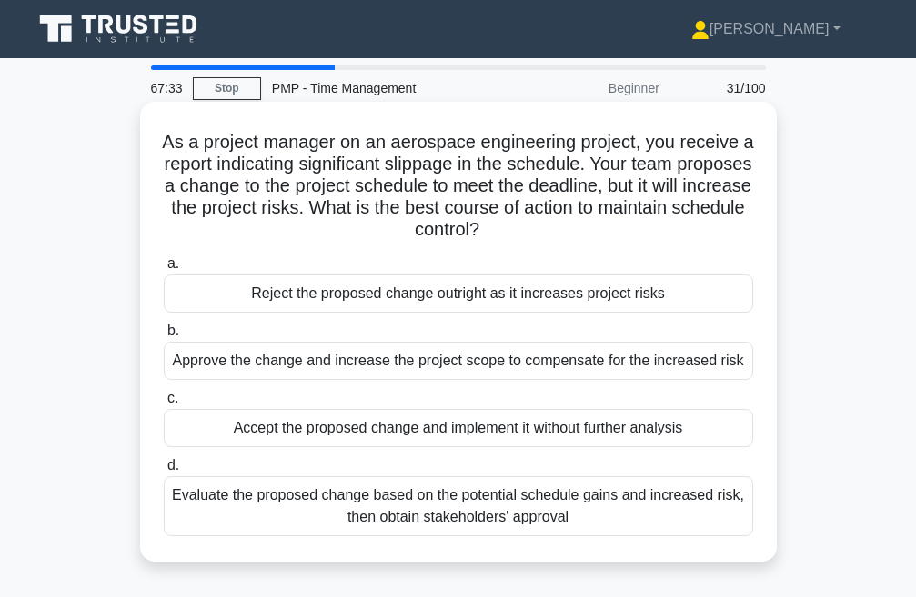
click at [410, 514] on div "Evaluate the proposed change based on the potential schedule gains and increase…" at bounding box center [458, 507] width 589 height 60
click at [164, 472] on input "d. Evaluate the proposed change based on the potential schedule gains and incre…" at bounding box center [164, 466] width 0 height 12
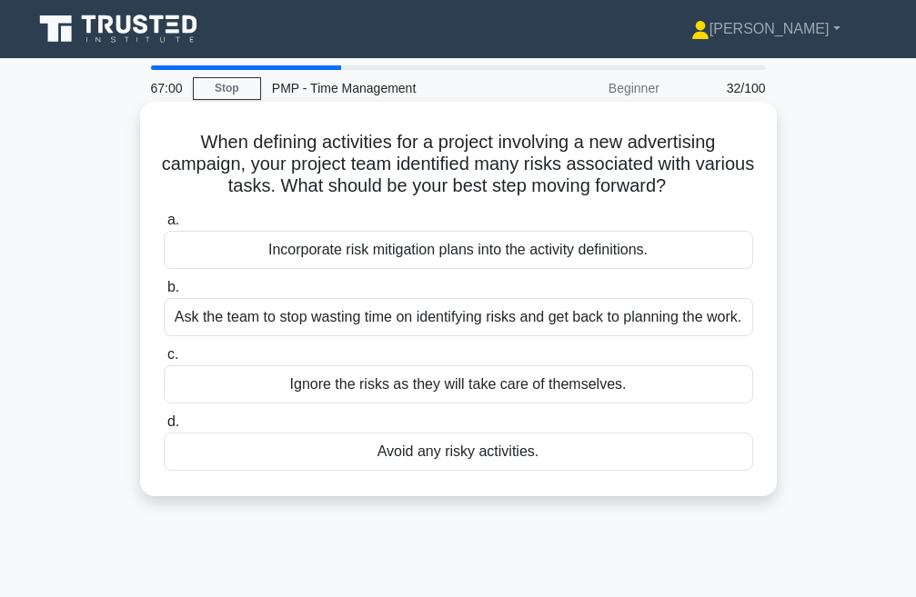
click at [392, 336] on div "Ask the team to stop wasting time on identifying risks and get back to planning…" at bounding box center [458, 317] width 589 height 38
click at [164, 294] on input "b. Ask the team to stop wasting time on identifying risks and get back to plann…" at bounding box center [164, 288] width 0 height 12
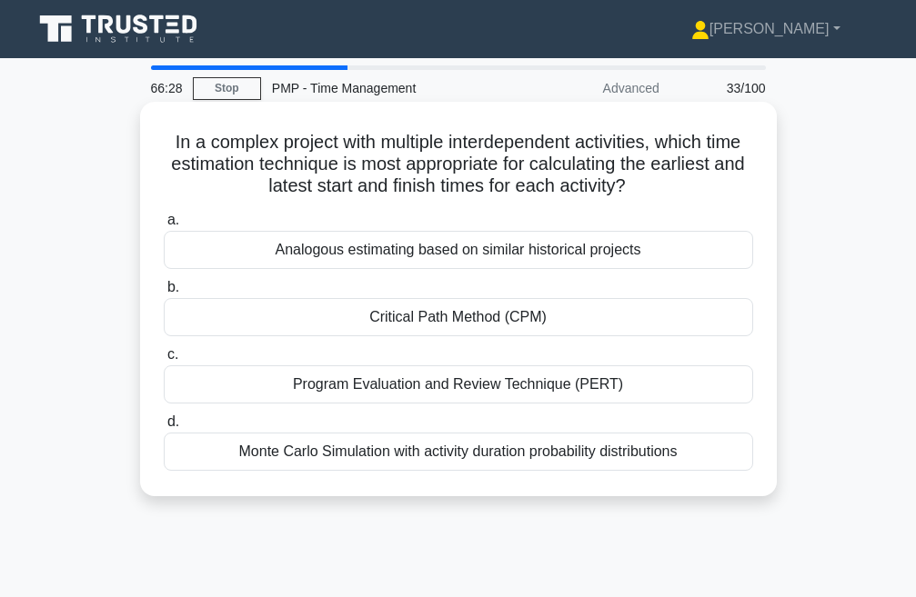
click at [448, 321] on div "Critical Path Method (CPM)" at bounding box center [458, 317] width 589 height 38
click at [164, 294] on input "b. Critical Path Method (CPM)" at bounding box center [164, 288] width 0 height 12
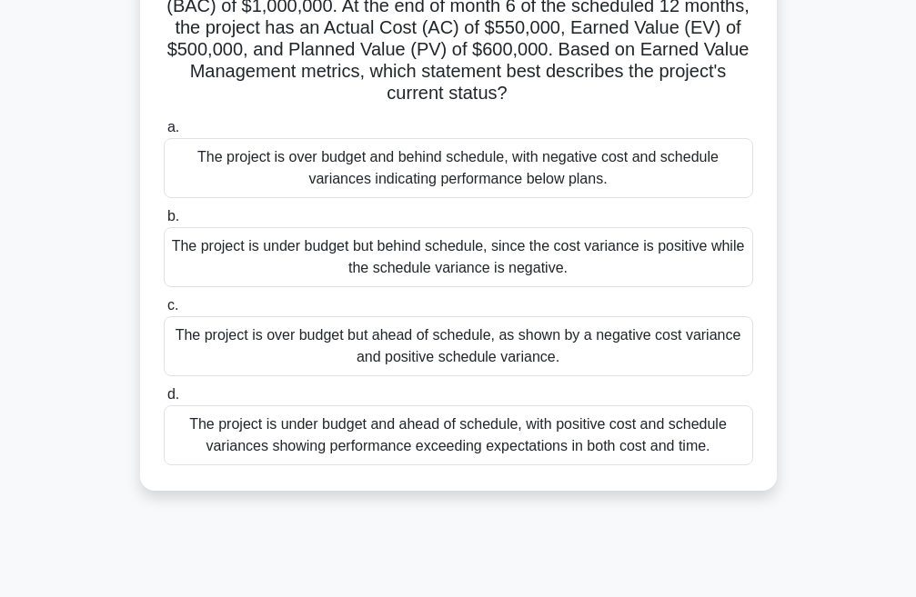
scroll to position [182, 0]
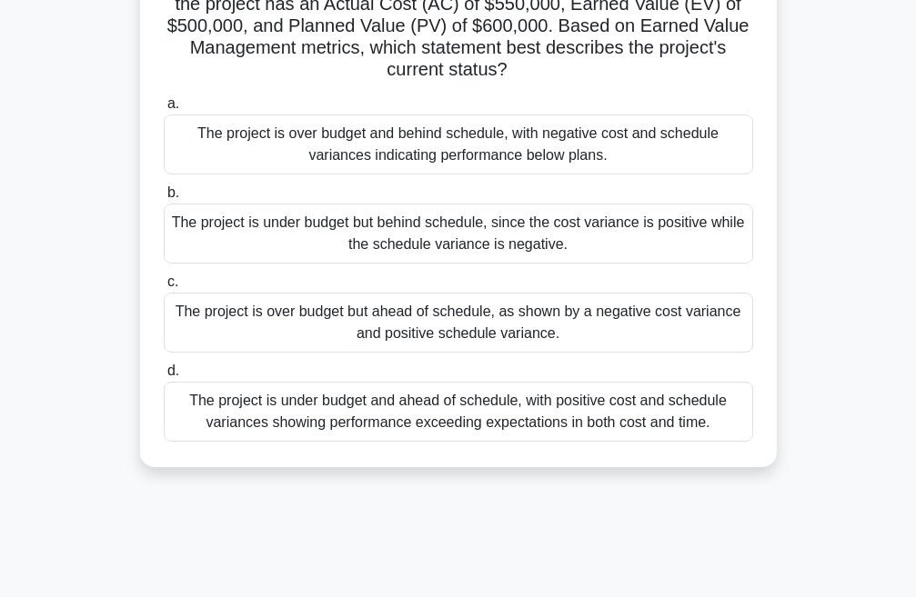
click at [387, 417] on div "The project is under budget and ahead of schedule, with positive cost and sched…" at bounding box center [458, 412] width 589 height 60
click at [164, 377] on input "d. The project is under budget and ahead of schedule, with positive cost and sc…" at bounding box center [164, 372] width 0 height 12
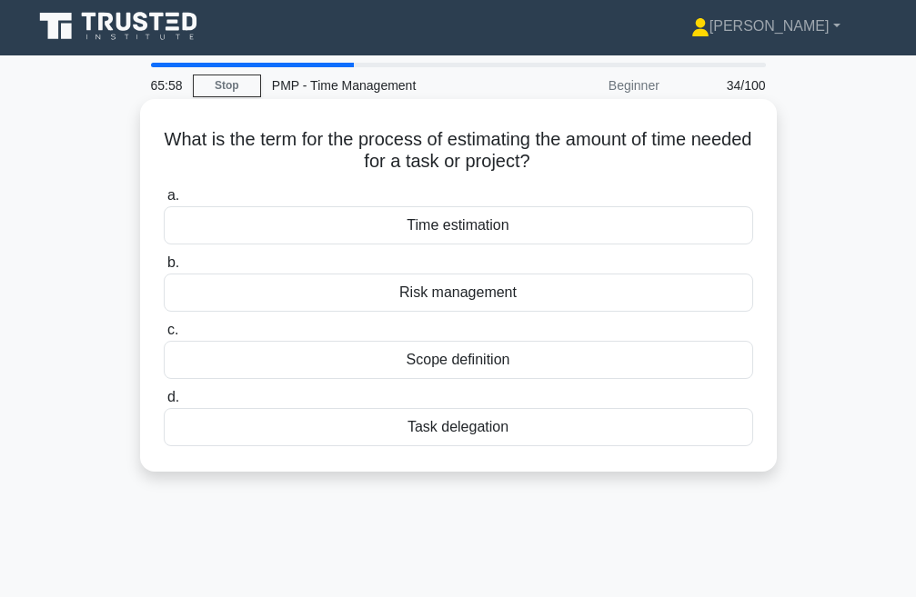
scroll to position [0, 0]
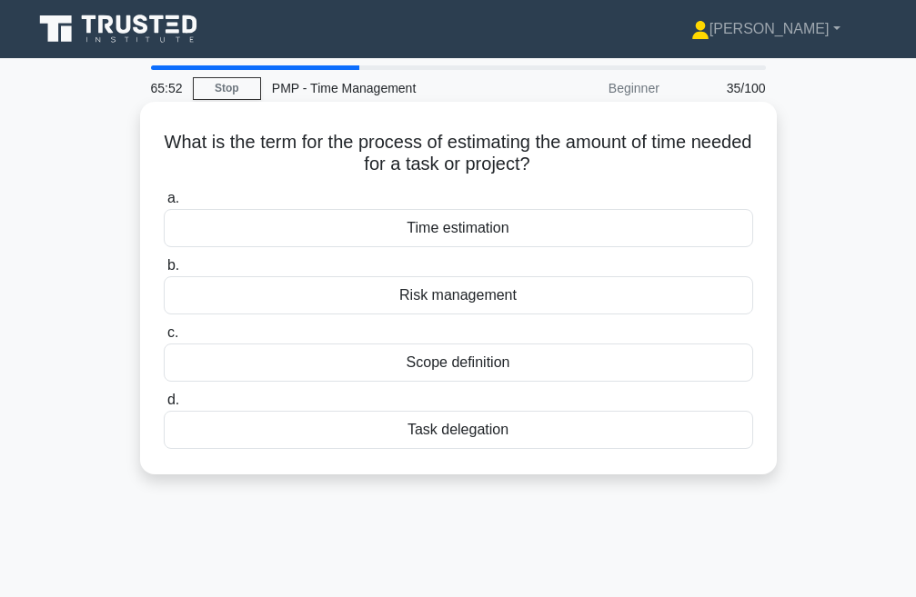
click at [443, 230] on div "Time estimation" at bounding box center [458, 228] width 589 height 38
click at [164, 205] on input "a. Time estimation" at bounding box center [164, 199] width 0 height 12
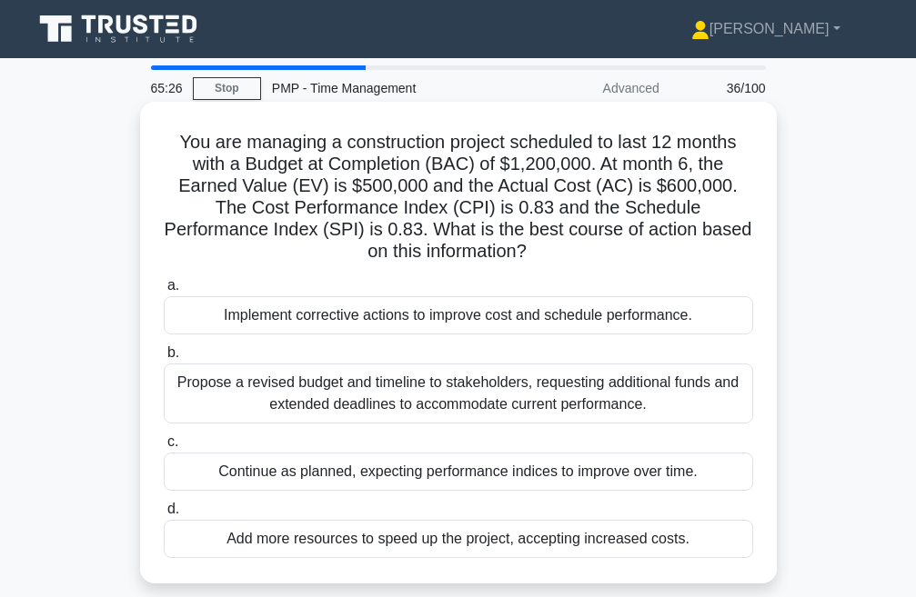
click at [409, 393] on div "Propose a revised budget and timeline to stakeholders, requesting additional fu…" at bounding box center [458, 394] width 589 height 60
click at [164, 359] on input "b. Propose a revised budget and timeline to stakeholders, requesting additional…" at bounding box center [164, 353] width 0 height 12
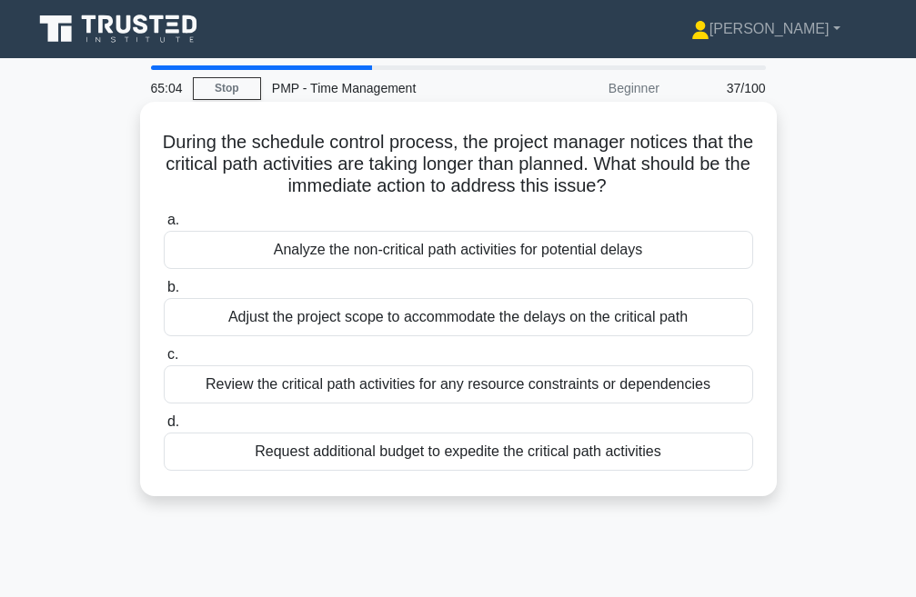
click at [323, 381] on div "Review the critical path activities for any resource constraints or dependencies" at bounding box center [458, 385] width 589 height 38
click at [164, 361] on input "c. Review the critical path activities for any resource constraints or dependen…" at bounding box center [164, 355] width 0 height 12
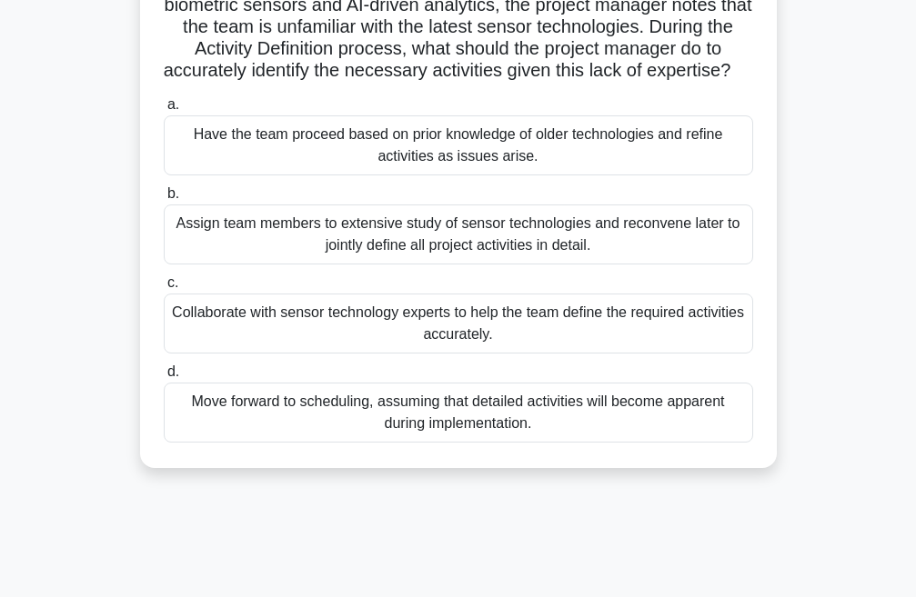
scroll to position [182, 0]
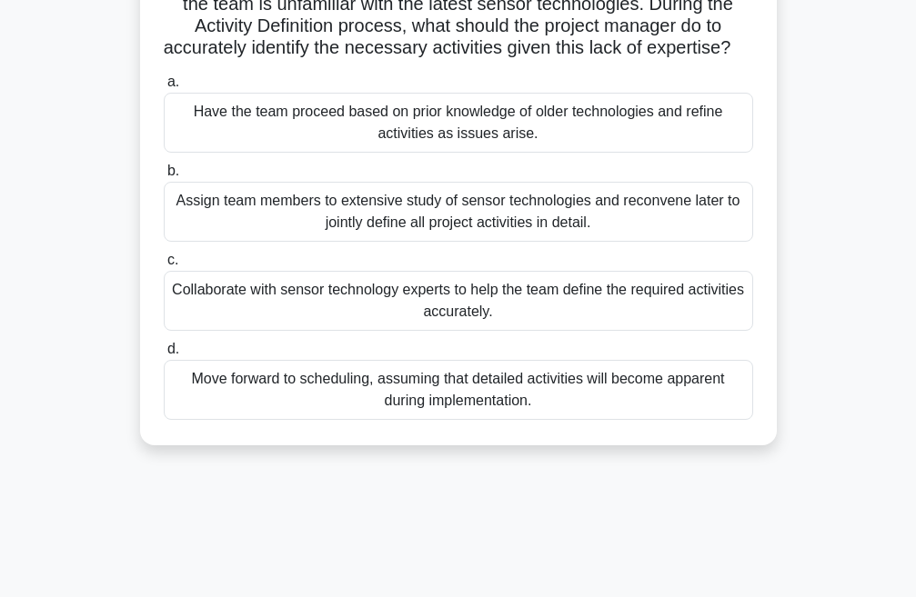
click at [357, 227] on div "Assign team members to extensive study of sensor technologies and reconvene lat…" at bounding box center [458, 212] width 589 height 60
click at [164, 177] on input "b. Assign team members to extensive study of sensor technologies and reconvene …" at bounding box center [164, 172] width 0 height 12
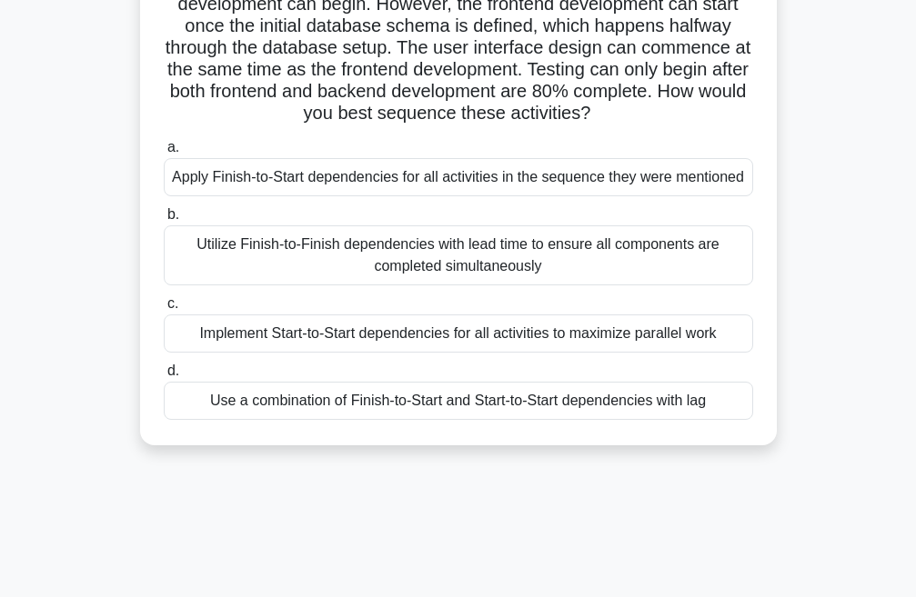
click at [354, 252] on div "Utilize Finish-to-Finish dependencies with lead time to ensure all components a…" at bounding box center [458, 256] width 589 height 60
click at [164, 221] on input "b. Utilize Finish-to-Finish dependencies with lead time to ensure all component…" at bounding box center [164, 215] width 0 height 12
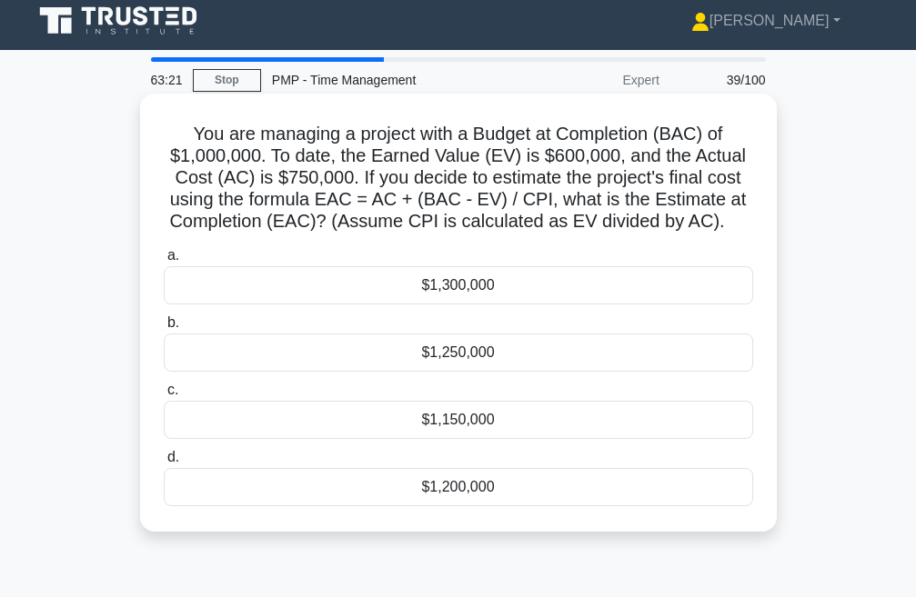
scroll to position [0, 0]
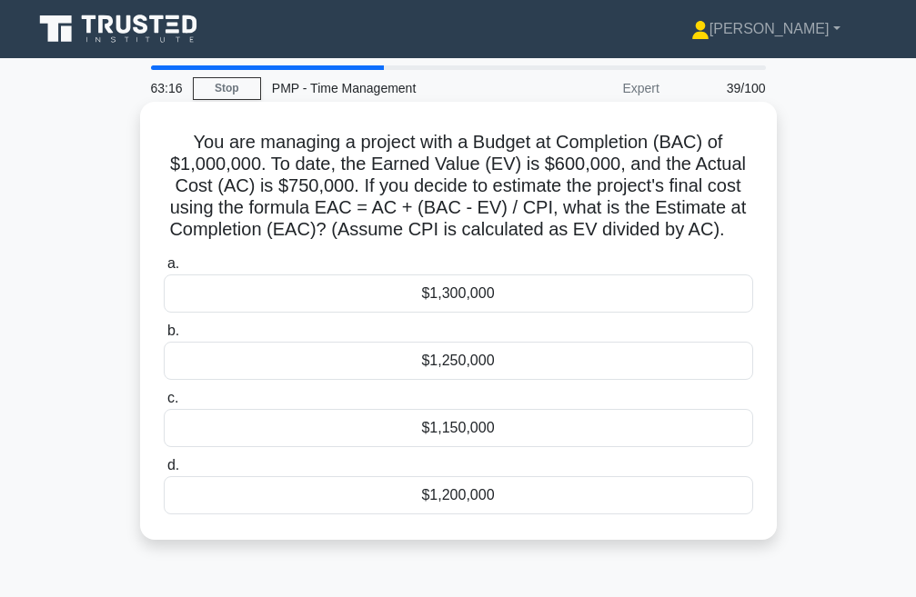
click at [495, 508] on div "$1,200,000" at bounding box center [458, 496] width 589 height 38
click at [164, 472] on input "d. $1,200,000" at bounding box center [164, 466] width 0 height 12
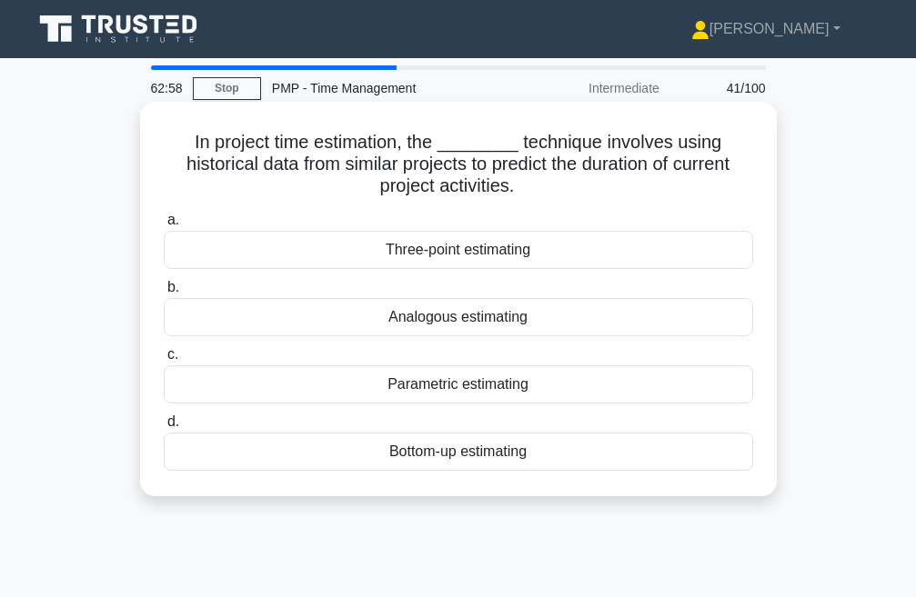
click at [427, 256] on div "Three-point estimating" at bounding box center [458, 250] width 589 height 38
click at [164, 226] on input "a. Three-point estimating" at bounding box center [164, 221] width 0 height 12
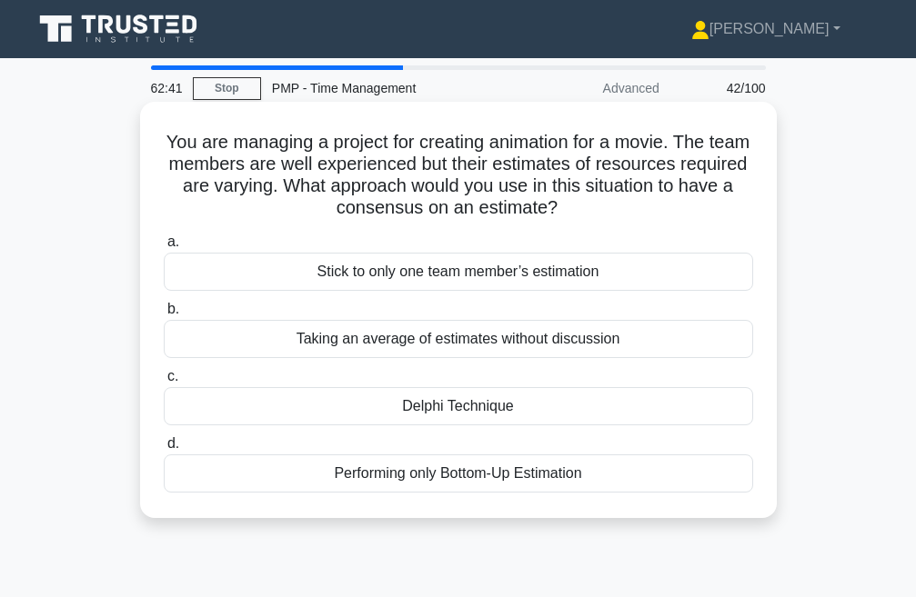
click at [377, 343] on div "Taking an average of estimates without discussion" at bounding box center [458, 339] width 589 height 38
click at [164, 316] on input "b. Taking an average of estimates without discussion" at bounding box center [164, 310] width 0 height 12
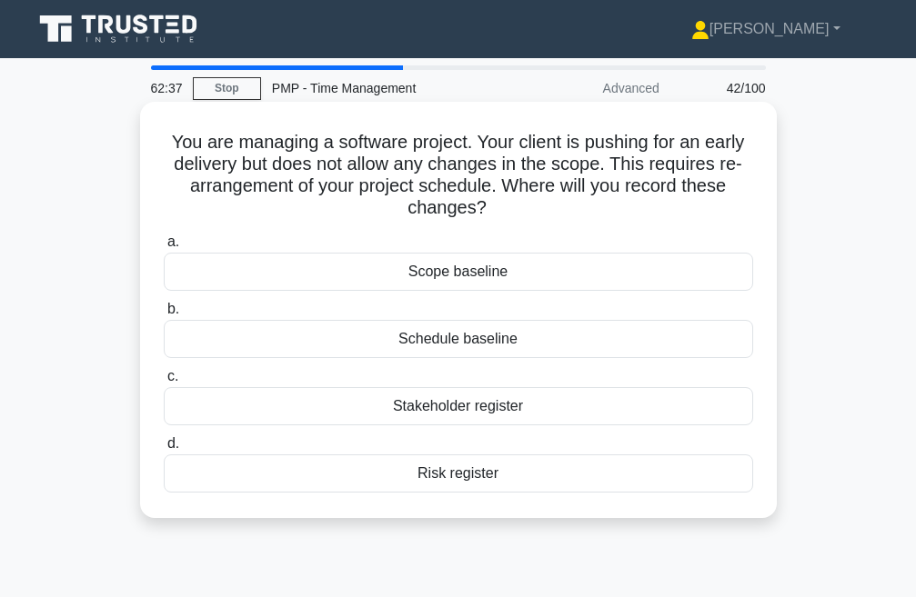
drag, startPoint x: 166, startPoint y: 143, endPoint x: 599, endPoint y: 200, distance: 436.7
click at [599, 200] on h5 "You are managing a software project. Your client is pushing for an early delive…" at bounding box center [458, 175] width 593 height 89
click at [517, 216] on h5 "You are managing a software project. Your client is pushing for an early delive…" at bounding box center [458, 175] width 593 height 89
click at [447, 407] on div "Stakeholder register" at bounding box center [458, 406] width 589 height 38
click at [164, 383] on input "c. Stakeholder register" at bounding box center [164, 377] width 0 height 12
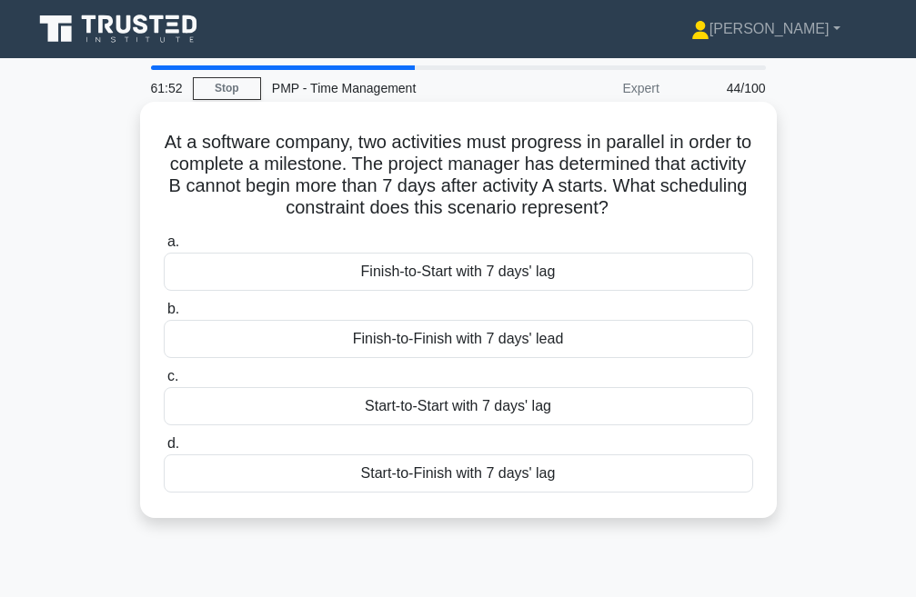
click at [422, 270] on div "Finish-to-Start with 7 days' lag" at bounding box center [458, 272] width 589 height 38
click at [164, 248] on input "a. Finish-to-Start with 7 days' lag" at bounding box center [164, 242] width 0 height 12
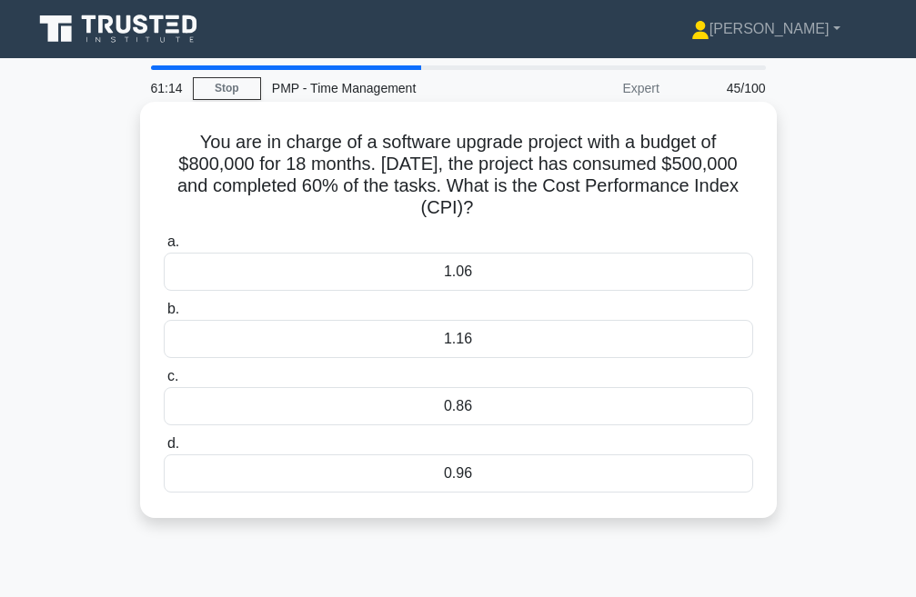
click at [436, 334] on div "1.16" at bounding box center [458, 339] width 589 height 38
click at [164, 316] on input "b. 1.16" at bounding box center [164, 310] width 0 height 12
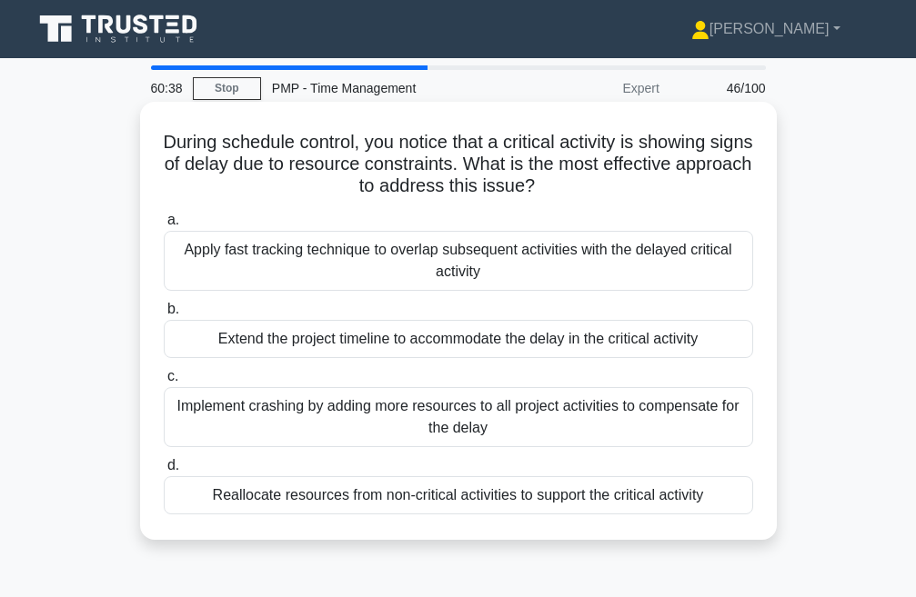
click at [366, 418] on div "Implement crashing by adding more resources to all project activities to compen…" at bounding box center [458, 417] width 589 height 60
click at [270, 412] on div "Implement crashing by adding more resources to all project activities to compen…" at bounding box center [458, 417] width 589 height 60
click at [164, 383] on input "c. Implement crashing by adding more resources to all project activities to com…" at bounding box center [164, 377] width 0 height 12
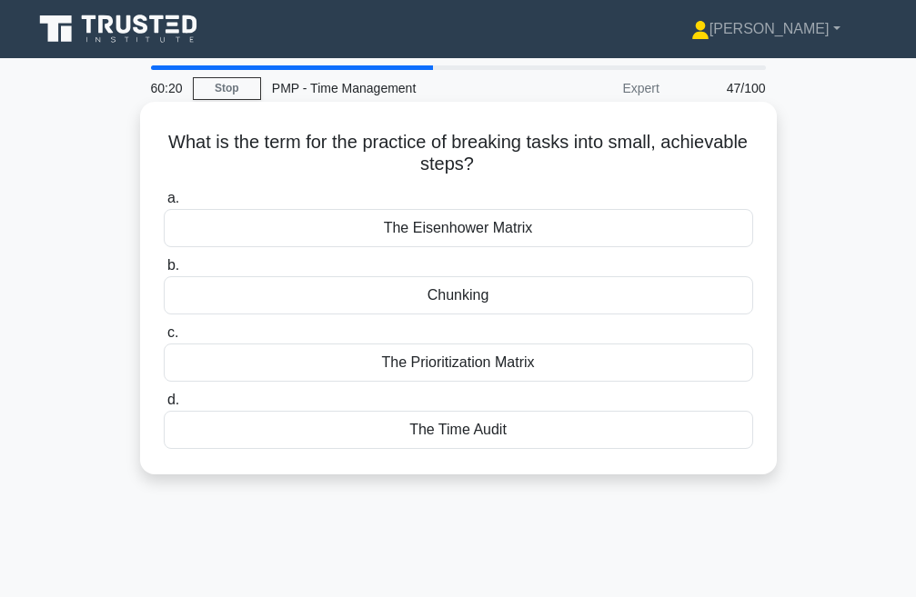
click at [467, 366] on div "The Prioritization Matrix" at bounding box center [458, 363] width 589 height 38
click at [164, 339] on input "c. The Prioritization Matrix" at bounding box center [164, 333] width 0 height 12
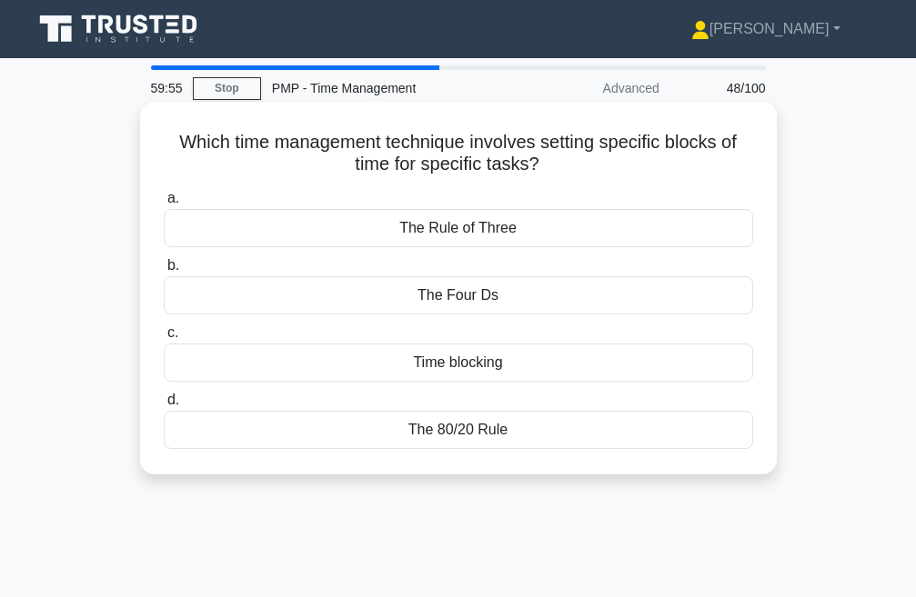
click at [461, 360] on div "Time blocking" at bounding box center [458, 363] width 589 height 38
click at [164, 339] on input "c. Time blocking" at bounding box center [164, 333] width 0 height 12
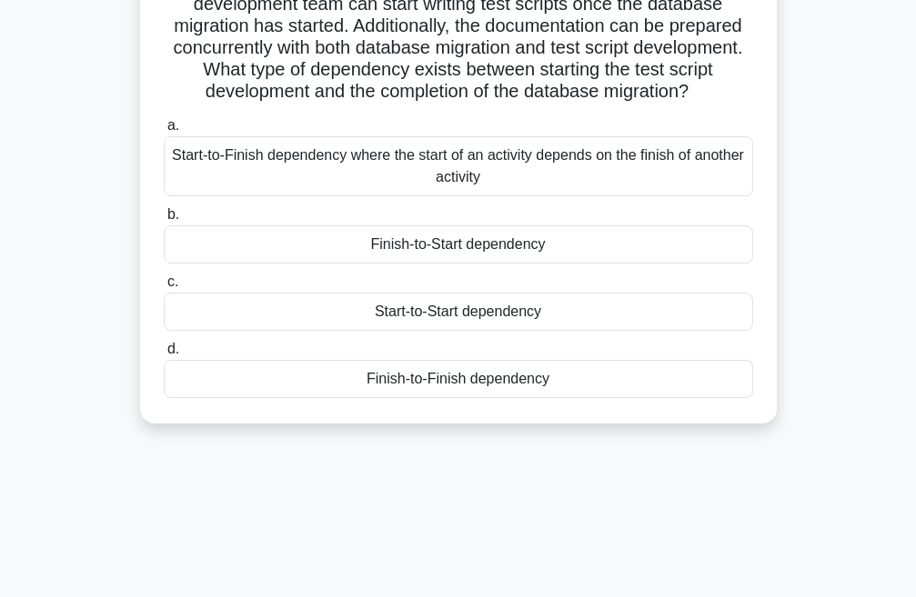
scroll to position [91, 0]
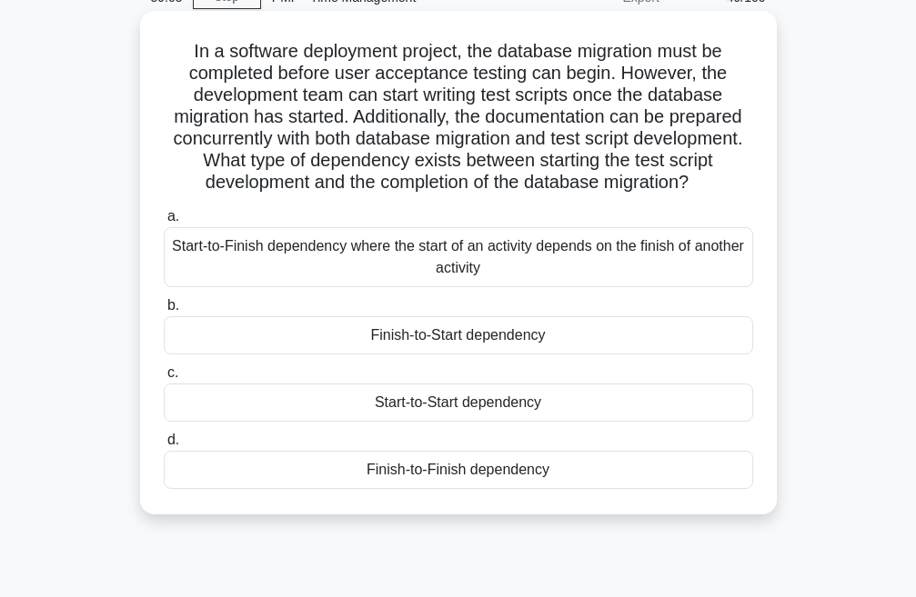
click at [350, 287] on div "Start-to-Finish dependency where the start of an activity depends on the finish…" at bounding box center [458, 257] width 589 height 60
click at [164, 223] on input "a. Start-to-Finish dependency where the start of an activity depends on the fin…" at bounding box center [164, 217] width 0 height 12
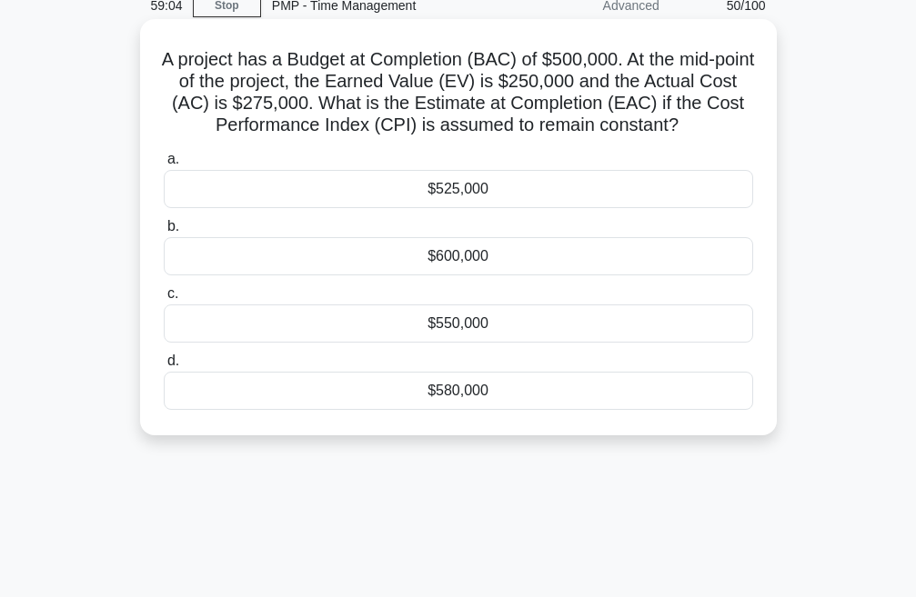
scroll to position [0, 0]
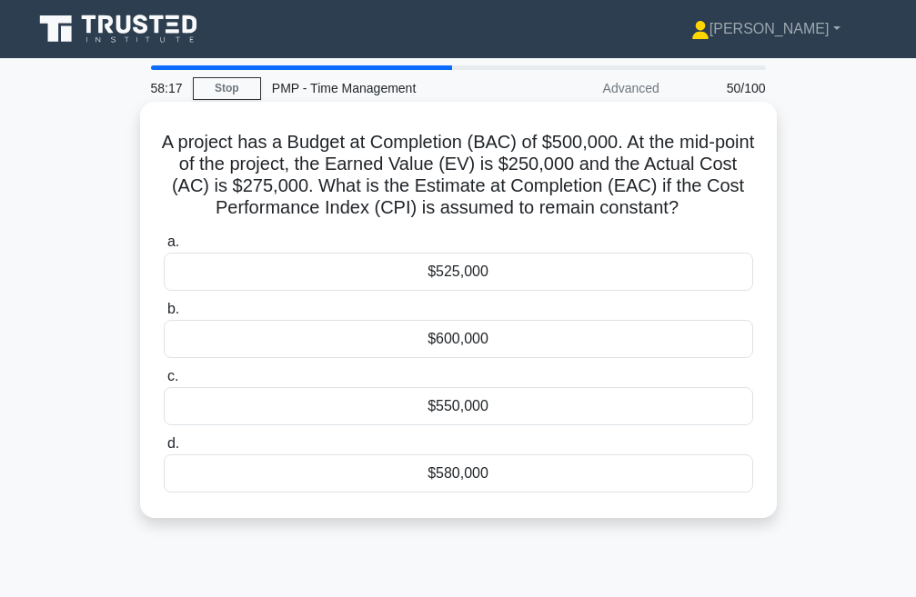
click at [501, 406] on div "$550,000" at bounding box center [458, 406] width 589 height 38
click at [164, 383] on input "c. $550,000" at bounding box center [164, 377] width 0 height 12
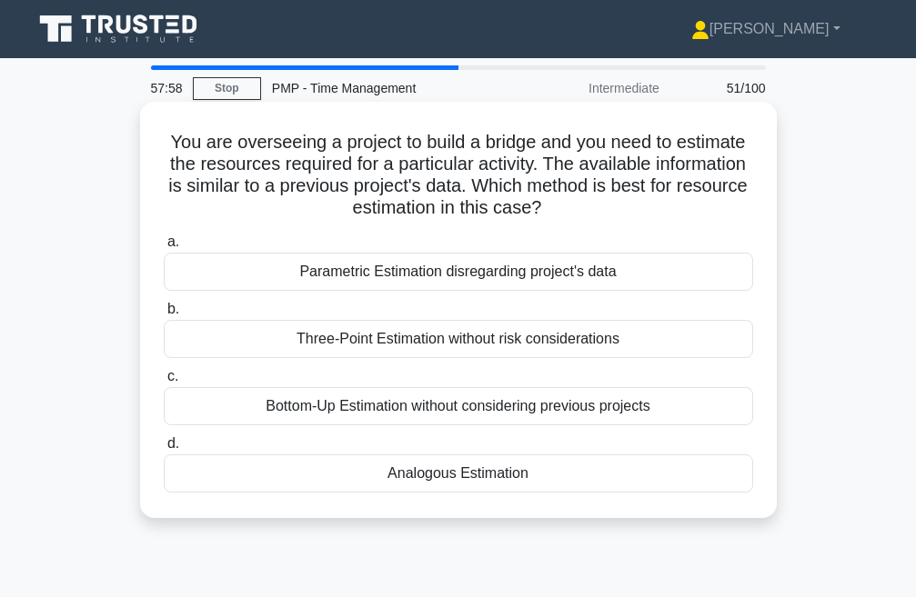
click at [402, 413] on div "Bottom-Up Estimation without considering previous projects" at bounding box center [458, 406] width 589 height 38
click at [164, 383] on input "c. Bottom-Up Estimation without considering previous projects" at bounding box center [164, 377] width 0 height 12
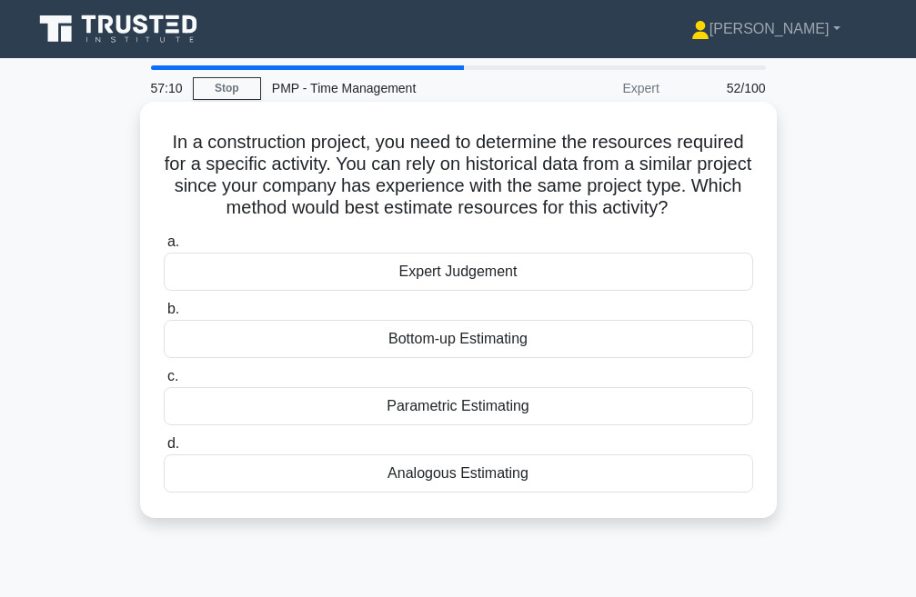
click at [428, 280] on div "Expert Judgement" at bounding box center [458, 272] width 589 height 38
click at [164, 248] on input "a. Expert Judgement" at bounding box center [164, 242] width 0 height 12
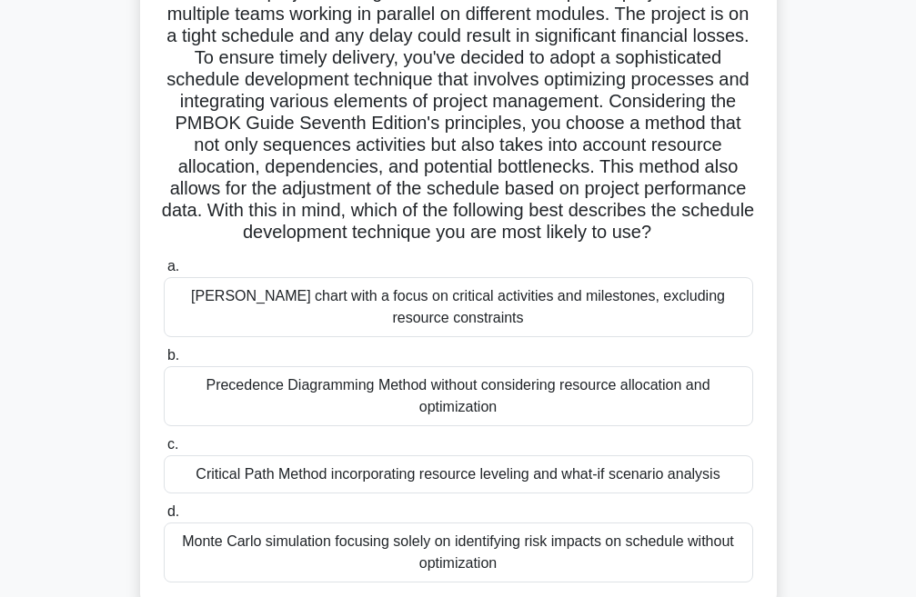
scroll to position [182, 0]
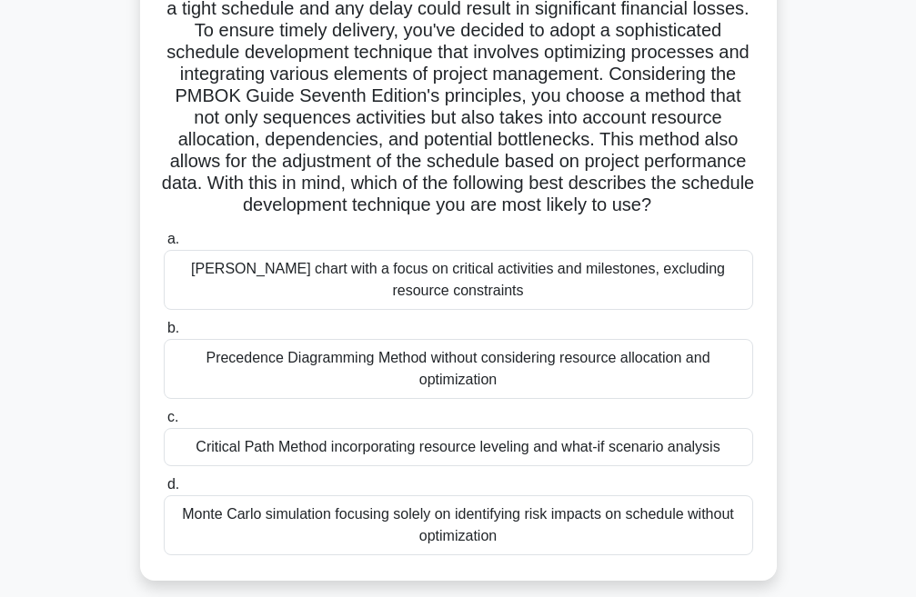
drag, startPoint x: 352, startPoint y: 288, endPoint x: 622, endPoint y: 352, distance: 277.5
click at [351, 288] on div "Gantt chart with a focus on critical activities and milestones, excluding resou…" at bounding box center [458, 280] width 589 height 60
click at [164, 246] on input "a. Gantt chart with a focus on critical activities and milestones, excluding re…" at bounding box center [164, 240] width 0 height 12
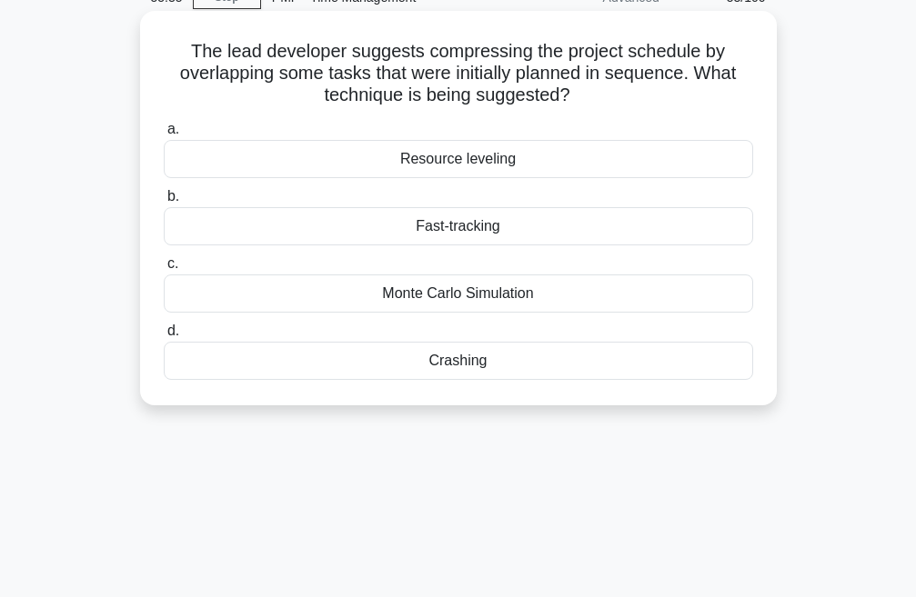
scroll to position [0, 0]
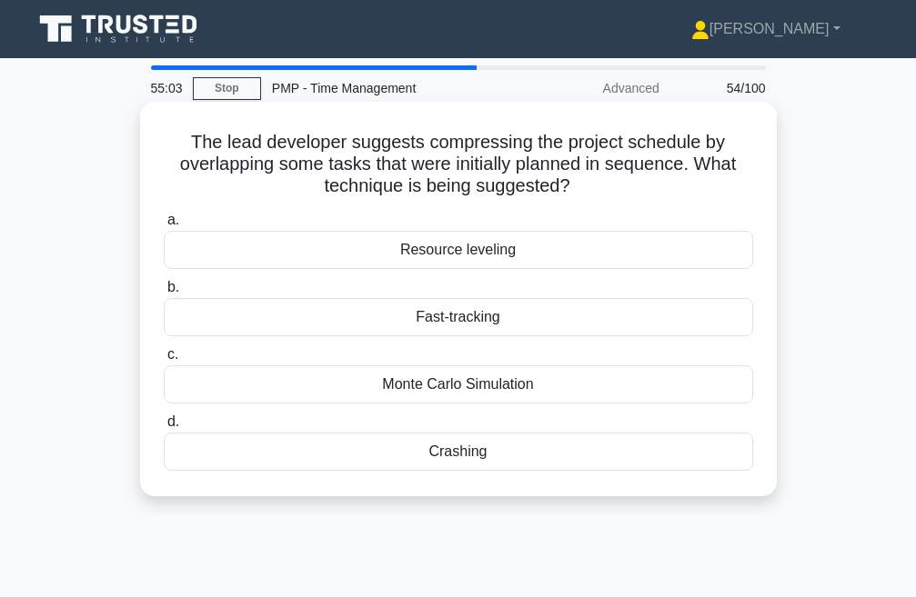
click at [457, 249] on div "Resource leveling" at bounding box center [458, 250] width 589 height 38
click at [164, 226] on input "a. Resource leveling" at bounding box center [164, 221] width 0 height 12
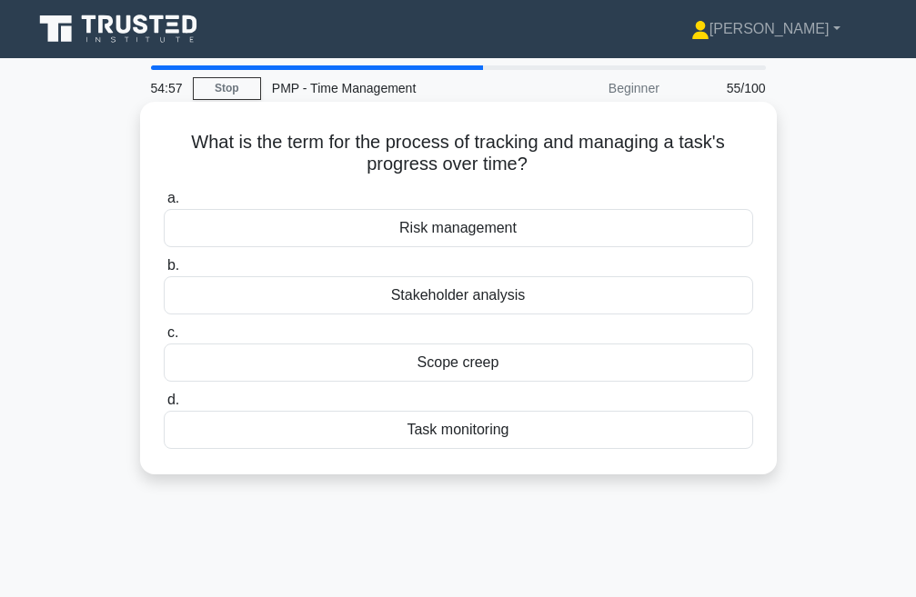
click at [445, 227] on div "Risk management" at bounding box center [458, 228] width 589 height 38
click at [164, 205] on input "a. Risk management" at bounding box center [164, 199] width 0 height 12
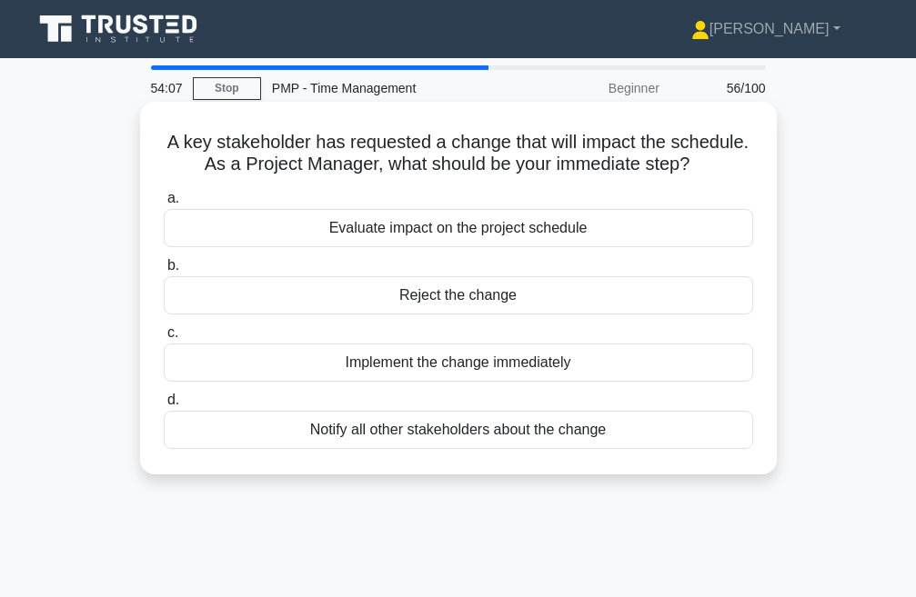
click at [374, 232] on div "Evaluate impact on the project schedule" at bounding box center [458, 228] width 589 height 38
click at [164, 205] on input "a. Evaluate impact on the project schedule" at bounding box center [164, 199] width 0 height 12
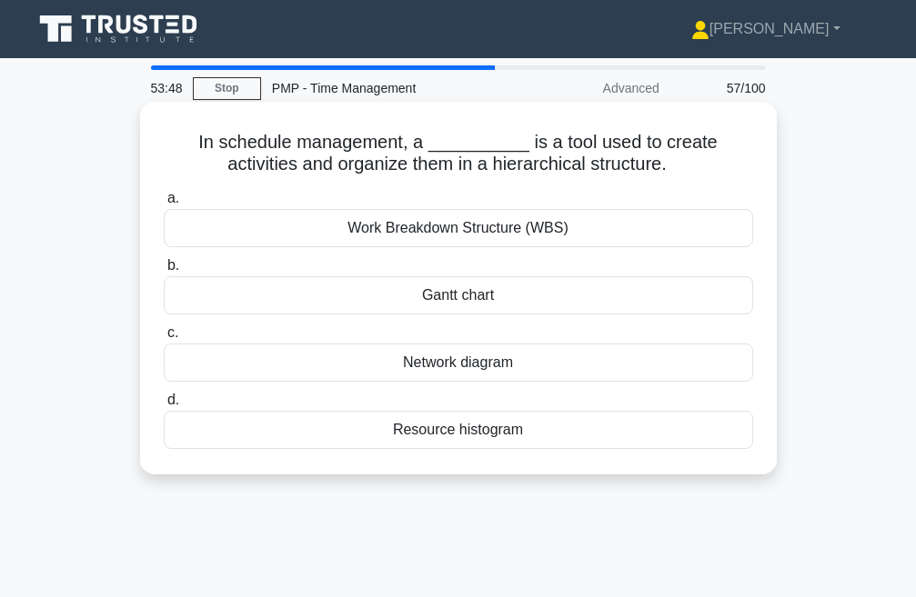
click at [467, 229] on div "Work Breakdown Structure (WBS)" at bounding box center [458, 228] width 589 height 38
click at [164, 205] on input "a. Work Breakdown Structure (WBS)" at bounding box center [164, 199] width 0 height 12
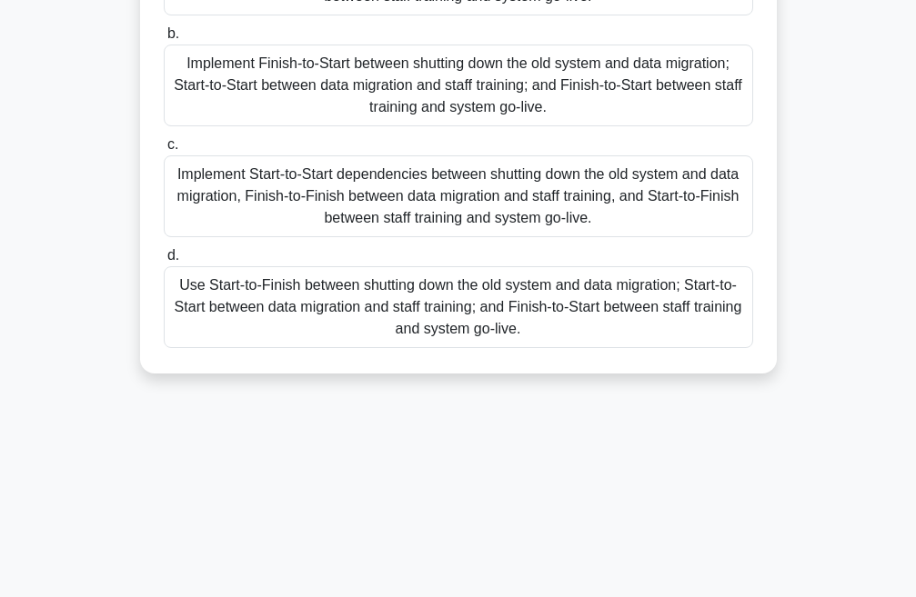
scroll to position [364, 0]
click at [349, 188] on div "Implement Start-to-Start dependencies between shutting down the old system and …" at bounding box center [458, 196] width 589 height 82
click at [164, 150] on input "c. Implement Start-to-Start dependencies between shutting down the old system a…" at bounding box center [164, 144] width 0 height 12
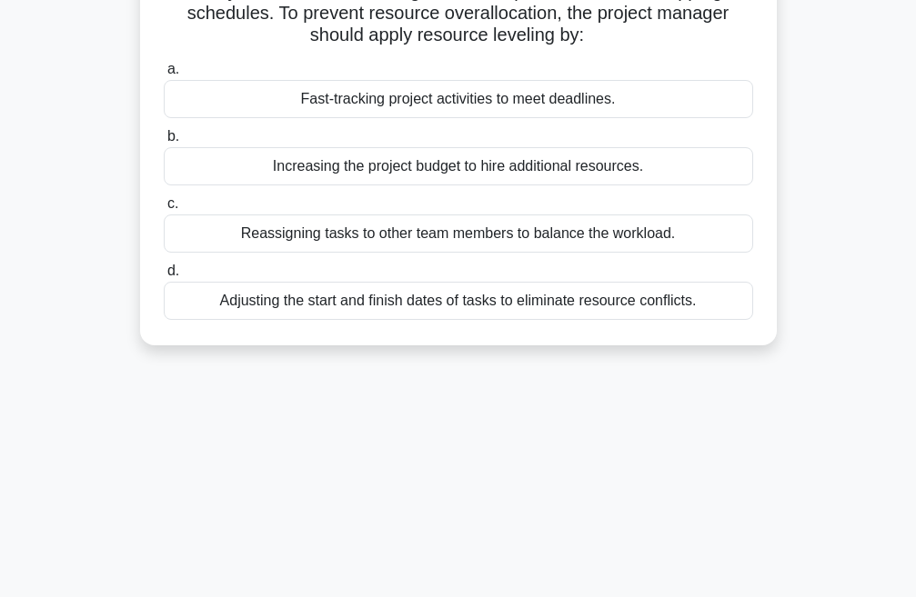
scroll to position [0, 0]
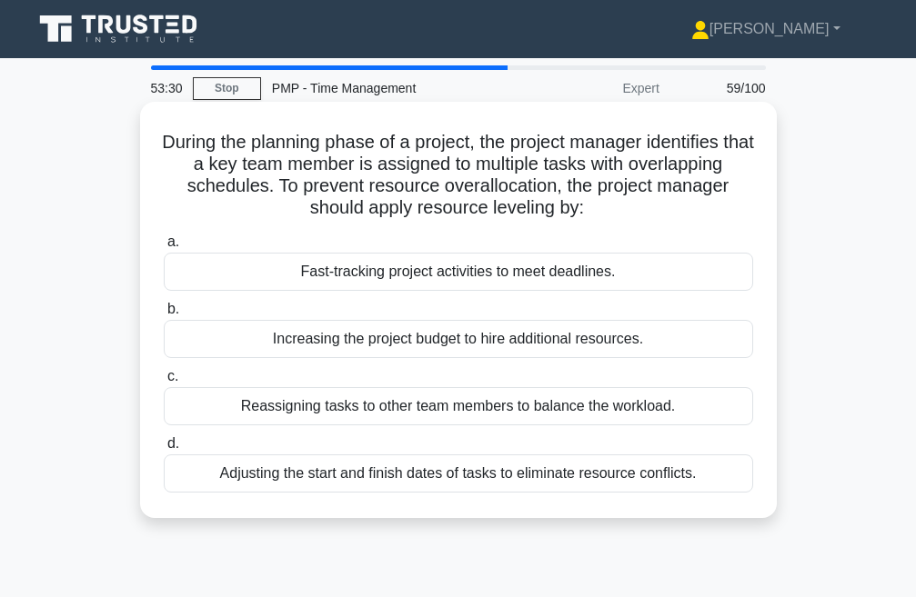
click at [477, 475] on div "Adjusting the start and finish dates of tasks to eliminate resource conflicts." at bounding box center [458, 474] width 589 height 38
click at [164, 450] on input "d. Adjusting the start and finish dates of tasks to eliminate resource conflict…" at bounding box center [164, 444] width 0 height 12
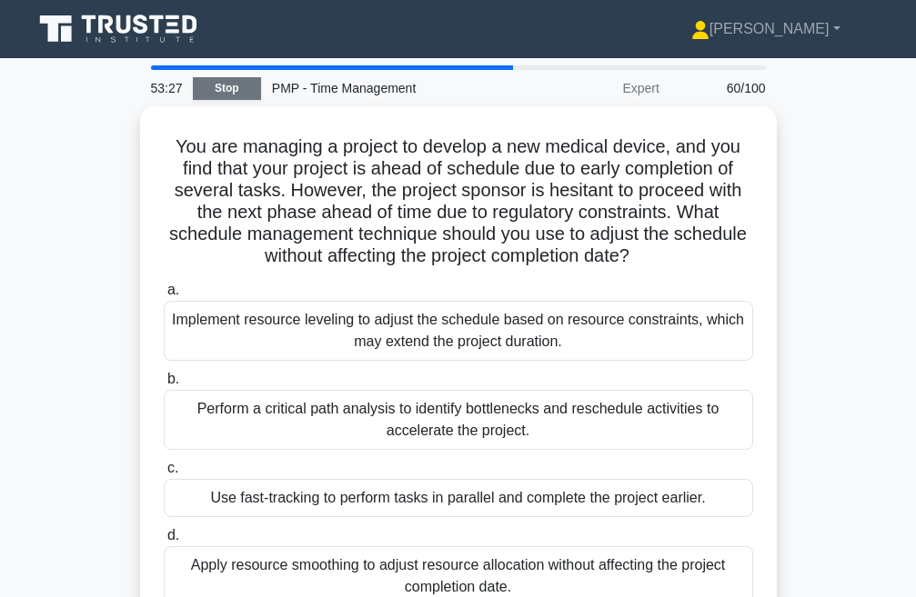
click at [225, 81] on link "Stop" at bounding box center [227, 88] width 68 height 23
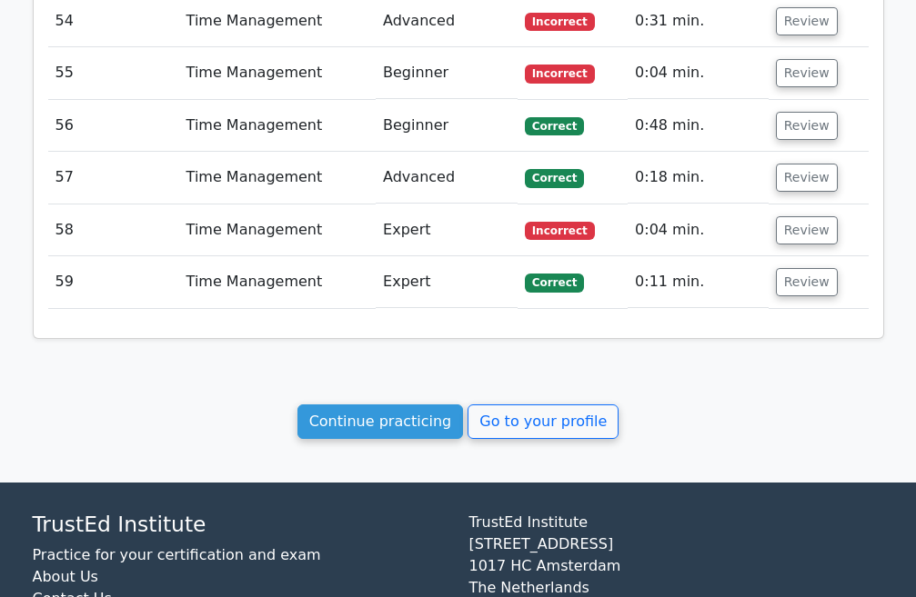
scroll to position [4763, 0]
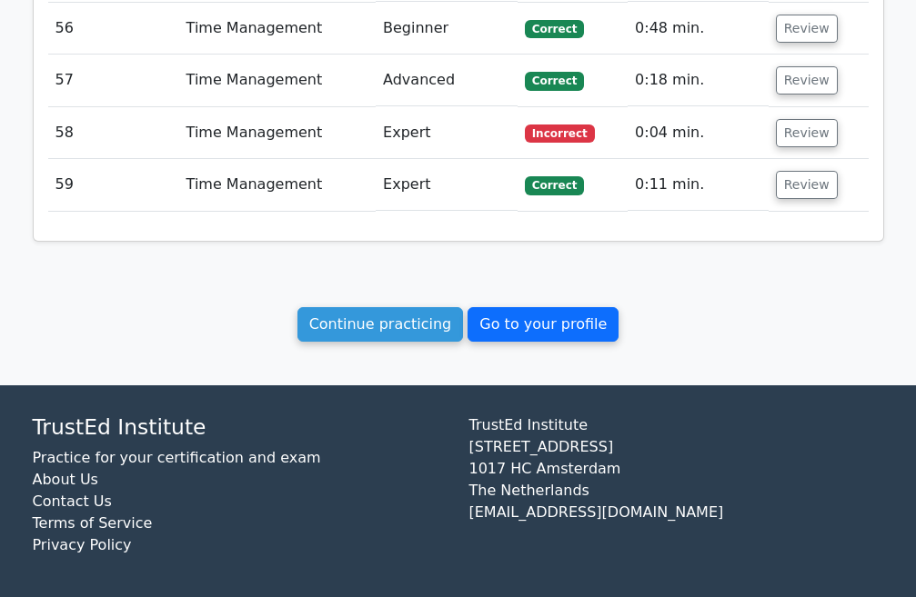
click at [558, 318] on link "Go to your profile" at bounding box center [542, 324] width 151 height 35
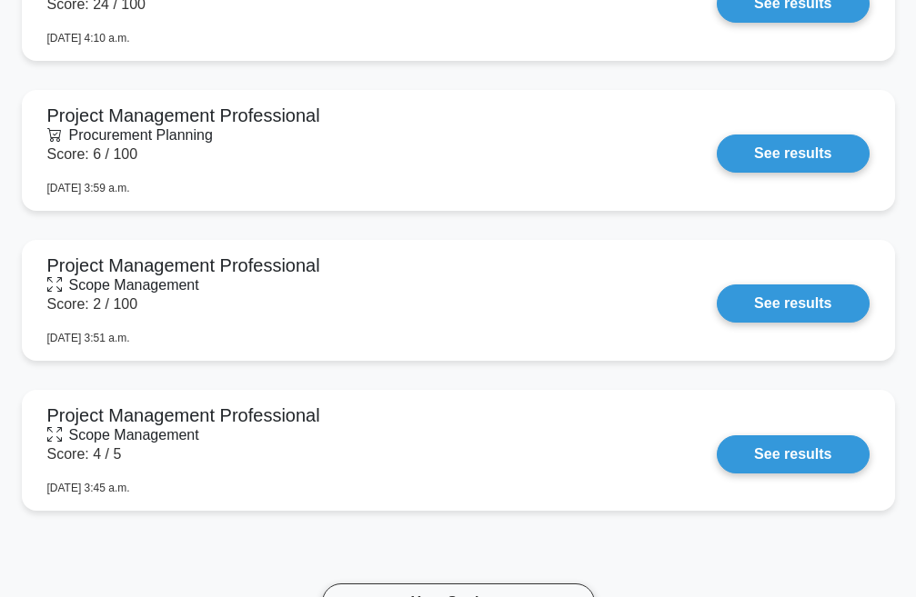
scroll to position [1812, 0]
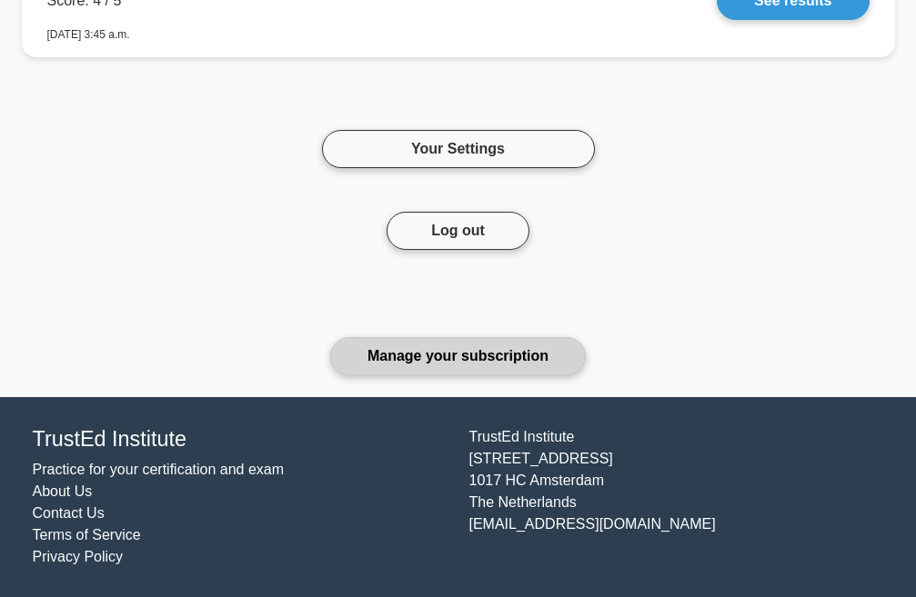
click at [400, 351] on link "Manage your subscription" at bounding box center [458, 356] width 256 height 38
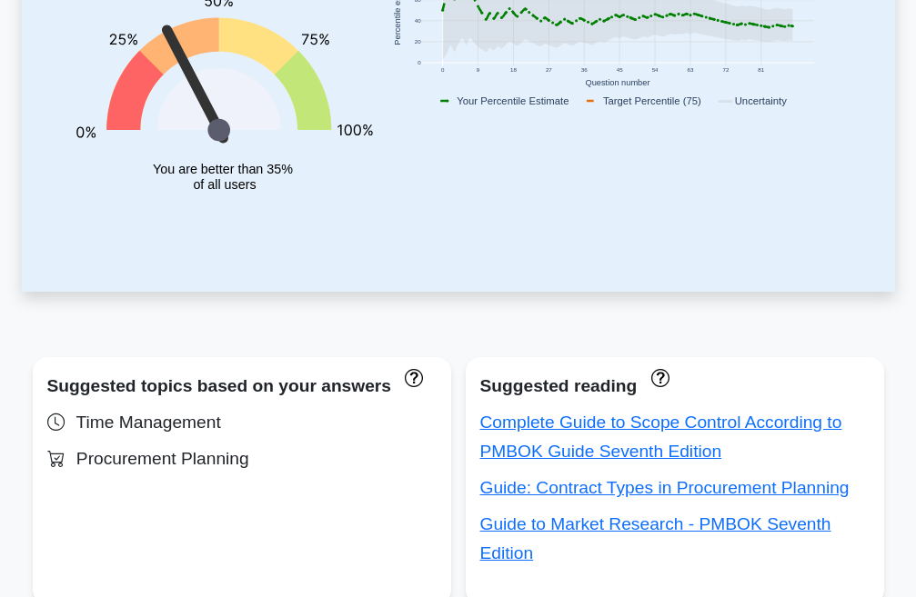
scroll to position [0, 0]
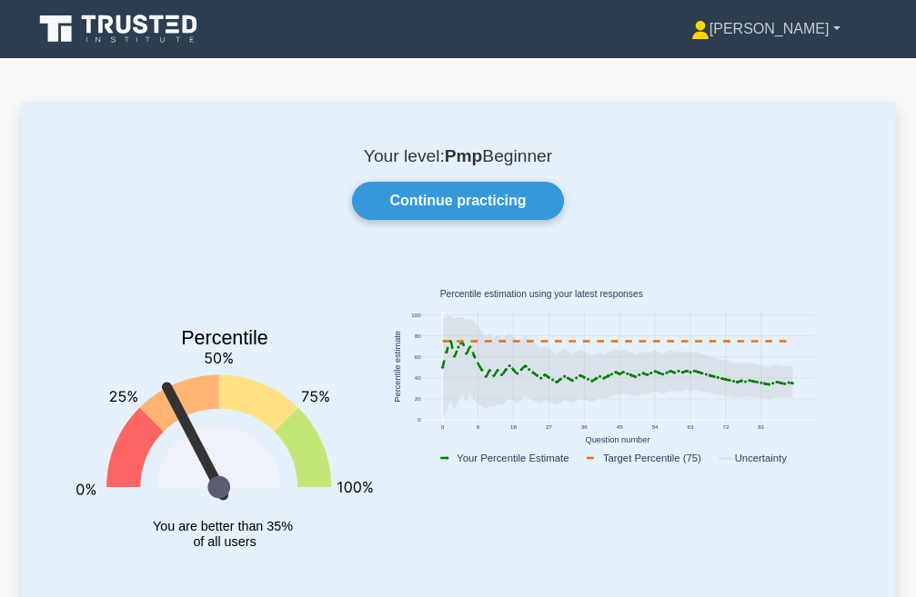
click at [789, 23] on link "[PERSON_NAME]" at bounding box center [766, 29] width 236 height 36
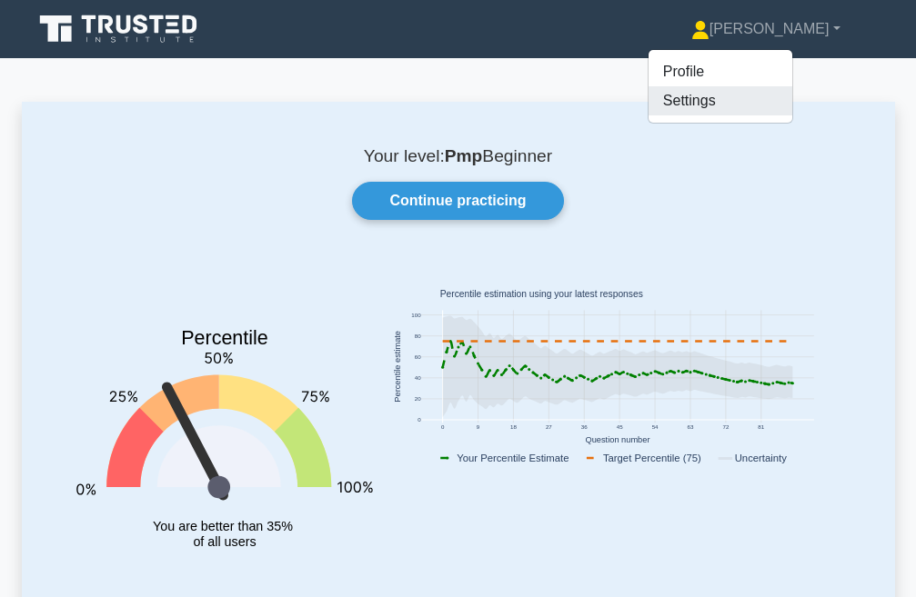
click at [677, 96] on link "Settings" at bounding box center [720, 100] width 144 height 29
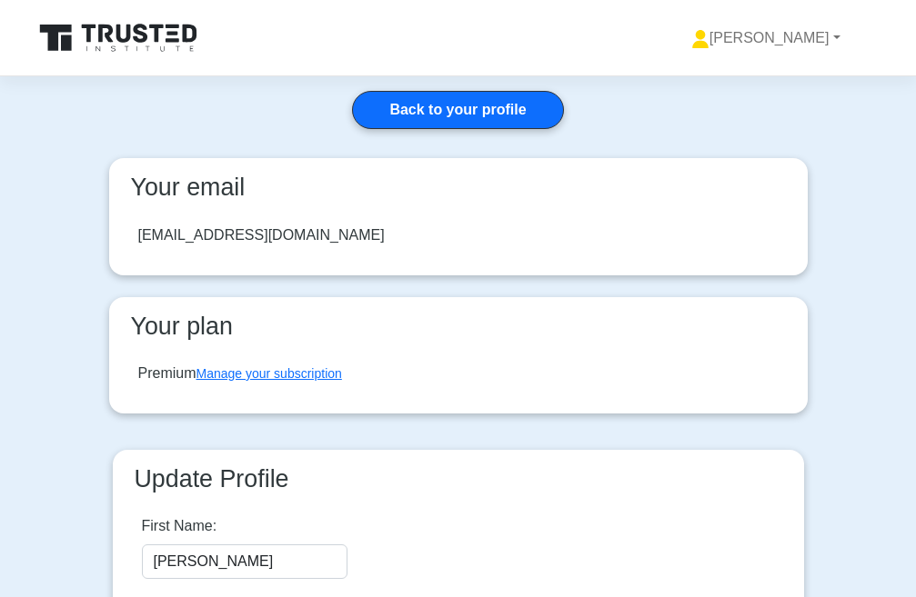
drag, startPoint x: 276, startPoint y: 372, endPoint x: 343, endPoint y: 352, distance: 69.3
click at [276, 373] on link "Manage your subscription" at bounding box center [269, 373] width 146 height 15
drag, startPoint x: 436, startPoint y: 103, endPoint x: 462, endPoint y: 105, distance: 26.5
click at [437, 103] on link "Back to your profile" at bounding box center [457, 110] width 211 height 38
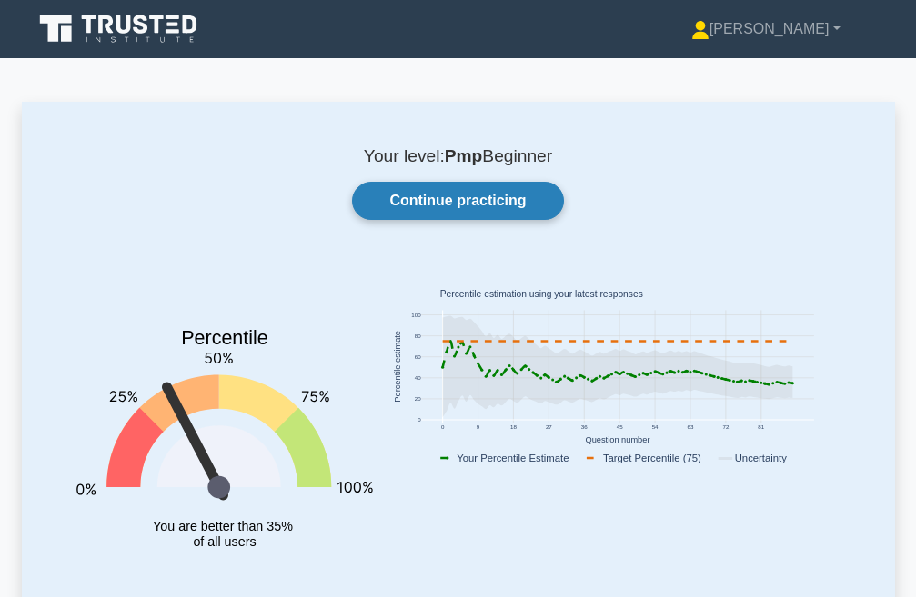
click at [476, 191] on link "Continue practicing" at bounding box center [457, 201] width 211 height 38
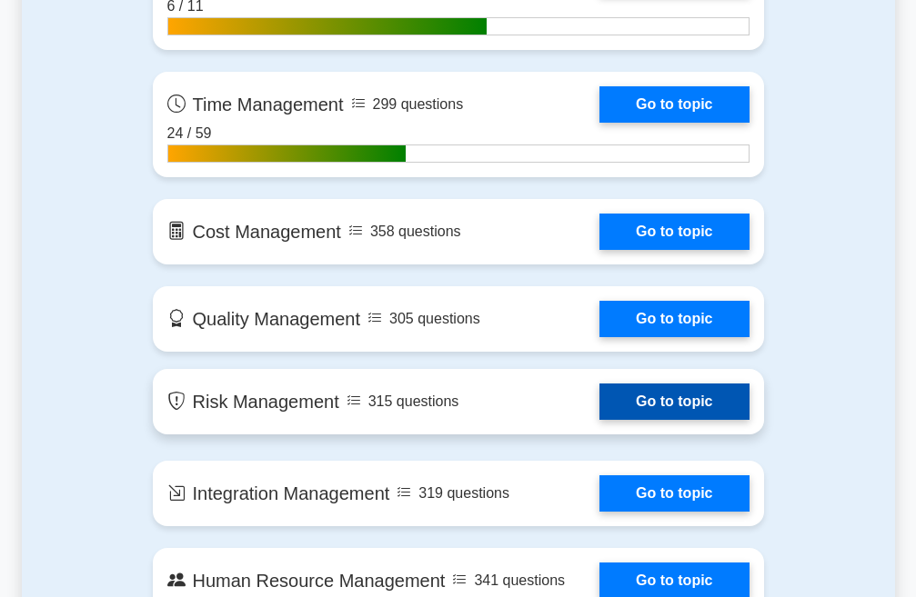
scroll to position [850, 0]
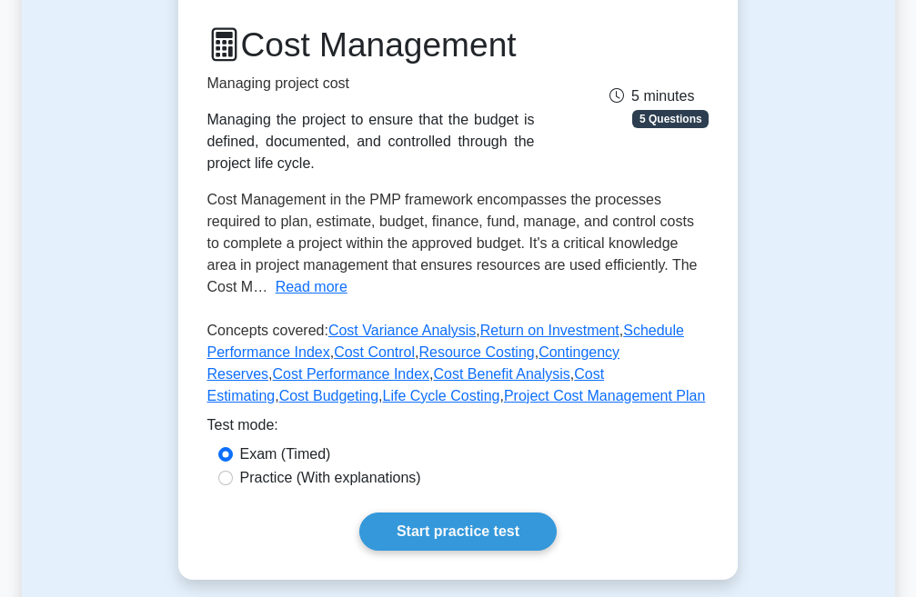
scroll to position [546, 0]
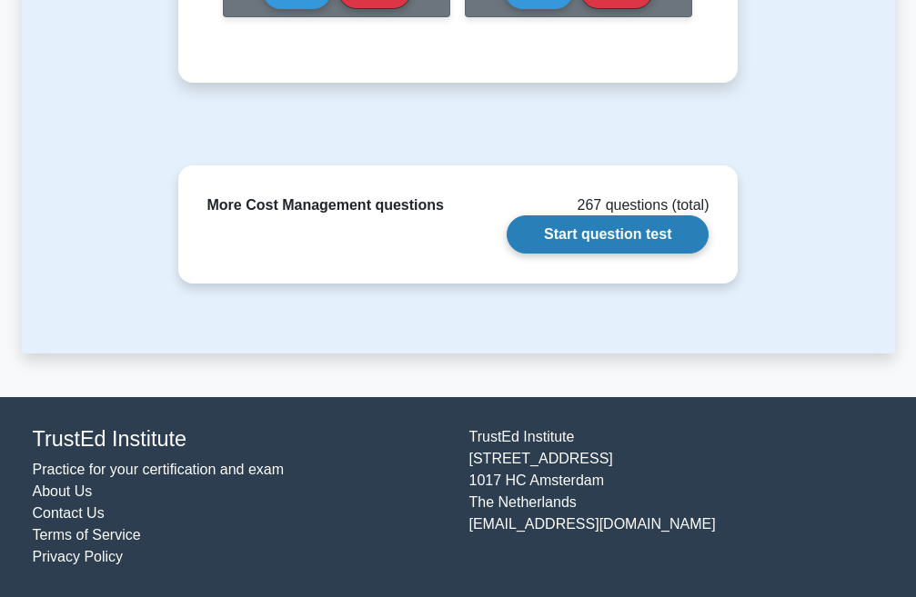
click at [648, 236] on link "Start question test" at bounding box center [608, 235] width 202 height 38
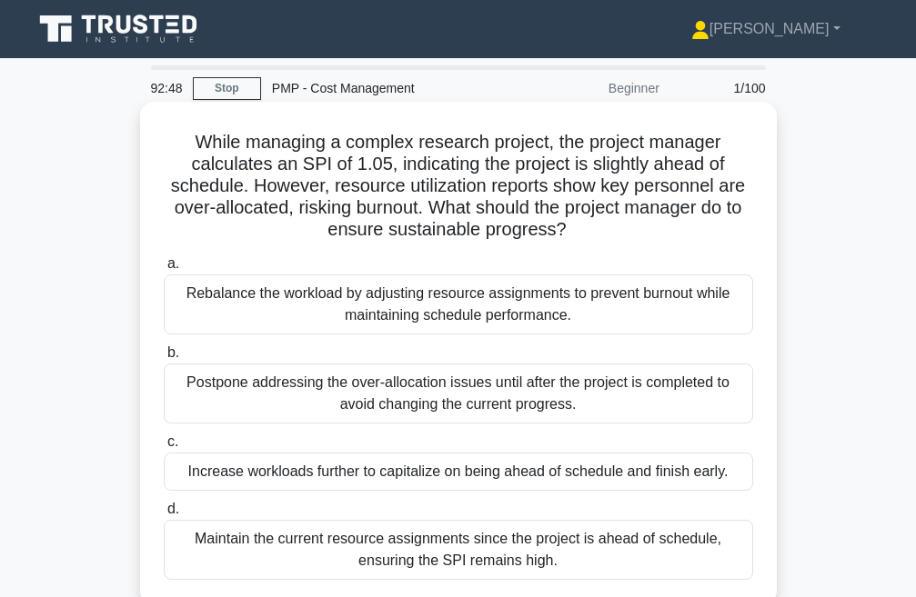
click at [429, 307] on div "Rebalance the workload by adjusting resource assignments to prevent burnout whi…" at bounding box center [458, 305] width 589 height 60
click at [164, 270] on input "a. Rebalance the workload by adjusting resource assignments to prevent burnout …" at bounding box center [164, 264] width 0 height 12
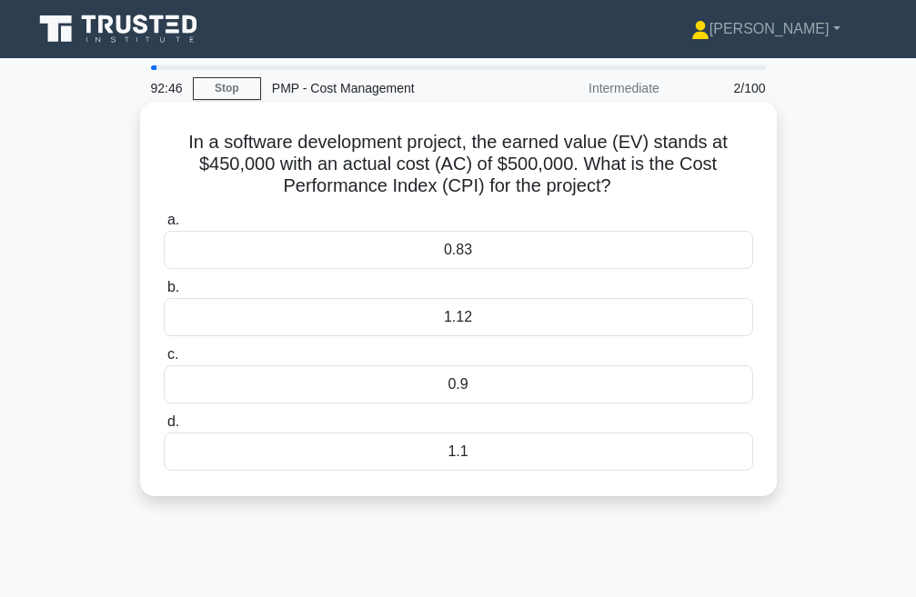
click at [471, 320] on div "1.12" at bounding box center [458, 317] width 589 height 38
click at [164, 294] on input "b. 1.12" at bounding box center [164, 288] width 0 height 12
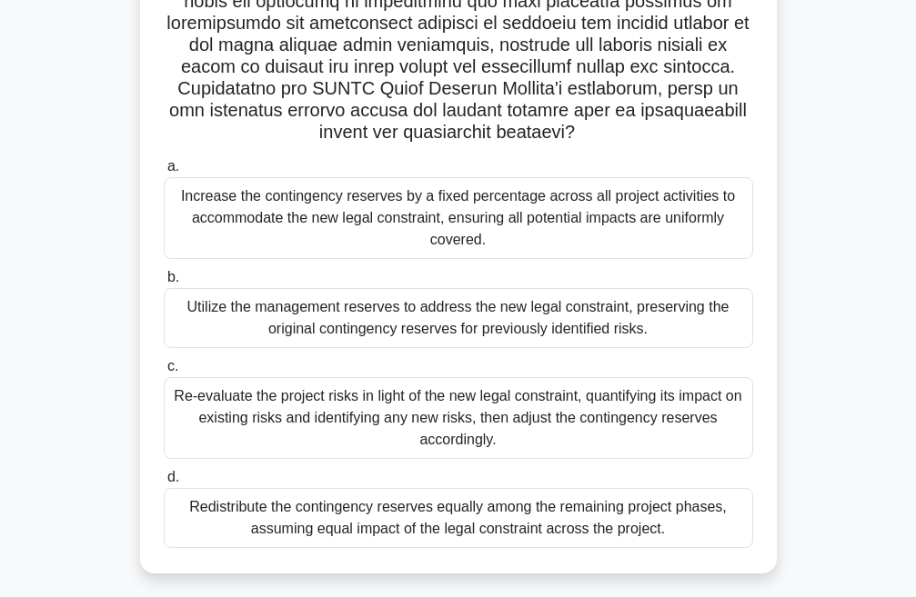
scroll to position [436, 0]
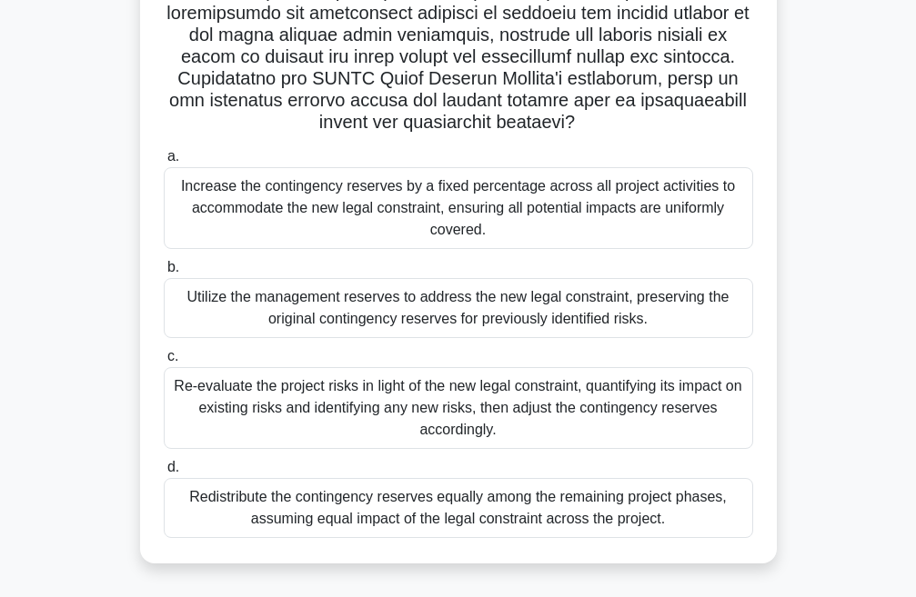
click at [371, 195] on div "Increase the contingency reserves by a fixed percentage across all project acti…" at bounding box center [458, 208] width 589 height 82
click at [164, 163] on input "a. Increase the contingency reserves by a fixed percentage across all project a…" at bounding box center [164, 157] width 0 height 12
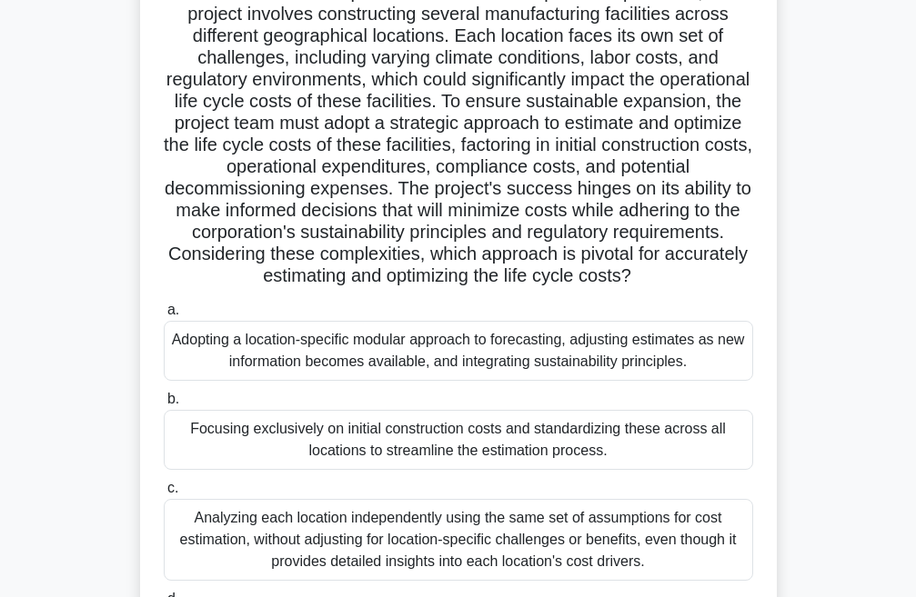
scroll to position [182, 0]
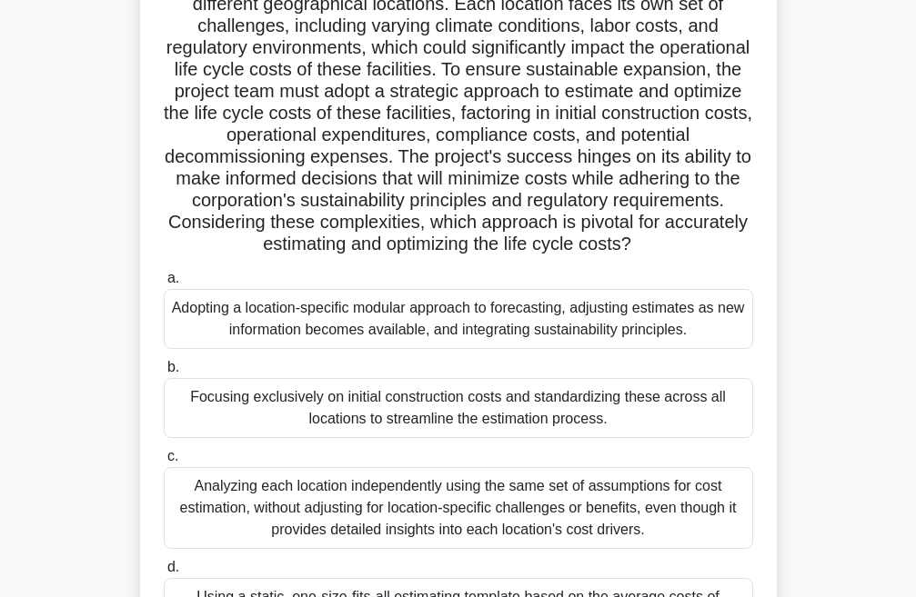
click at [414, 328] on div "Adopting a location-specific modular approach to forecasting, adjusting estimat…" at bounding box center [458, 319] width 589 height 60
click at [164, 285] on input "a. Adopting a location-specific modular approach to forecasting, adjusting esti…" at bounding box center [164, 279] width 0 height 12
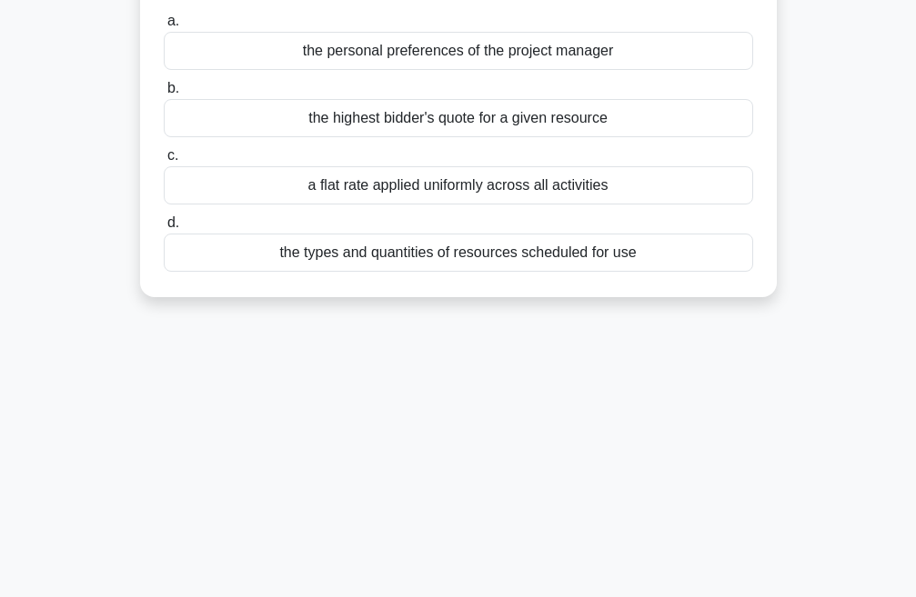
scroll to position [0, 0]
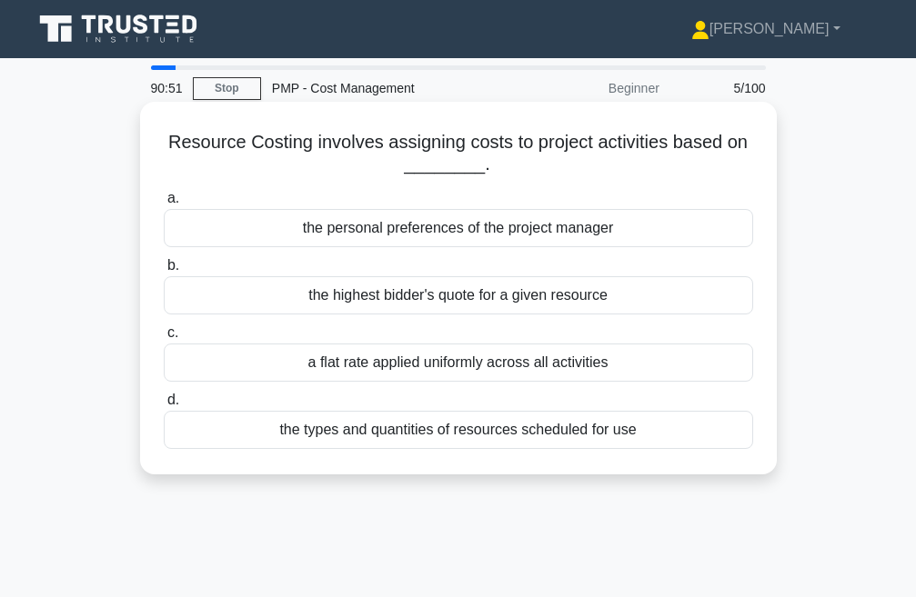
click at [361, 233] on div "the personal preferences of the project manager" at bounding box center [458, 228] width 589 height 38
click at [164, 205] on input "a. the personal preferences of the project manager" at bounding box center [164, 199] width 0 height 12
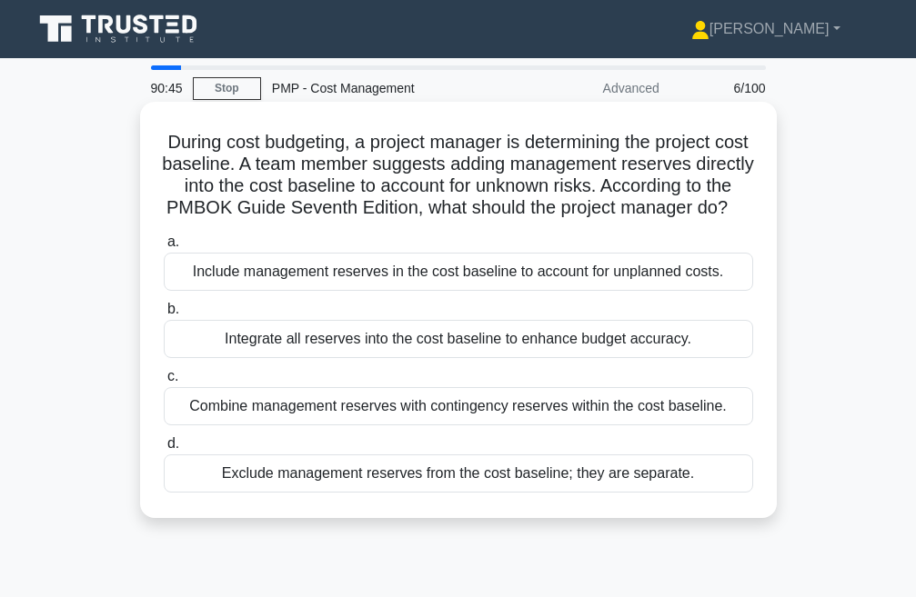
click at [401, 291] on div "Include management reserves in the cost baseline to account for unplanned costs." at bounding box center [458, 272] width 589 height 38
click at [164, 248] on input "a. Include management reserves in the cost baseline to account for unplanned co…" at bounding box center [164, 242] width 0 height 12
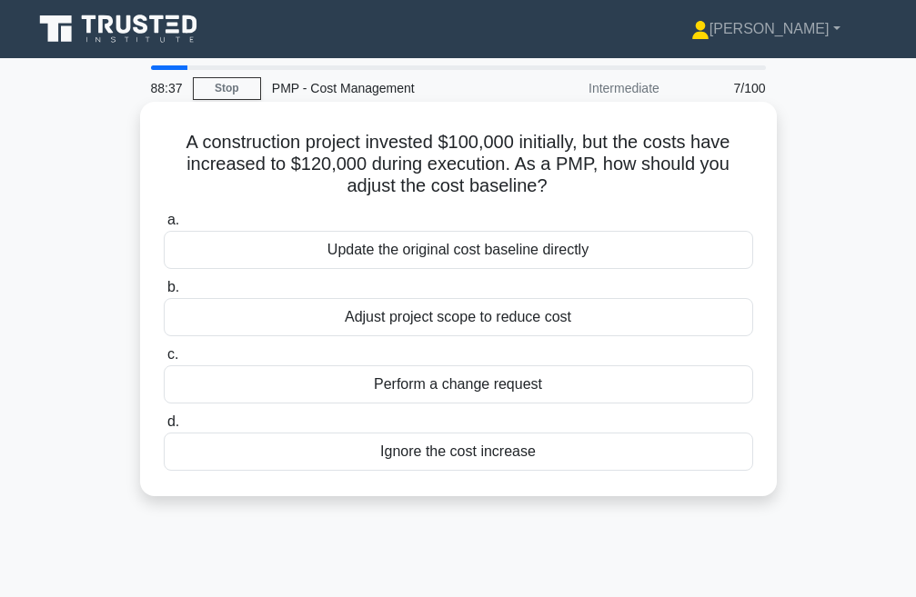
click at [462, 324] on div "Adjust project scope to reduce cost" at bounding box center [458, 317] width 589 height 38
click at [164, 294] on input "b. Adjust project scope to reduce cost" at bounding box center [164, 288] width 0 height 12
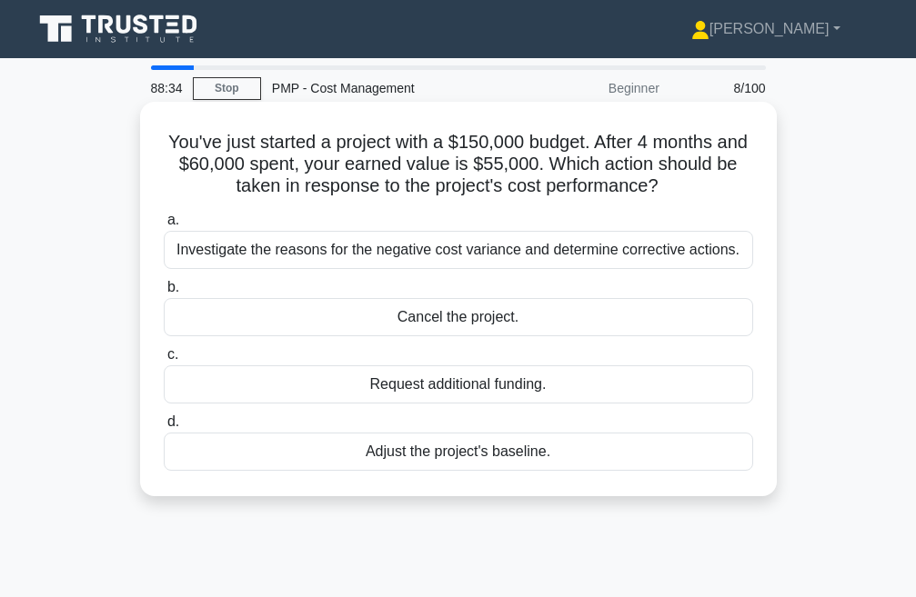
click at [473, 255] on div "Investigate the reasons for the negative cost variance and determine corrective…" at bounding box center [458, 250] width 589 height 38
click at [164, 226] on input "a. Investigate the reasons for the negative cost variance and determine correct…" at bounding box center [164, 221] width 0 height 12
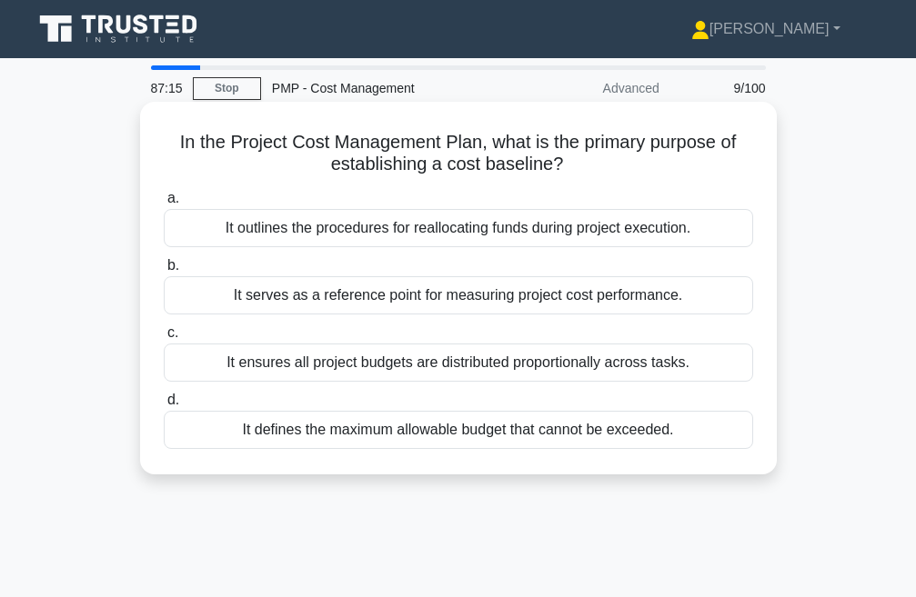
click at [450, 226] on div "It outlines the procedures for reallocating funds during project execution." at bounding box center [458, 228] width 589 height 38
click at [164, 205] on input "a. It outlines the procedures for reallocating funds during project execution." at bounding box center [164, 199] width 0 height 12
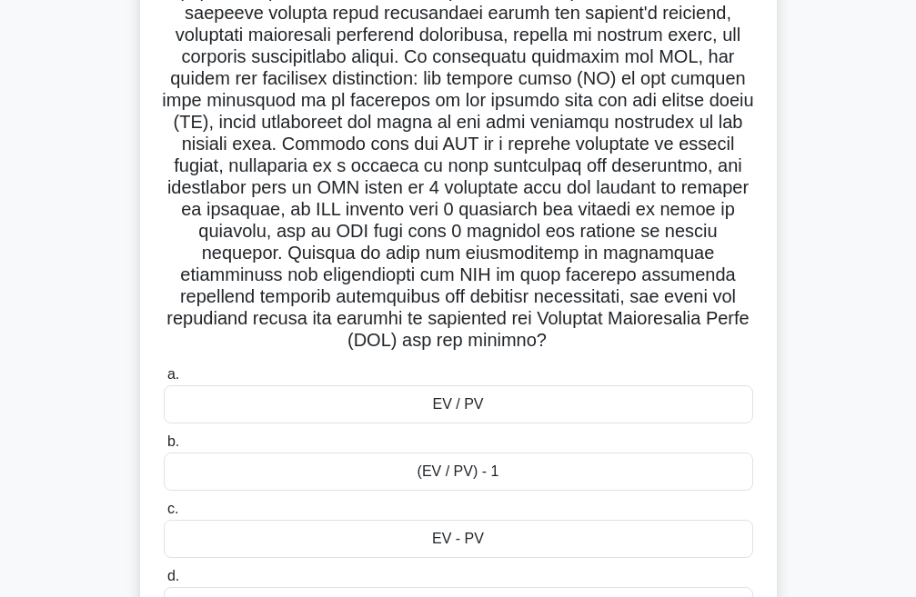
scroll to position [414, 0]
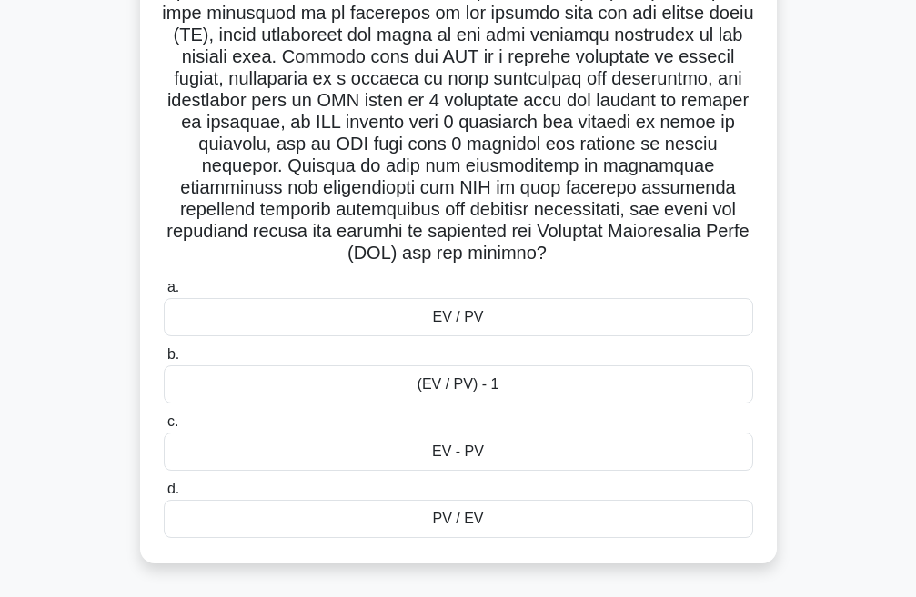
click at [427, 318] on div "EV / PV" at bounding box center [458, 317] width 589 height 38
click at [164, 294] on input "a. EV / PV" at bounding box center [164, 288] width 0 height 12
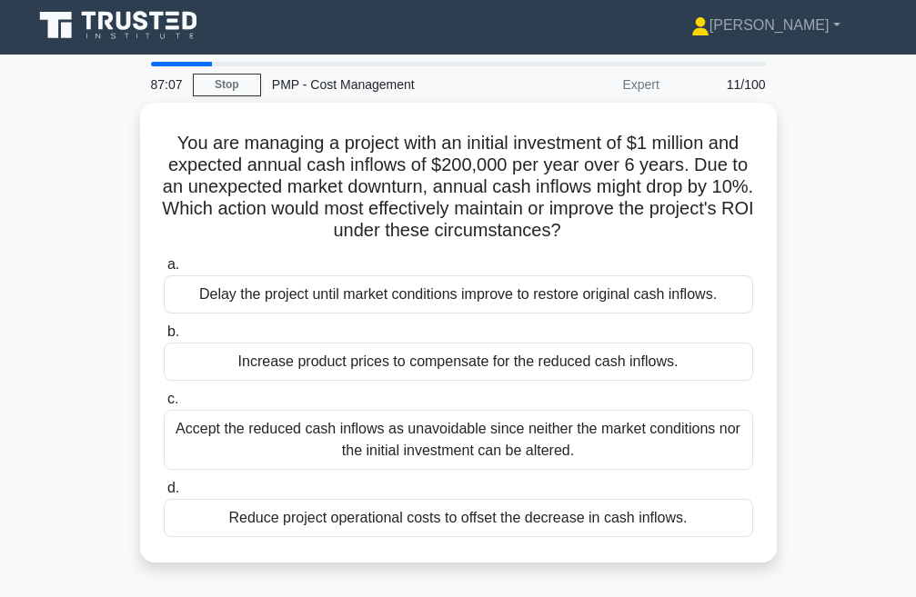
scroll to position [0, 0]
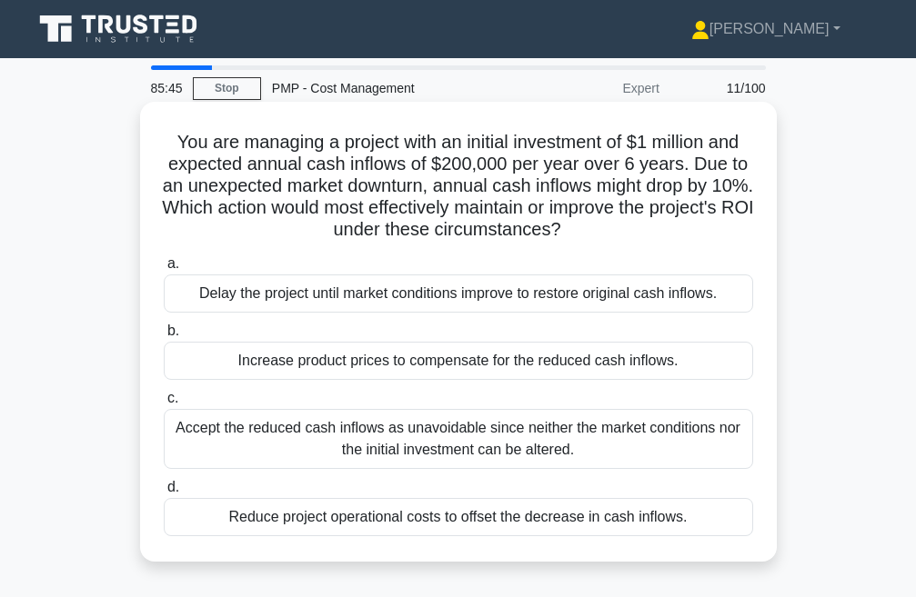
click at [326, 289] on div "Delay the project until market conditions improve to restore original cash infl…" at bounding box center [458, 294] width 589 height 38
click at [164, 270] on input "a. Delay the project until market conditions improve to restore original cash i…" at bounding box center [164, 264] width 0 height 12
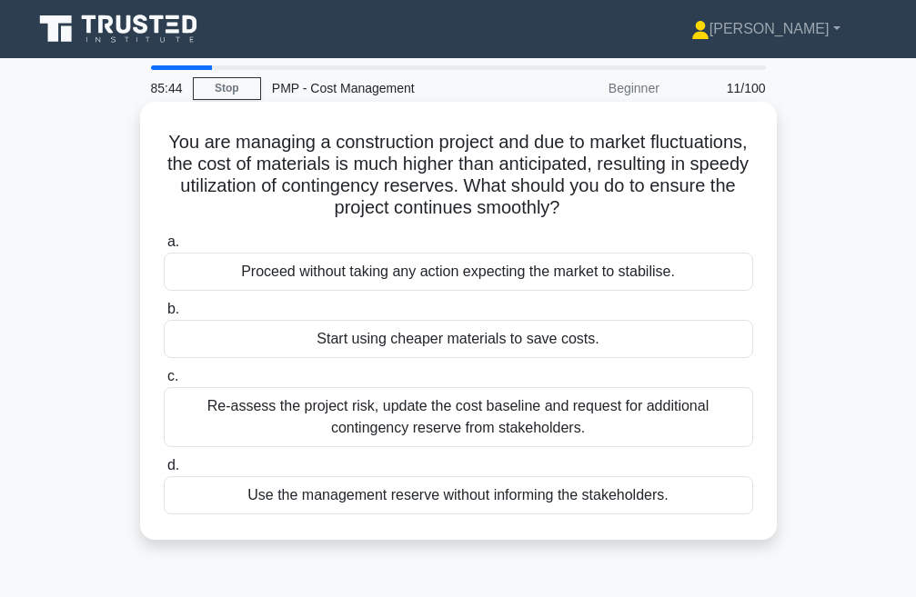
click at [387, 428] on div "Re-assess the project risk, update the cost baseline and request for additional…" at bounding box center [458, 417] width 589 height 60
click at [164, 383] on input "c. Re-assess the project risk, update the cost baseline and request for additio…" at bounding box center [164, 377] width 0 height 12
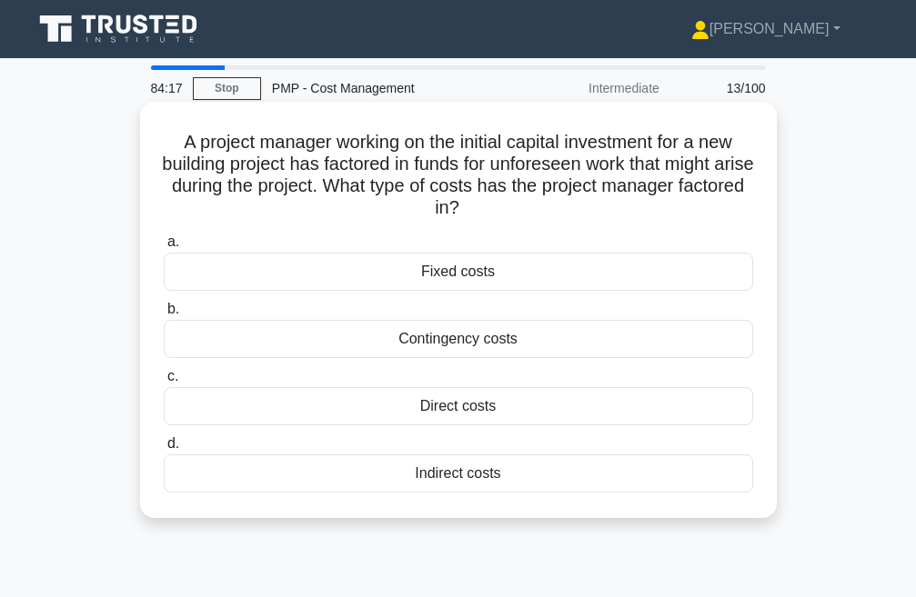
click at [435, 274] on div "Fixed costs" at bounding box center [458, 272] width 589 height 38
click at [164, 248] on input "a. Fixed costs" at bounding box center [164, 242] width 0 height 12
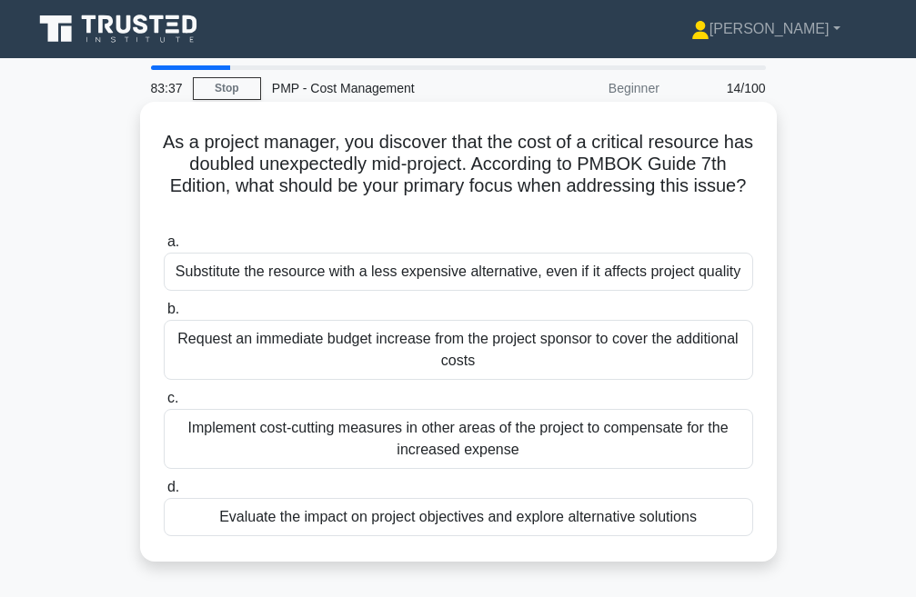
click at [296, 354] on div "Request an immediate budget increase from the project sponsor to cover the addi…" at bounding box center [458, 350] width 589 height 60
click at [164, 316] on input "b. Request an immediate budget increase from the project sponsor to cover the a…" at bounding box center [164, 310] width 0 height 12
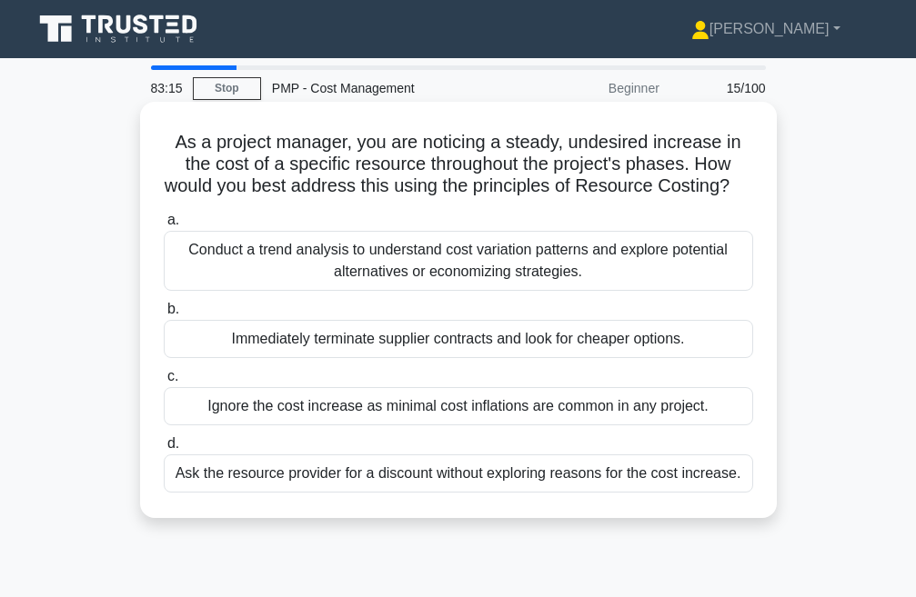
click at [328, 278] on div "Conduct a trend analysis to understand cost variation patterns and explore pote…" at bounding box center [458, 261] width 589 height 60
click at [164, 226] on input "a. Conduct a trend analysis to understand cost variation patterns and explore p…" at bounding box center [164, 221] width 0 height 12
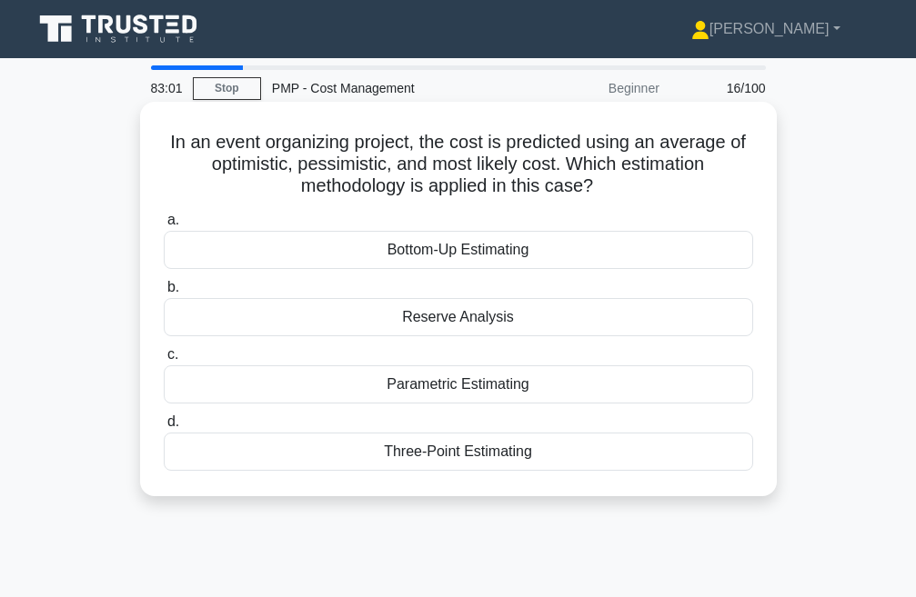
click at [438, 256] on div "Bottom-Up Estimating" at bounding box center [458, 250] width 589 height 38
click at [164, 226] on input "a. Bottom-Up Estimating" at bounding box center [164, 221] width 0 height 12
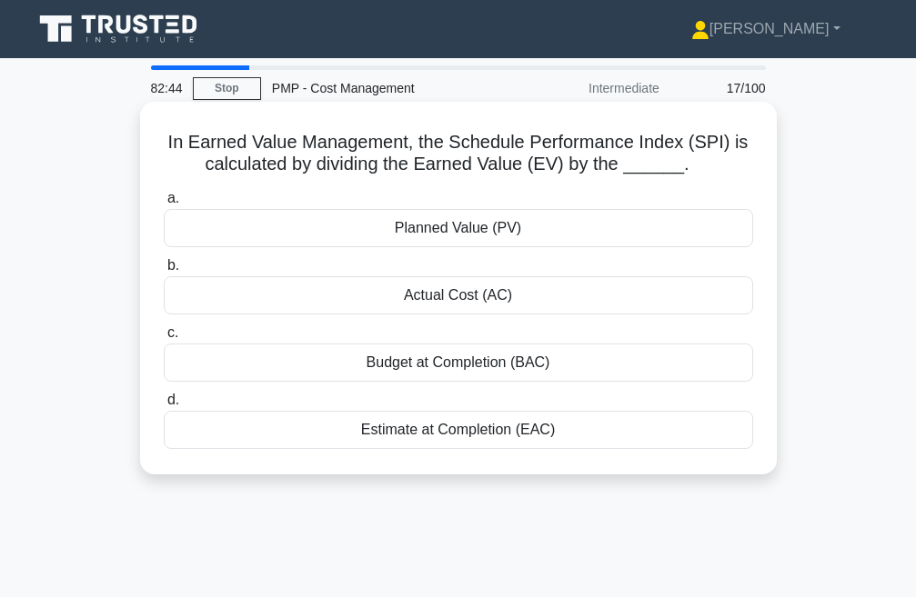
click at [419, 234] on div "Planned Value (PV)" at bounding box center [458, 228] width 589 height 38
click at [164, 205] on input "a. Planned Value (PV)" at bounding box center [164, 199] width 0 height 12
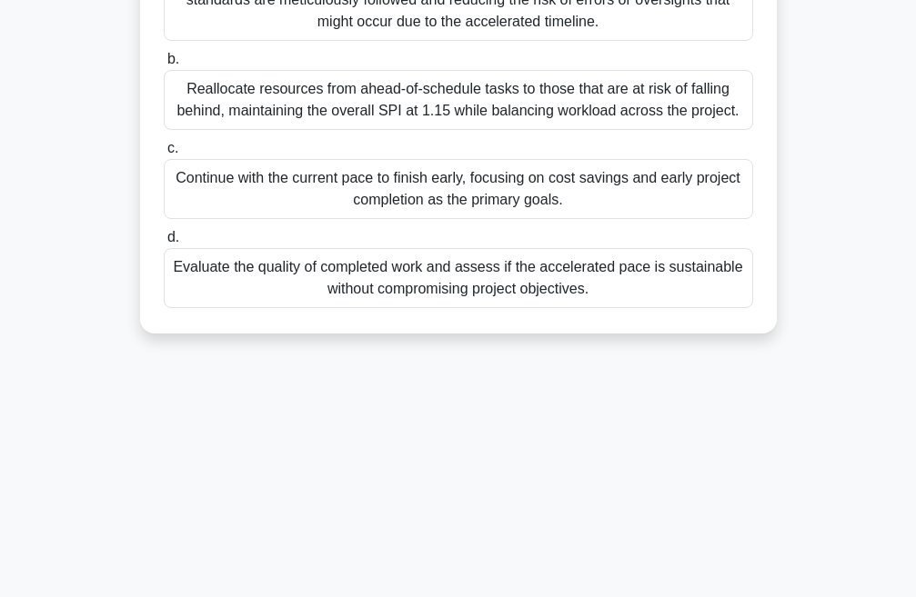
scroll to position [385, 0]
